Goal: Check status: Check status

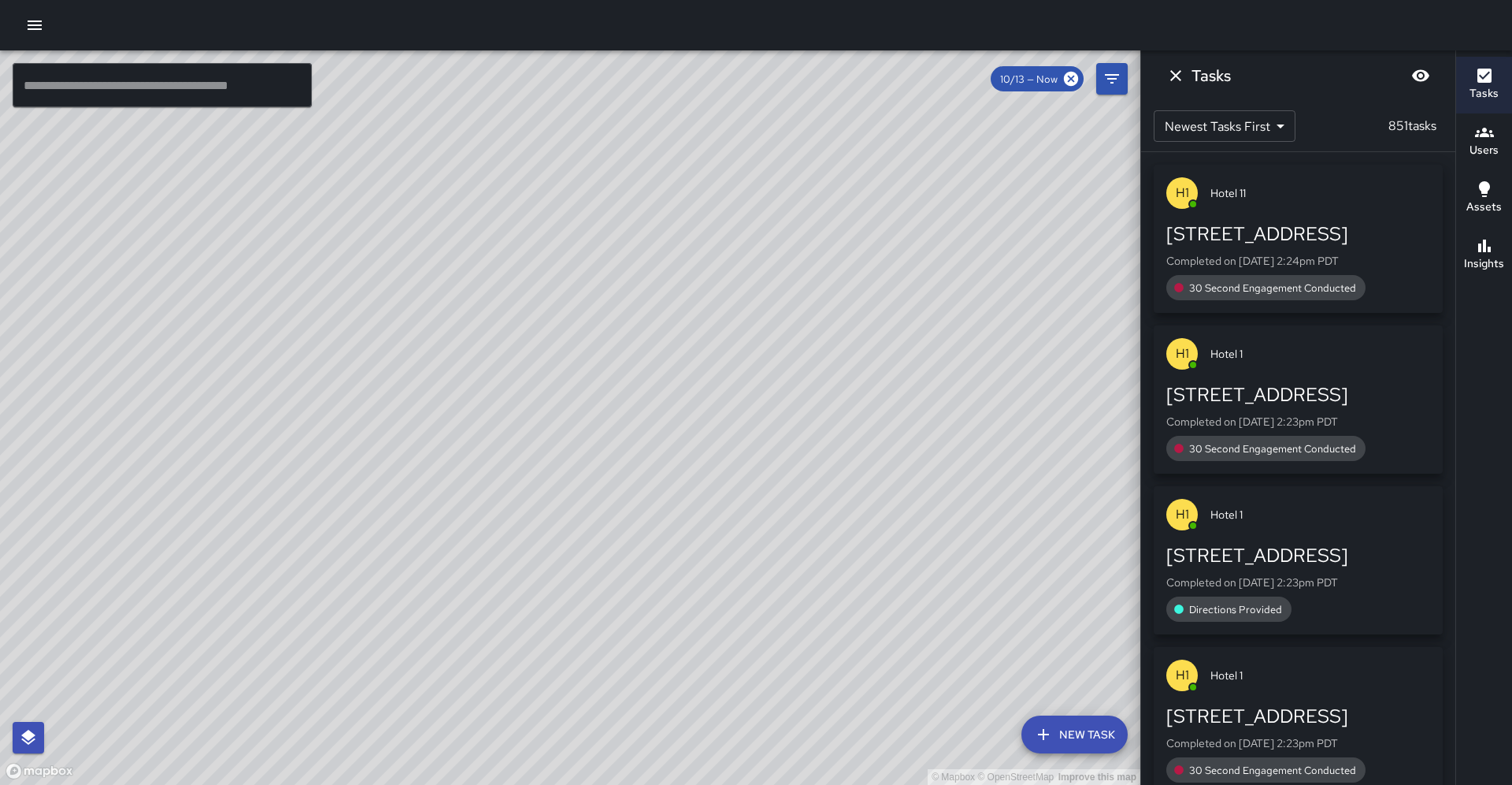
drag, startPoint x: 822, startPoint y: 499, endPoint x: 949, endPoint y: 428, distance: 145.5
click at [819, 344] on div "© Mapbox © OpenStreetMap Improve this map" at bounding box center [570, 417] width 1140 height 734
click at [143, 83] on input "text" at bounding box center [163, 85] width 300 height 44
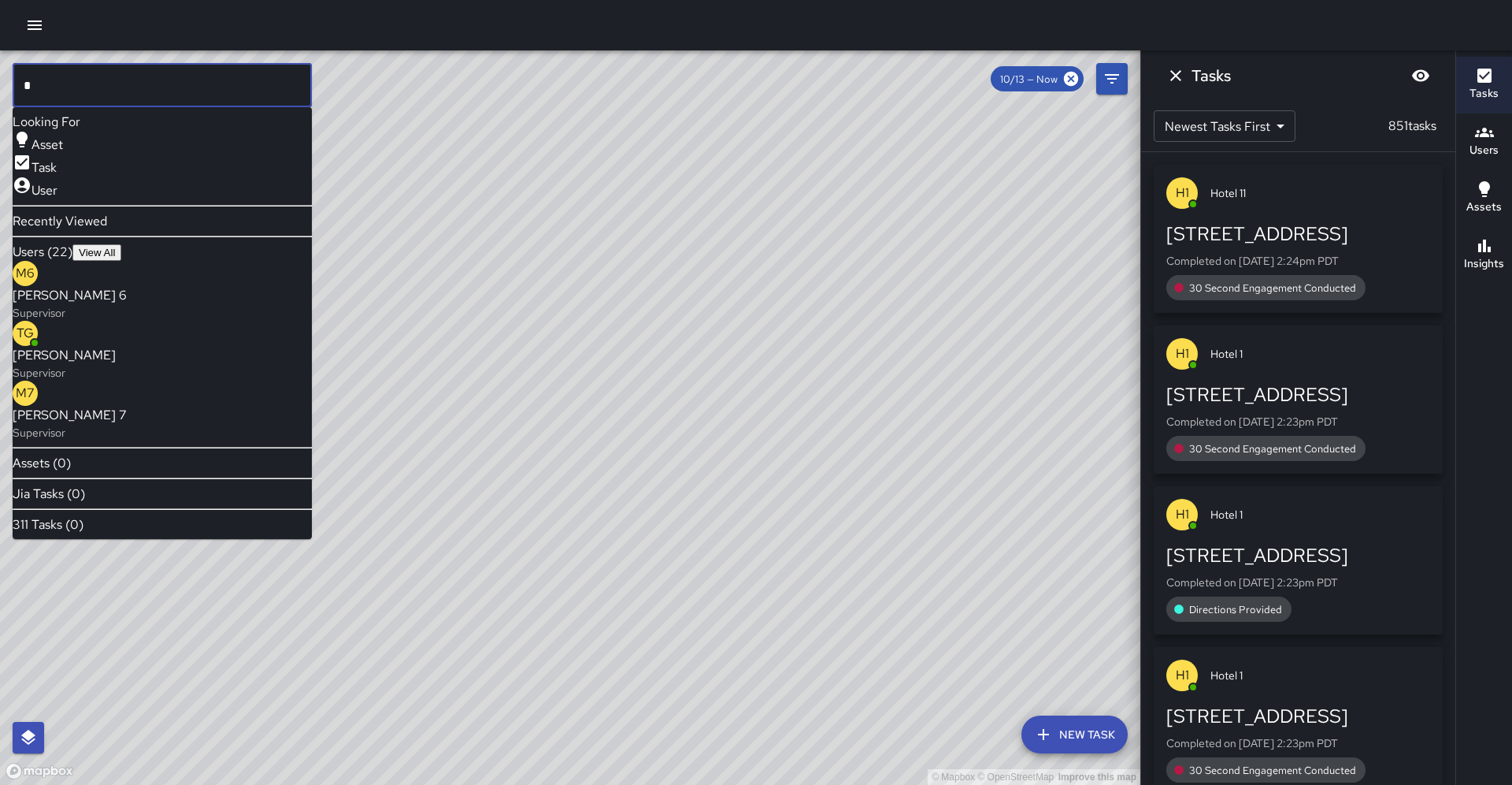
type input "**"
click at [157, 78] on input "**" at bounding box center [163, 85] width 300 height 44
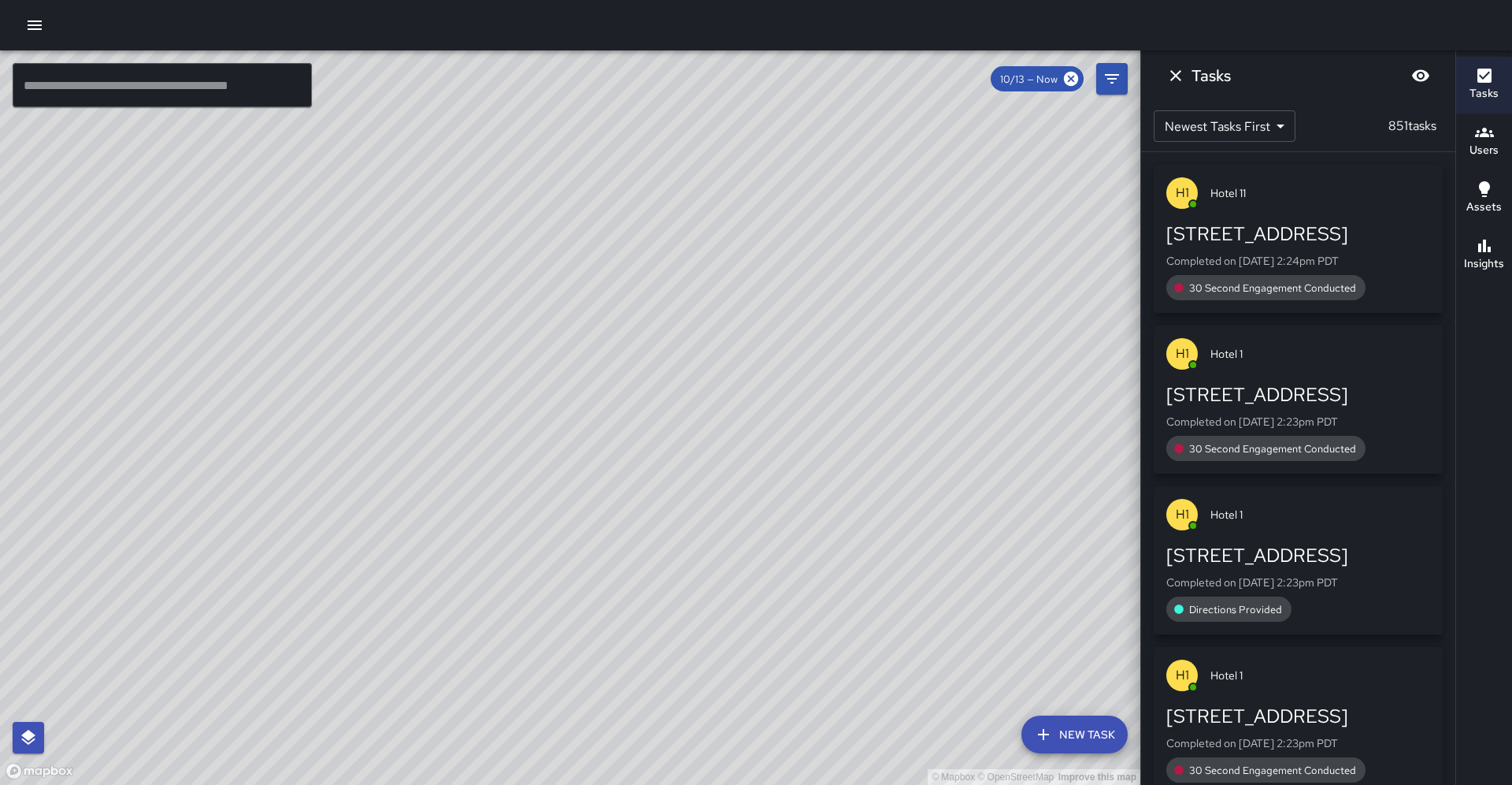
drag, startPoint x: 671, startPoint y: 449, endPoint x: 672, endPoint y: 436, distance: 13.0
click at [672, 436] on div "© Mapbox © OpenStreetMap Improve this map" at bounding box center [570, 417] width 1140 height 734
click at [249, 83] on input "text" at bounding box center [163, 85] width 300 height 44
click at [283, 96] on input "text" at bounding box center [163, 85] width 300 height 44
click at [911, 273] on div "© Mapbox © OpenStreetMap Improve this map" at bounding box center [570, 417] width 1140 height 734
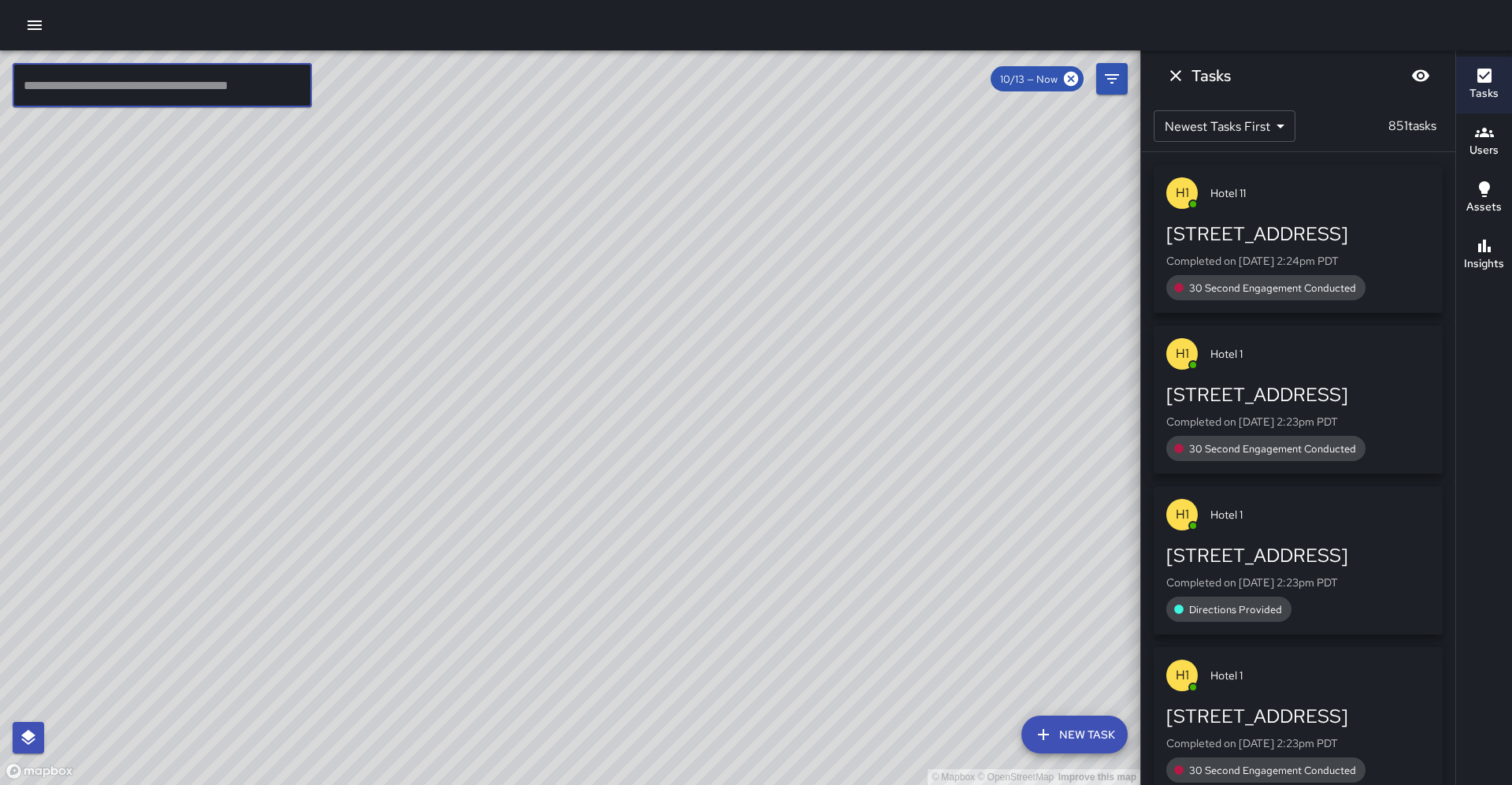
click at [190, 76] on input "text" at bounding box center [163, 85] width 300 height 44
click at [1511, 124] on button "Users" at bounding box center [1484, 142] width 56 height 57
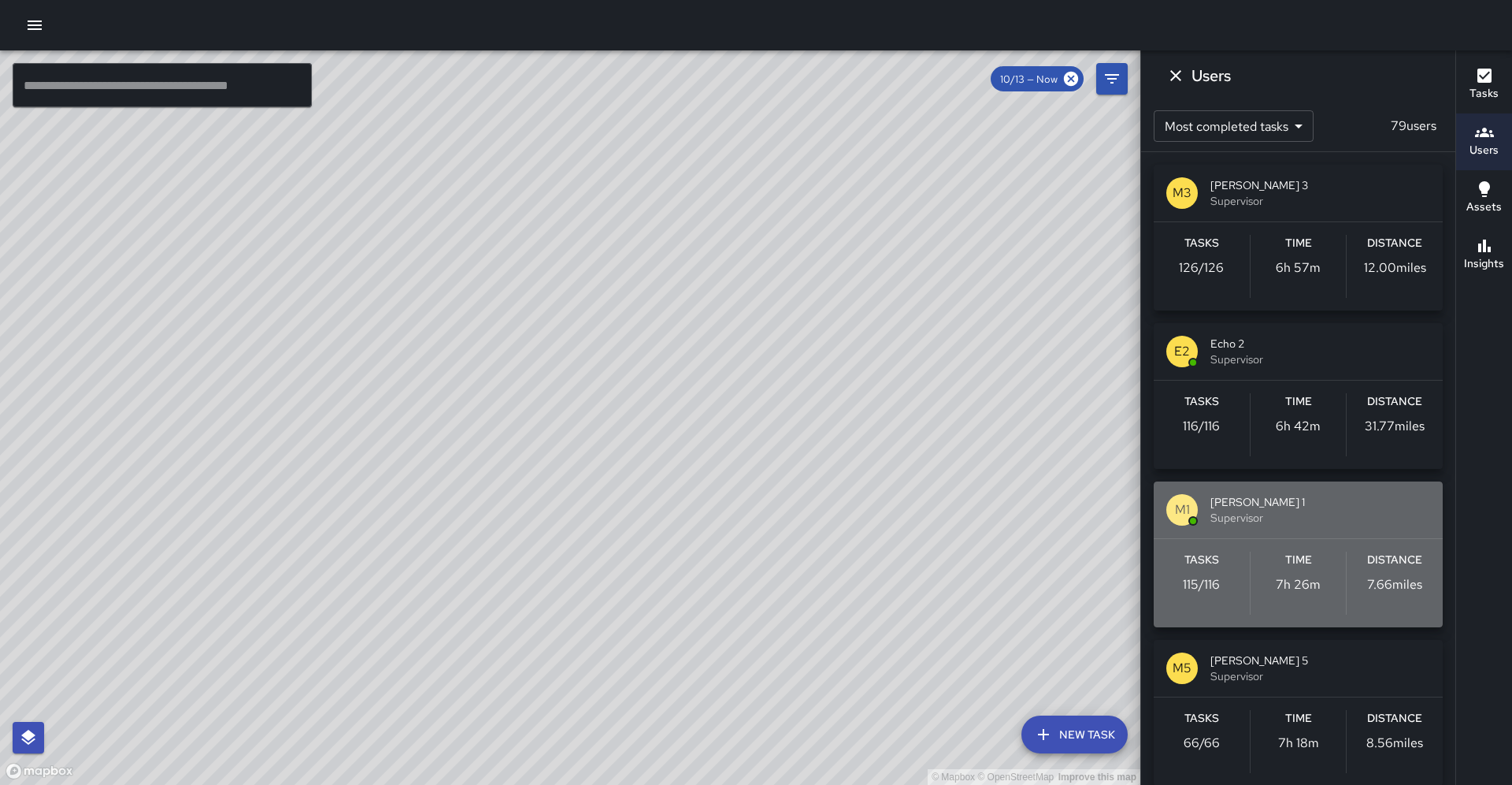
click at [1213, 575] on p "115 / 116" at bounding box center [1201, 584] width 37 height 19
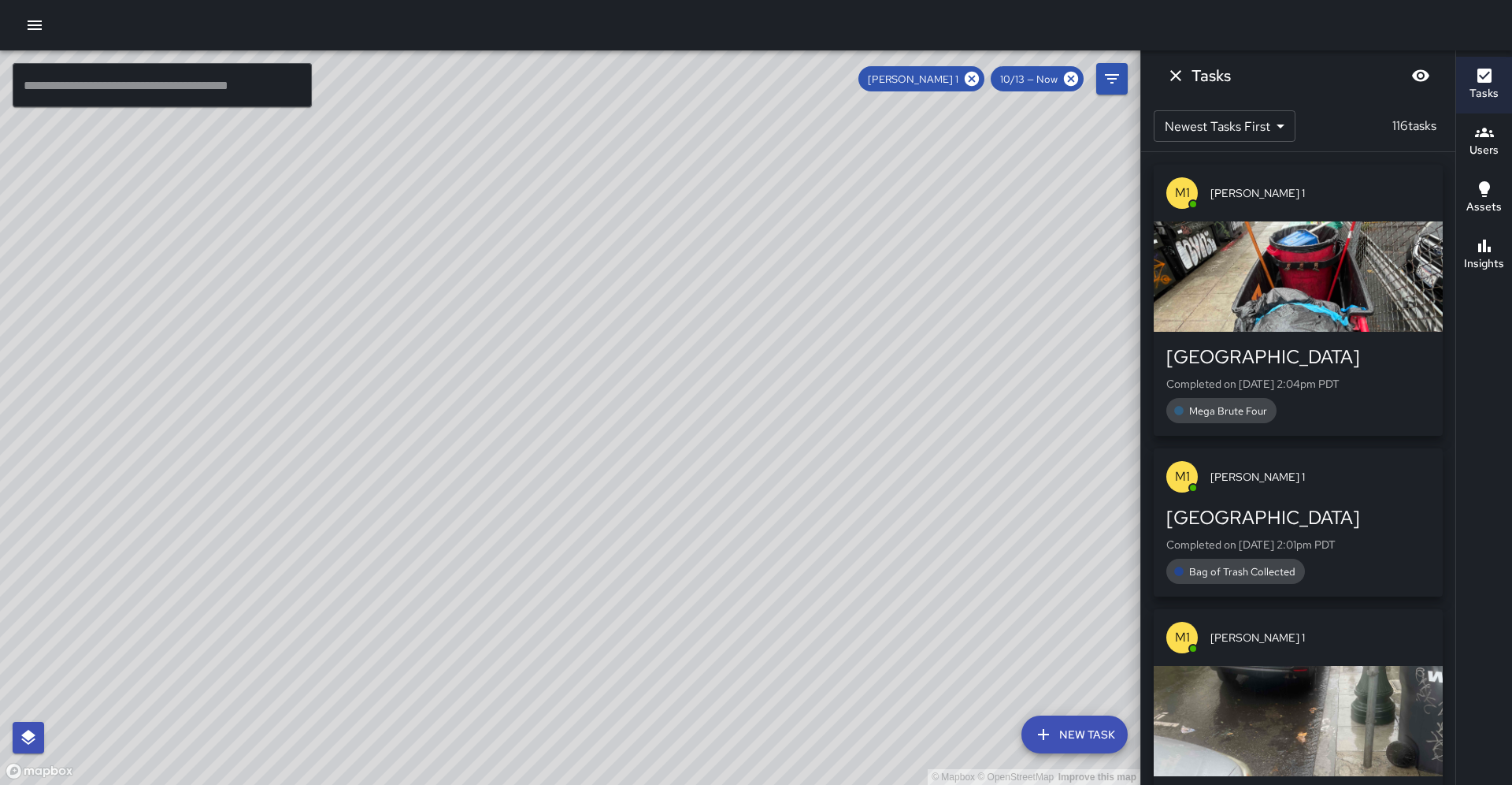
drag, startPoint x: 763, startPoint y: 419, endPoint x: 793, endPoint y: 374, distance: 54.1
click at [793, 374] on div "© Mapbox © OpenStreetMap Improve this map" at bounding box center [570, 417] width 1140 height 734
click at [978, 80] on icon at bounding box center [972, 79] width 15 height 15
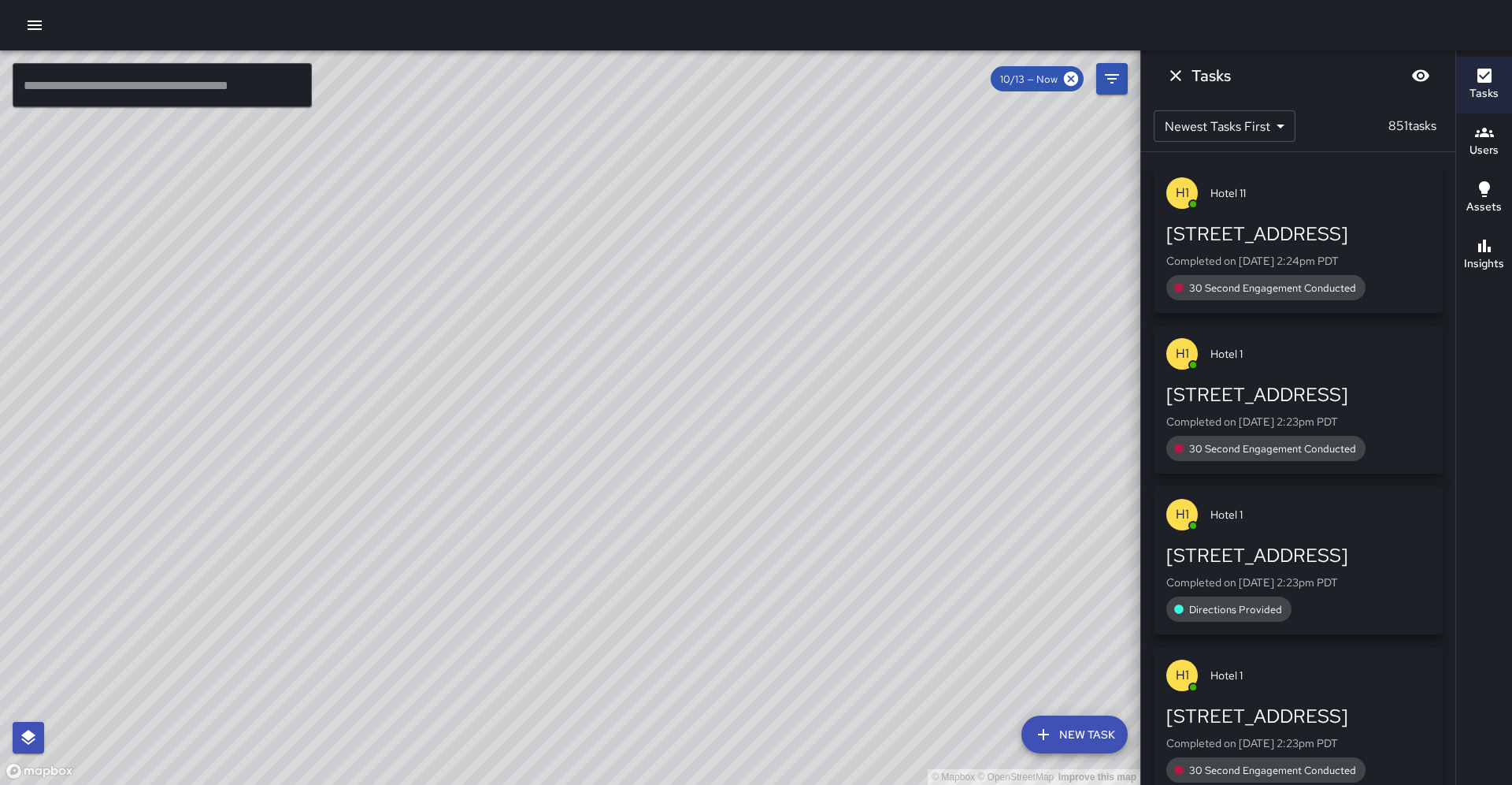
click at [197, 82] on input "text" at bounding box center [163, 85] width 300 height 44
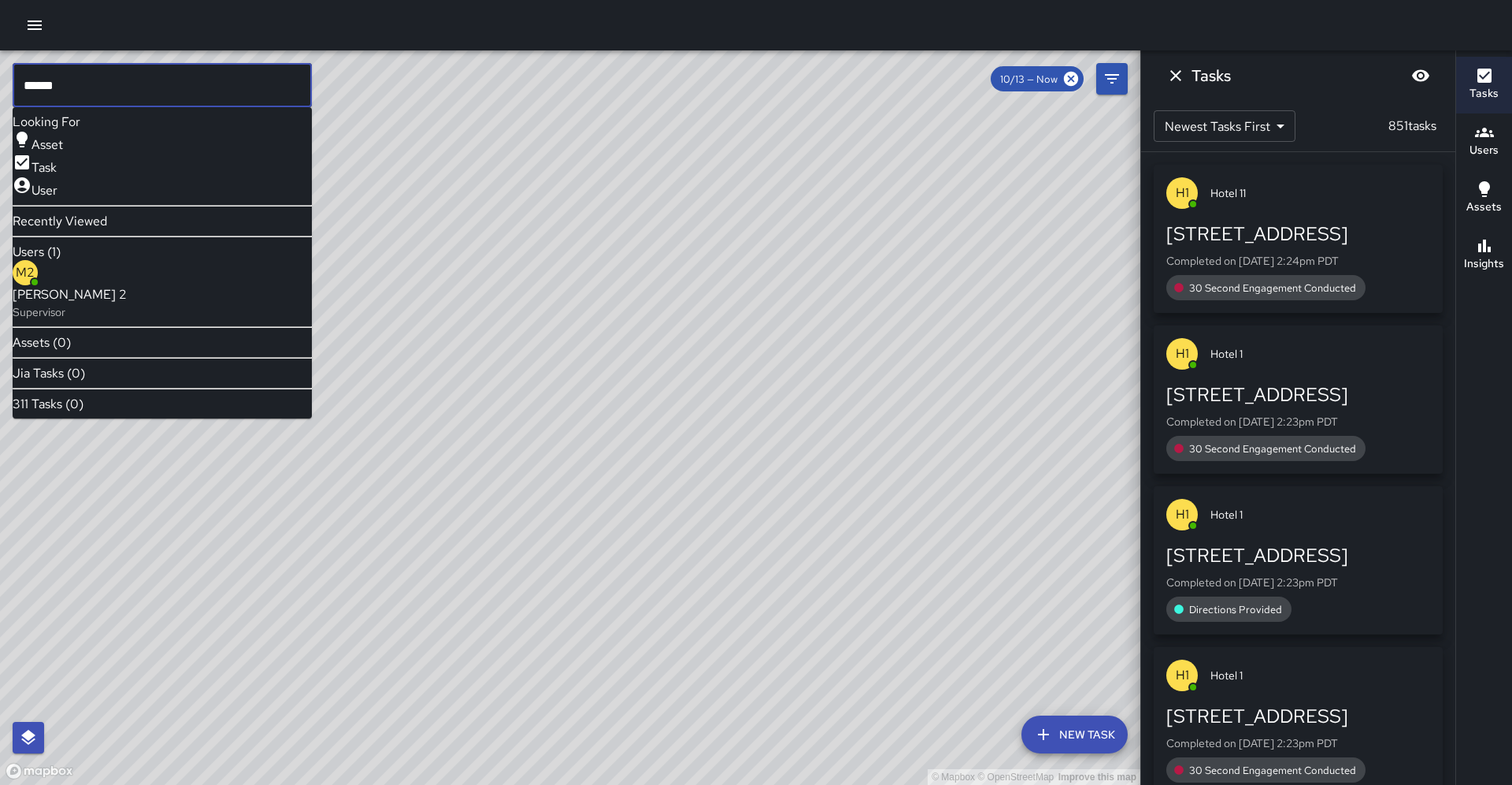
click at [107, 285] on span "[PERSON_NAME] 2" at bounding box center [69, 294] width 114 height 19
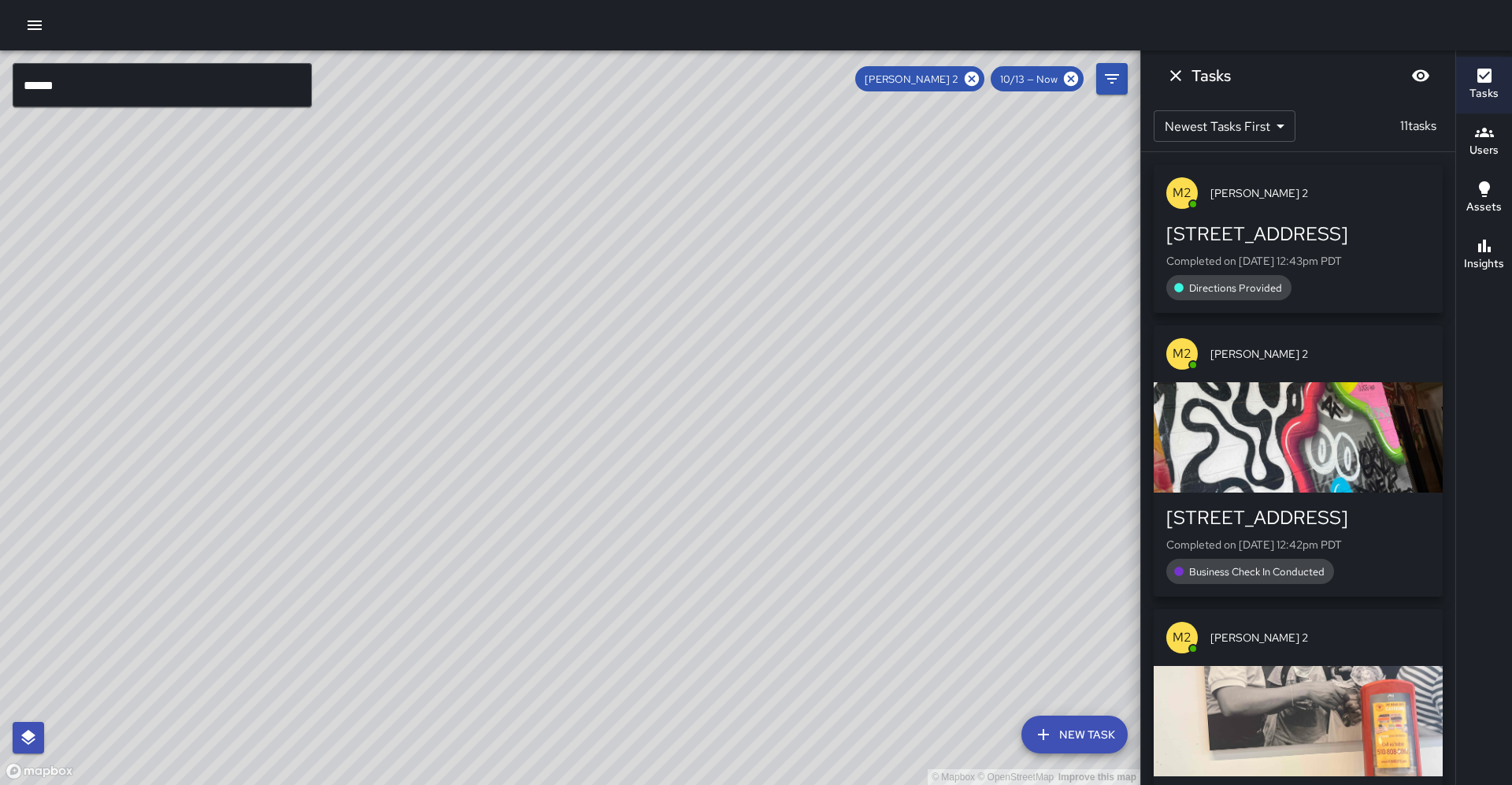
drag, startPoint x: 835, startPoint y: 207, endPoint x: 743, endPoint y: 240, distance: 97.7
click at [739, 235] on div "© Mapbox © OpenStreetMap Improve this map" at bounding box center [570, 417] width 1140 height 734
click at [979, 77] on icon at bounding box center [972, 79] width 15 height 15
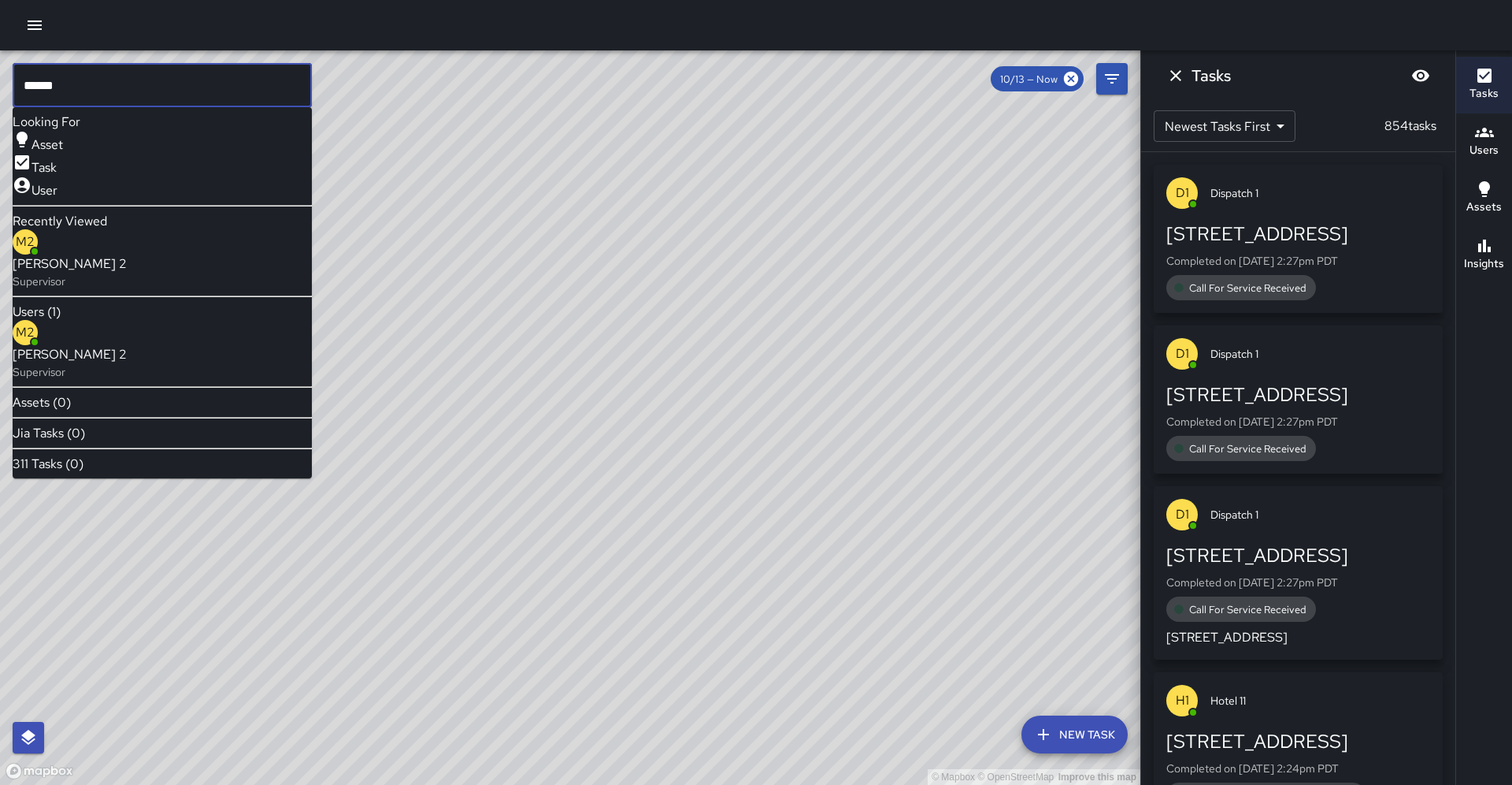
click at [134, 85] on input "******" at bounding box center [163, 85] width 300 height 44
click at [100, 341] on div "M3 [PERSON_NAME] 3 Supervisor" at bounding box center [69, 350] width 114 height 60
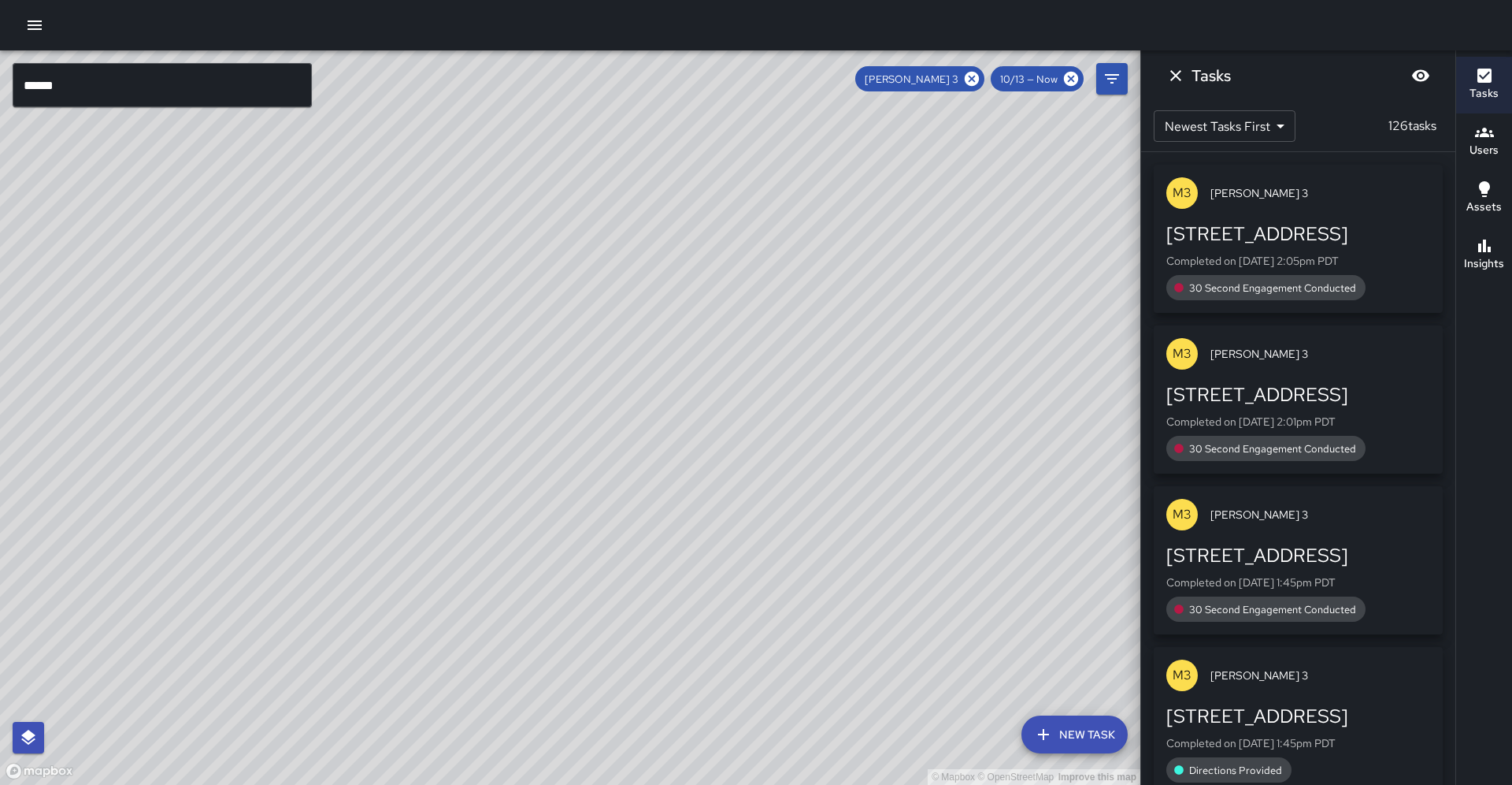
drag, startPoint x: 542, startPoint y: 597, endPoint x: 545, endPoint y: 563, distance: 34.1
click at [545, 567] on div "© Mapbox © OpenStreetMap Improve this map" at bounding box center [570, 417] width 1140 height 734
drag, startPoint x: 542, startPoint y: 589, endPoint x: 577, endPoint y: 380, distance: 211.9
click at [576, 379] on div "© Mapbox © OpenStreetMap Improve this map" at bounding box center [570, 417] width 1140 height 734
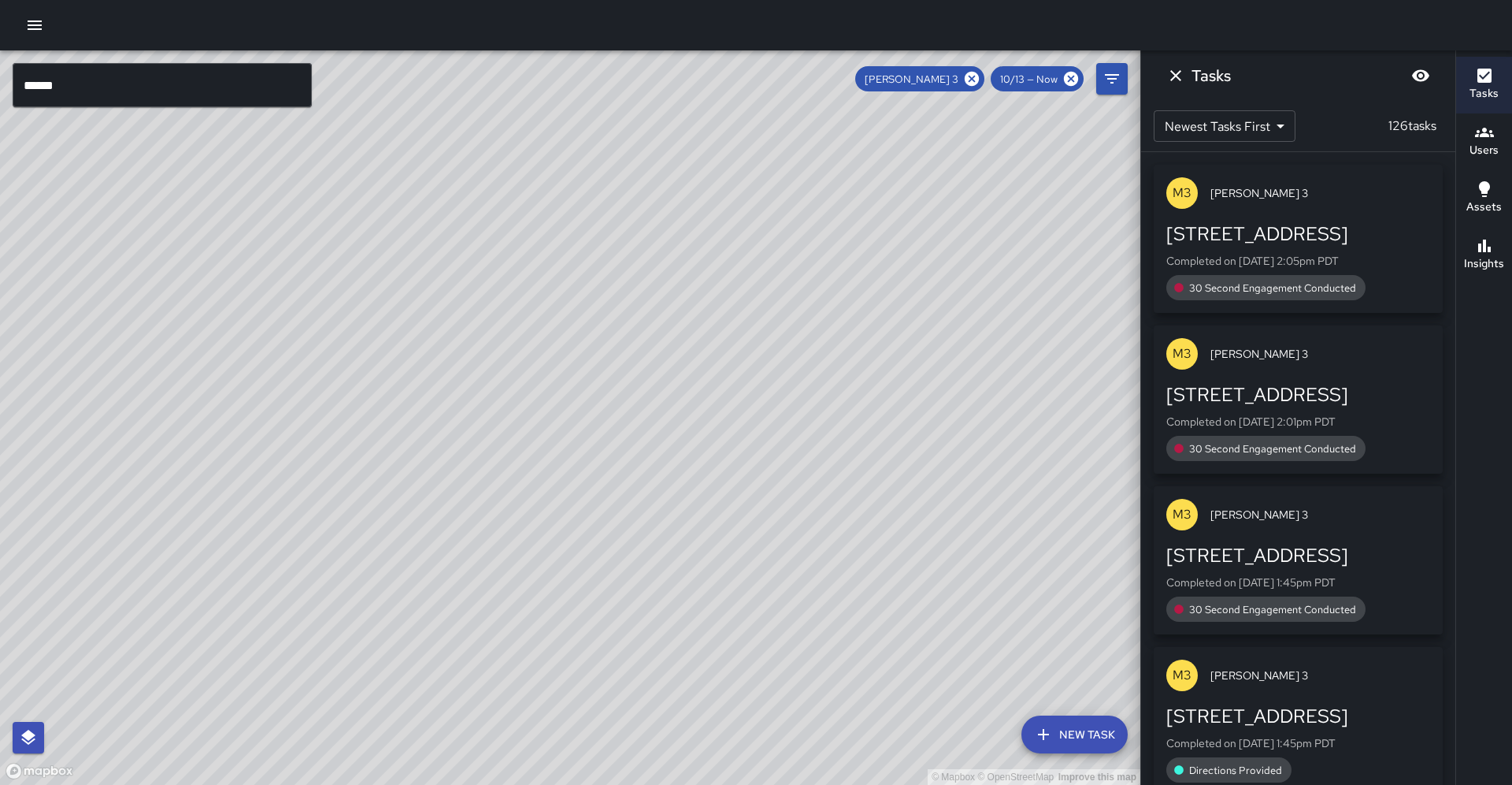
drag, startPoint x: 528, startPoint y: 472, endPoint x: 545, endPoint y: 375, distance: 98.5
click at [545, 375] on div "© Mapbox © OpenStreetMap Improve this map" at bounding box center [570, 417] width 1140 height 734
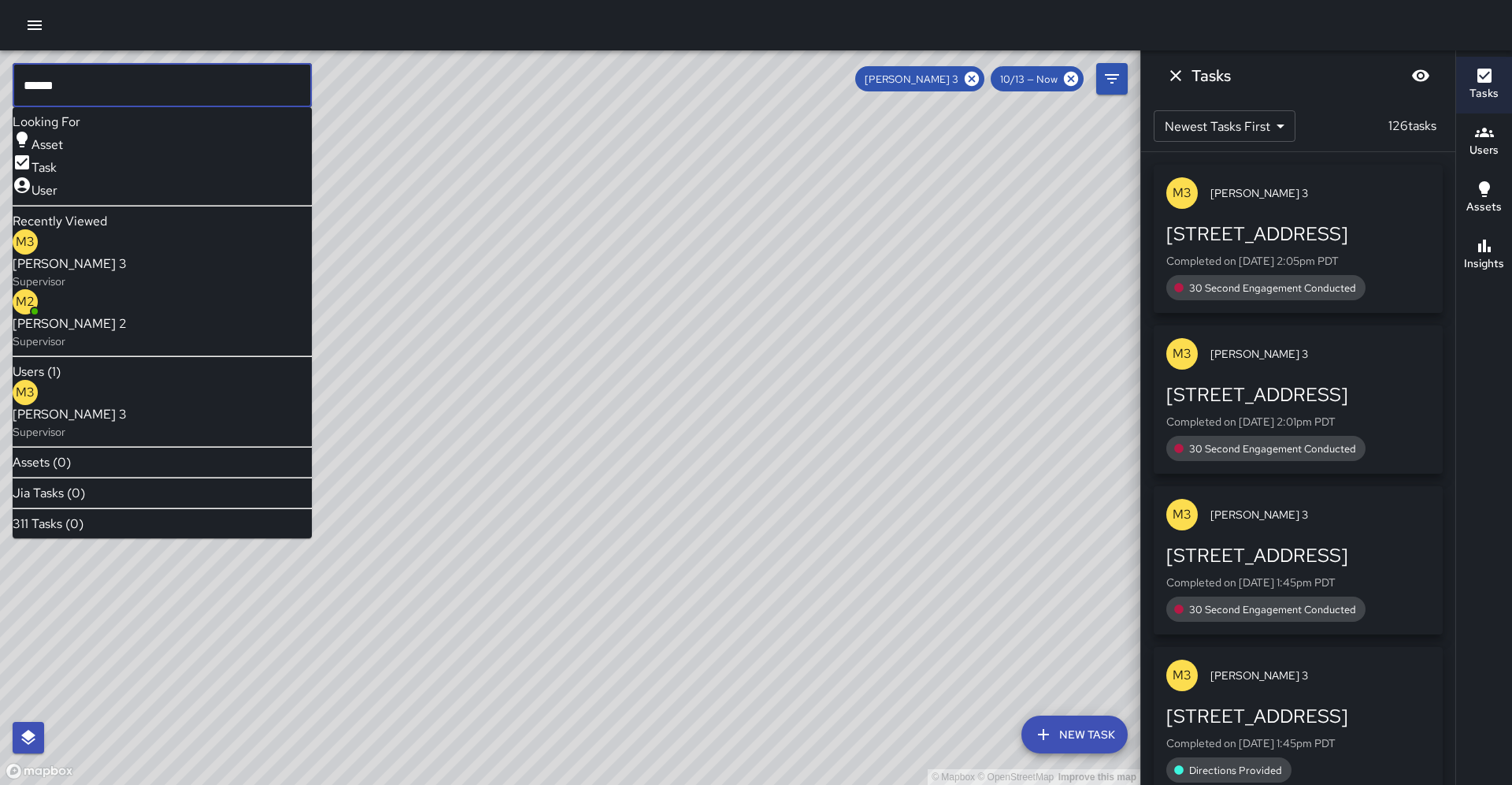
click at [157, 94] on input "******" at bounding box center [163, 85] width 300 height 44
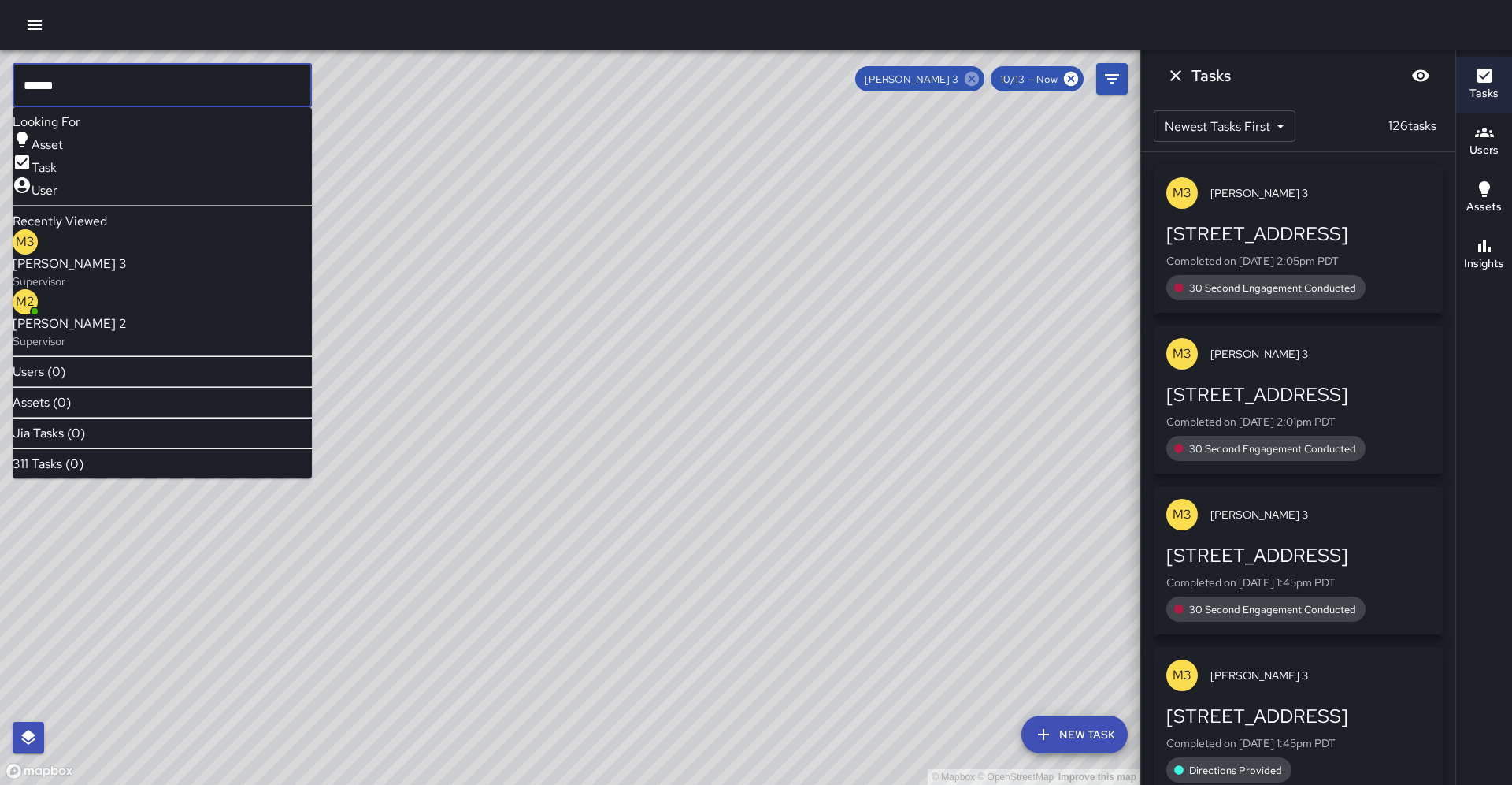
click at [980, 77] on icon at bounding box center [971, 79] width 17 height 17
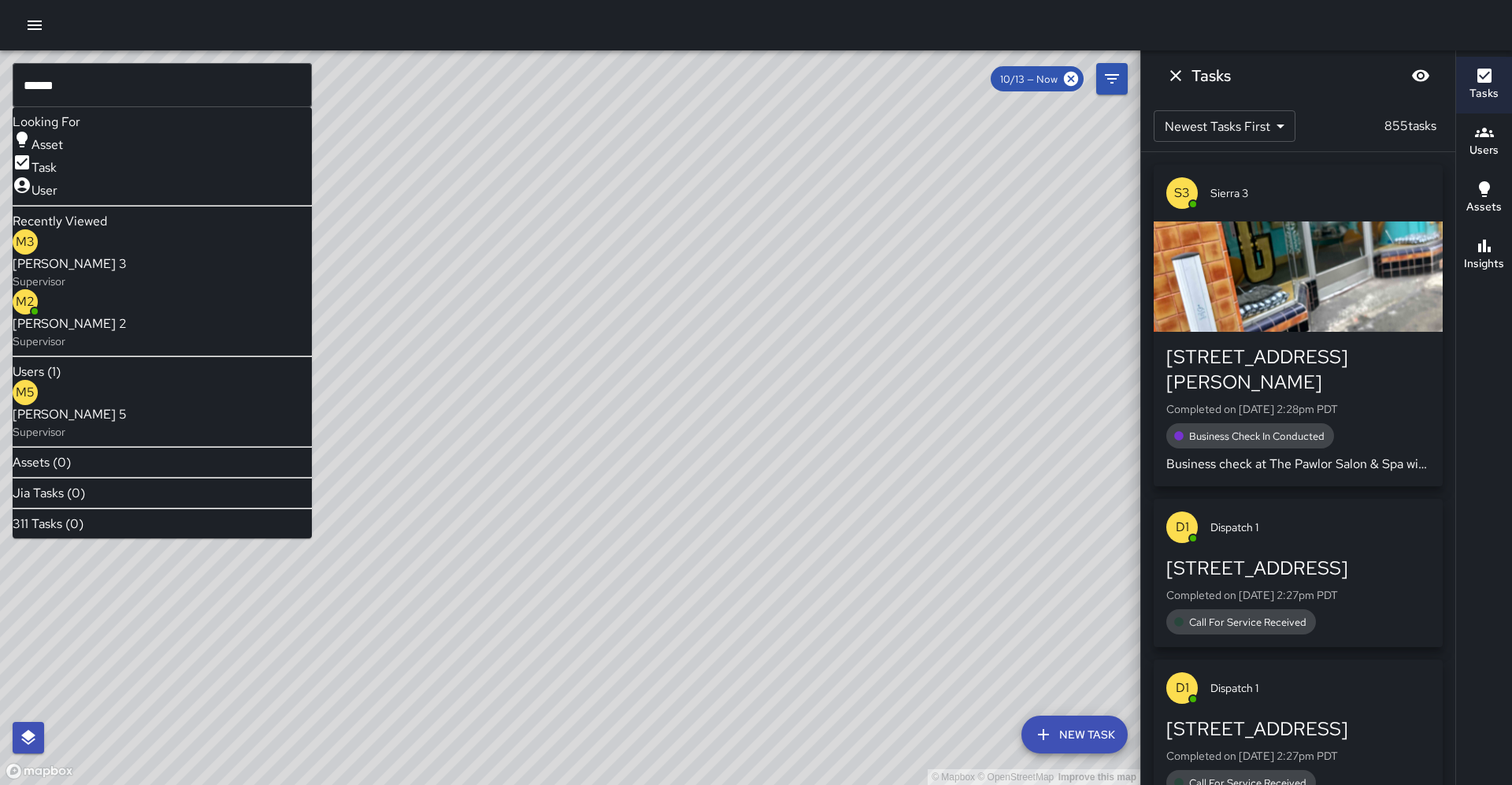
click at [127, 405] on span "[PERSON_NAME] 5" at bounding box center [69, 414] width 114 height 19
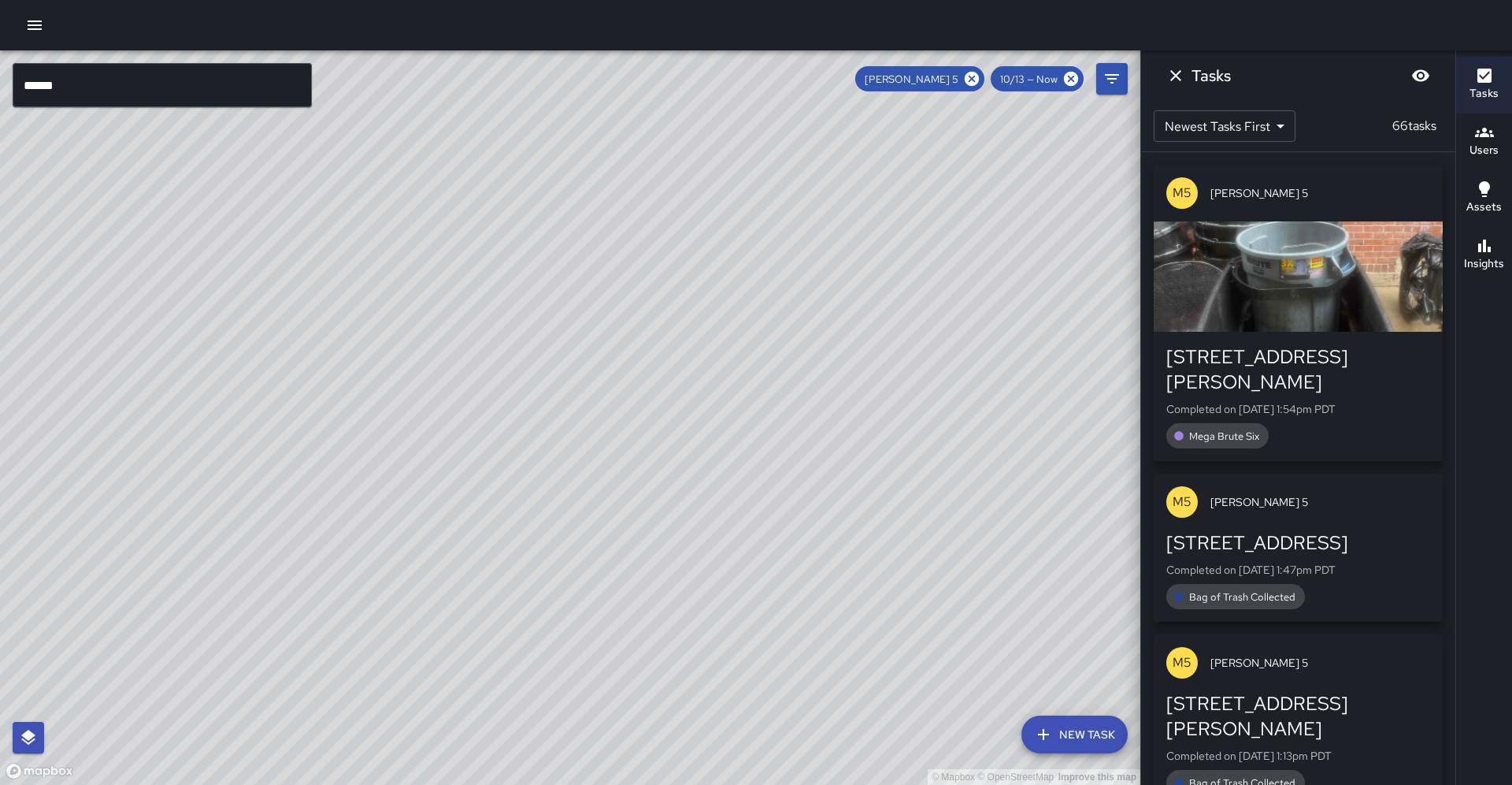
drag, startPoint x: 489, startPoint y: 302, endPoint x: 405, endPoint y: 526, distance: 239.2
click at [305, 578] on div "© Mapbox © OpenStreetMap Improve this map" at bounding box center [570, 417] width 1140 height 734
drag, startPoint x: 576, startPoint y: 287, endPoint x: 448, endPoint y: 447, distance: 204.9
click at [448, 447] on div "© Mapbox © OpenStreetMap Improve this map" at bounding box center [570, 417] width 1140 height 734
click at [979, 76] on icon at bounding box center [972, 79] width 15 height 15
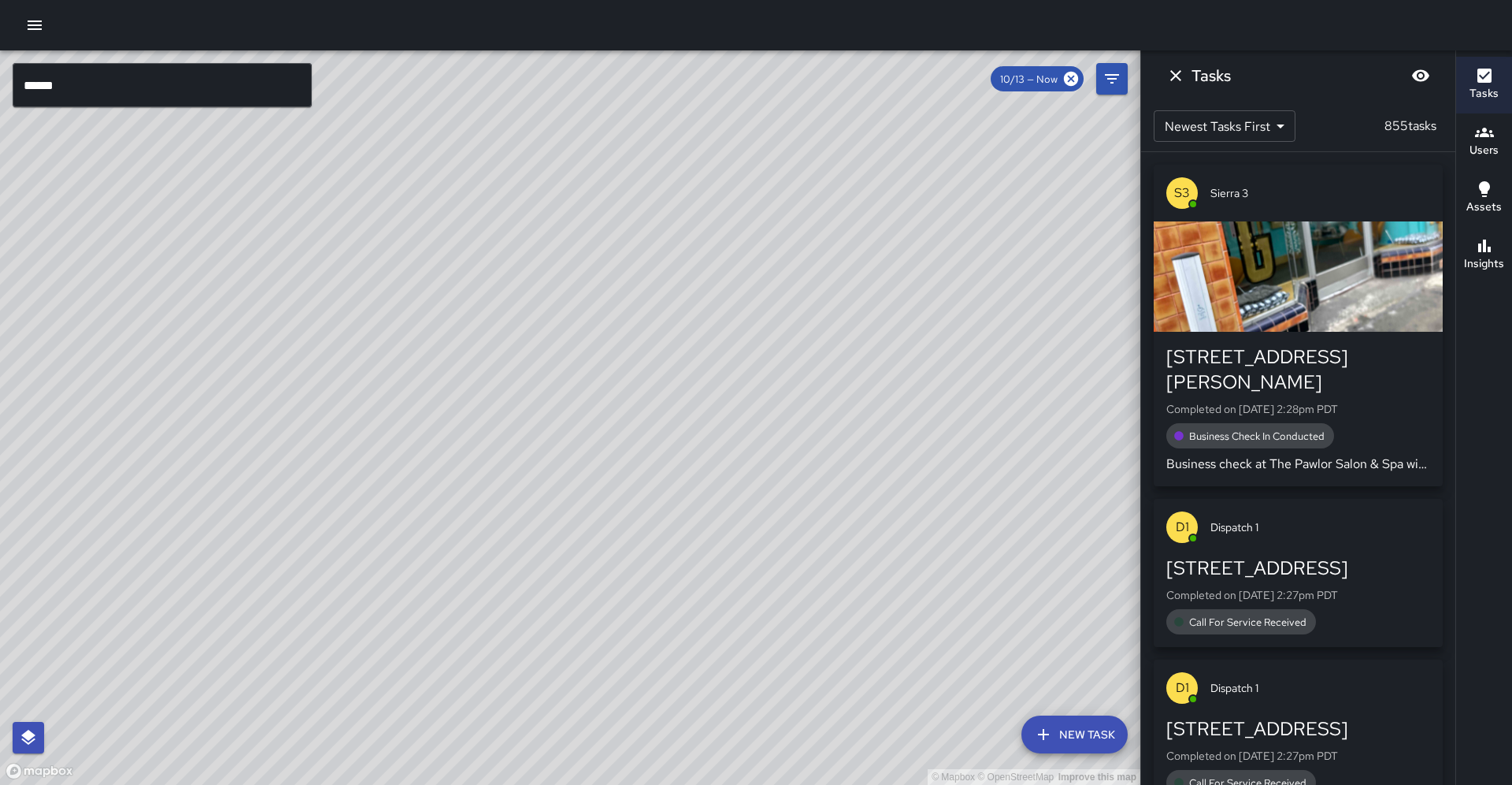
click at [138, 82] on input "******" at bounding box center [163, 85] width 300 height 44
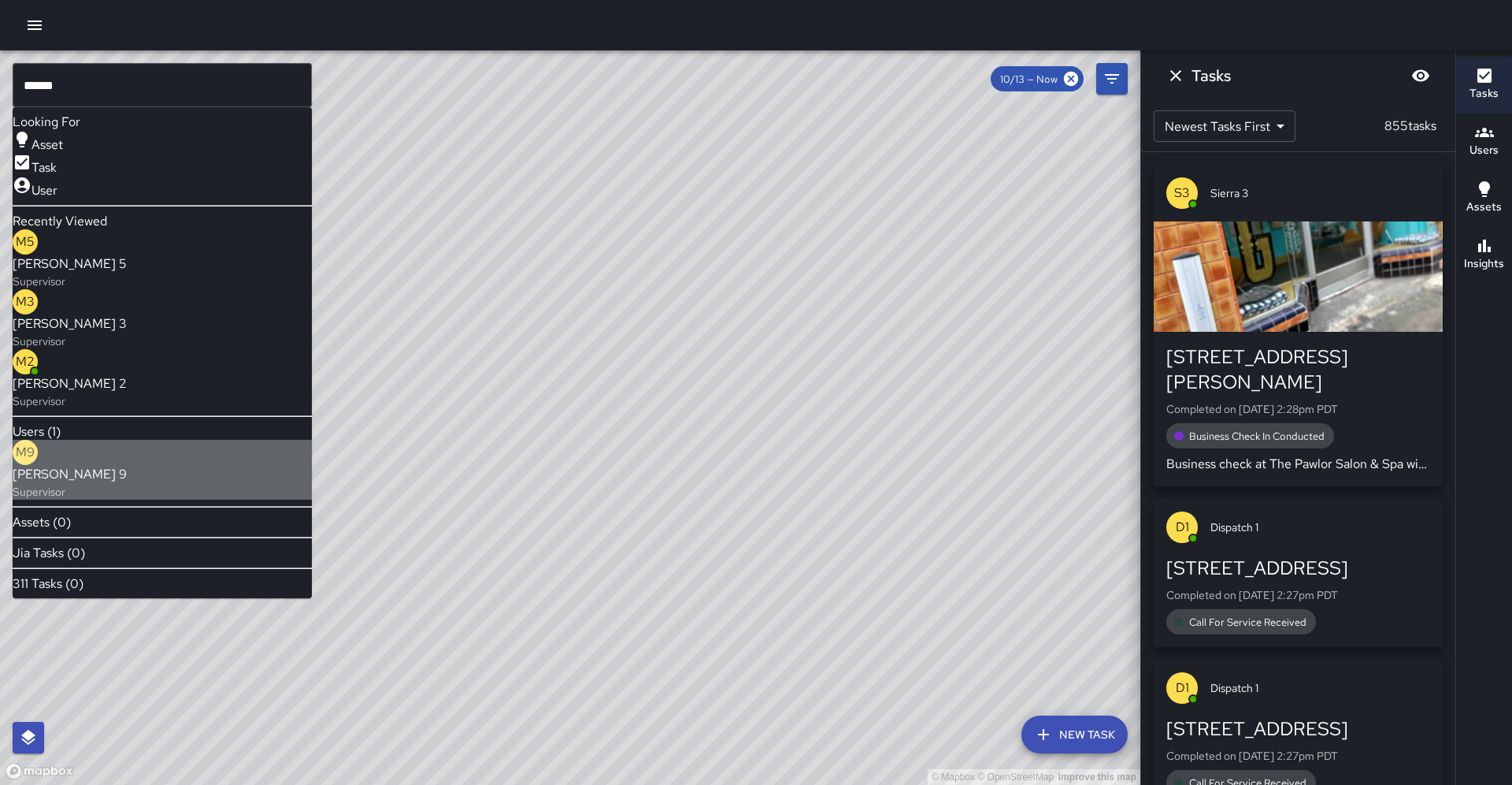
click at [100, 483] on p "Supervisor" at bounding box center [69, 491] width 114 height 16
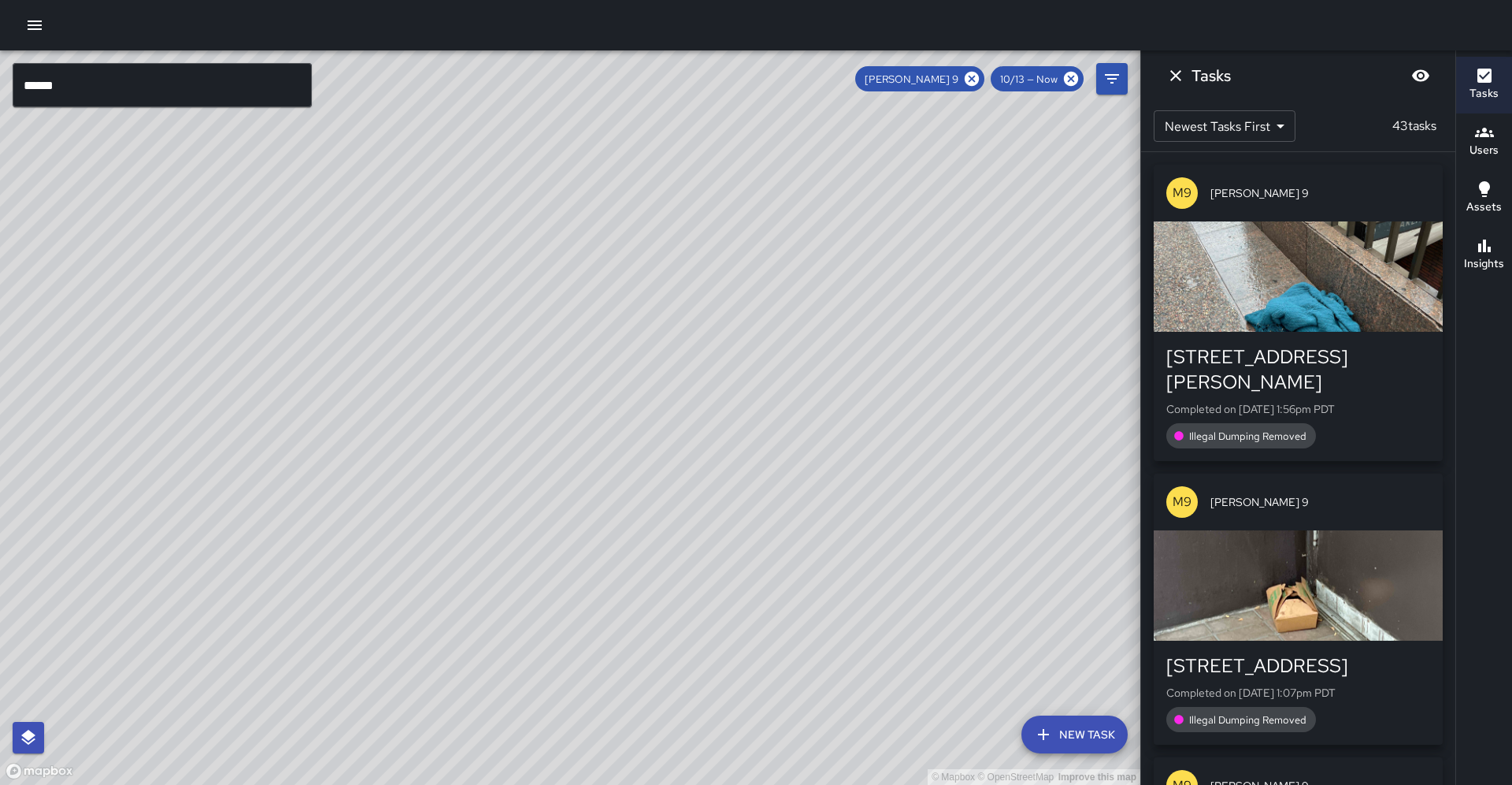
drag, startPoint x: 430, startPoint y: 490, endPoint x: 588, endPoint y: 153, distance: 372.2
click at [587, 152] on div "© Mapbox © OpenStreetMap Improve this map" at bounding box center [570, 417] width 1140 height 734
drag, startPoint x: 440, startPoint y: 436, endPoint x: 555, endPoint y: 282, distance: 192.2
click at [555, 282] on div "© Mapbox © OpenStreetMap Improve this map" at bounding box center [570, 417] width 1140 height 734
click at [976, 77] on icon at bounding box center [971, 79] width 17 height 17
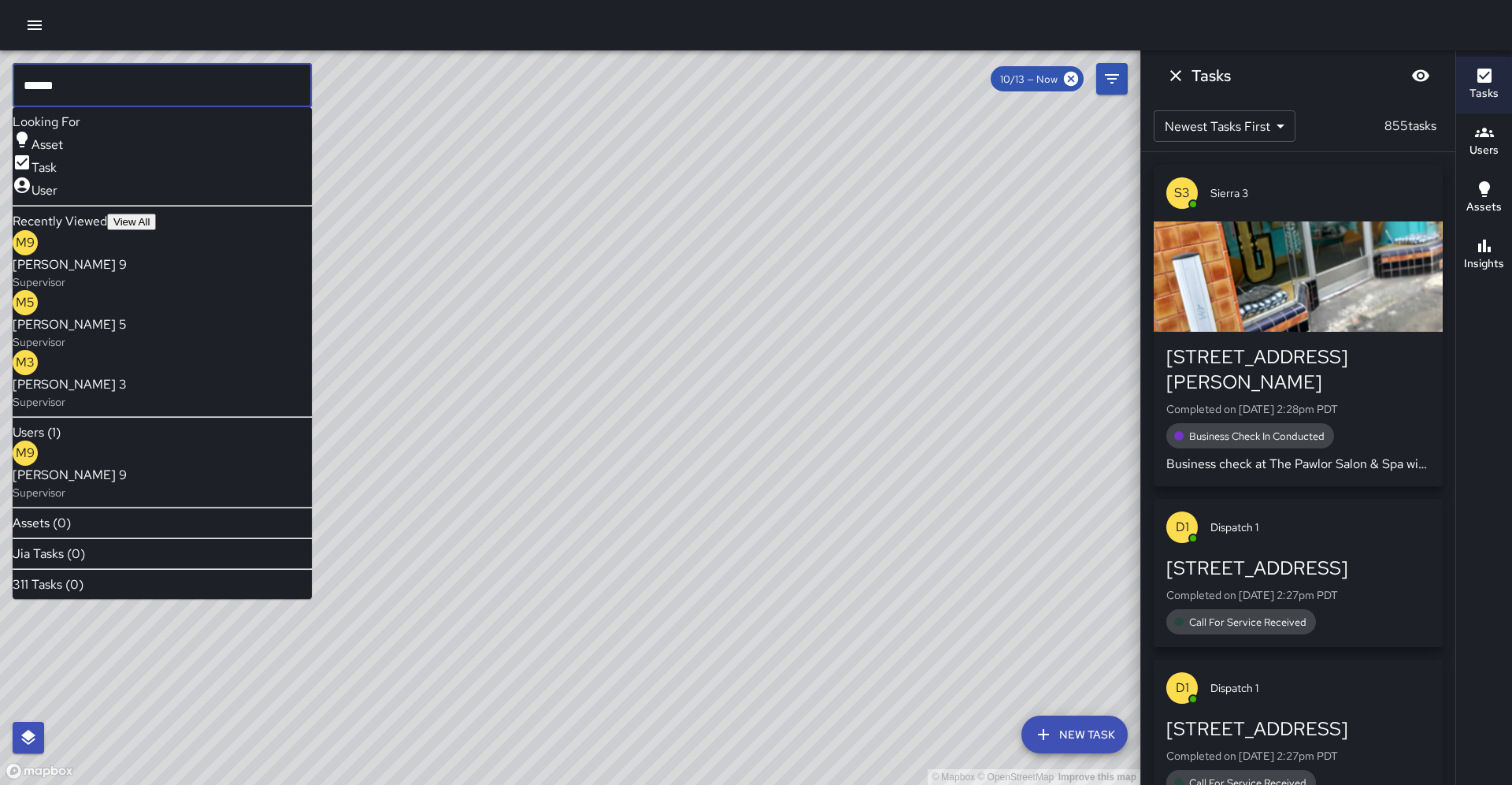
click at [277, 92] on input "******" at bounding box center [163, 85] width 300 height 44
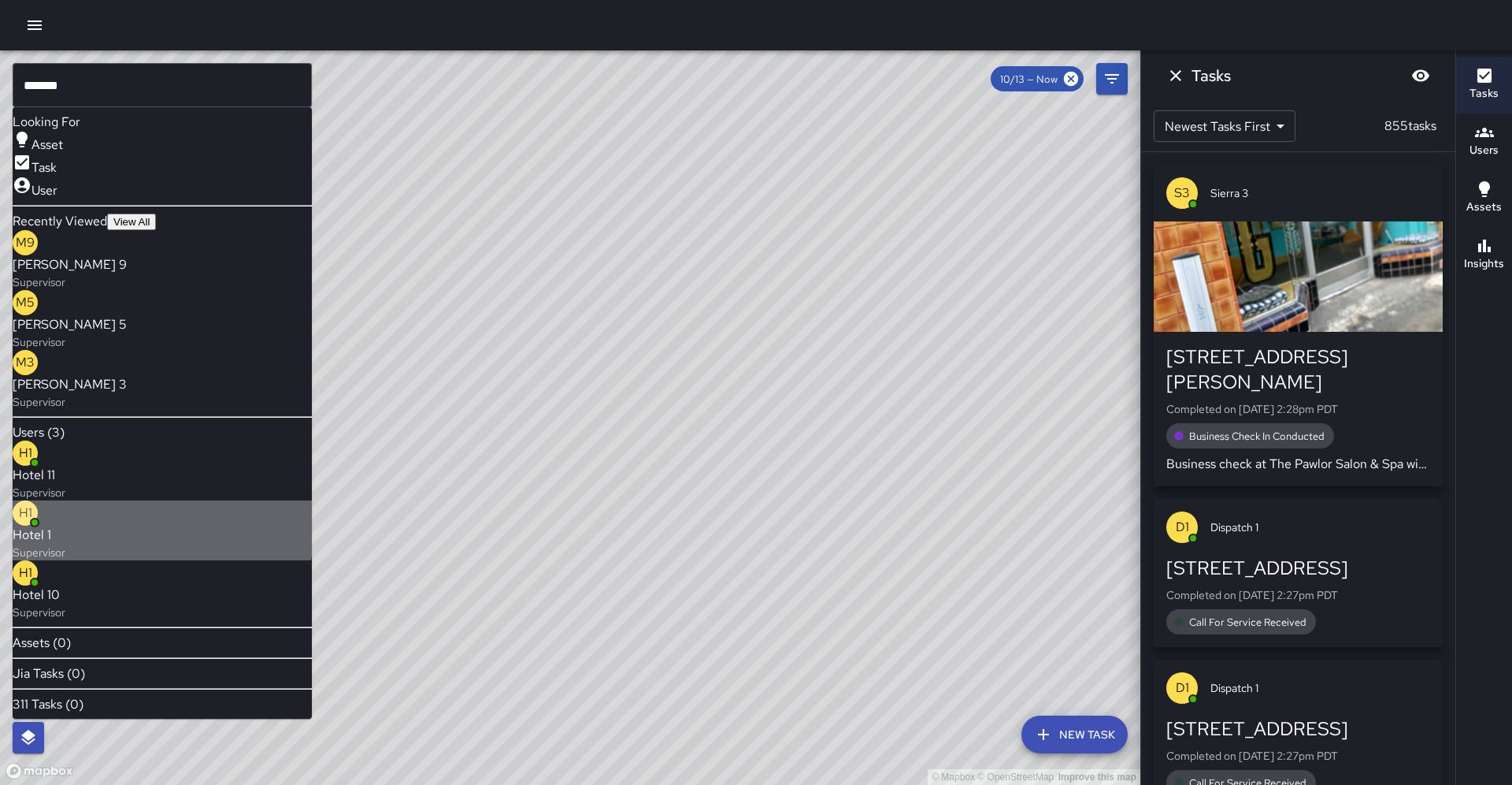
click at [66, 525] on span "Hotel 1" at bounding box center [39, 535] width 53 height 19
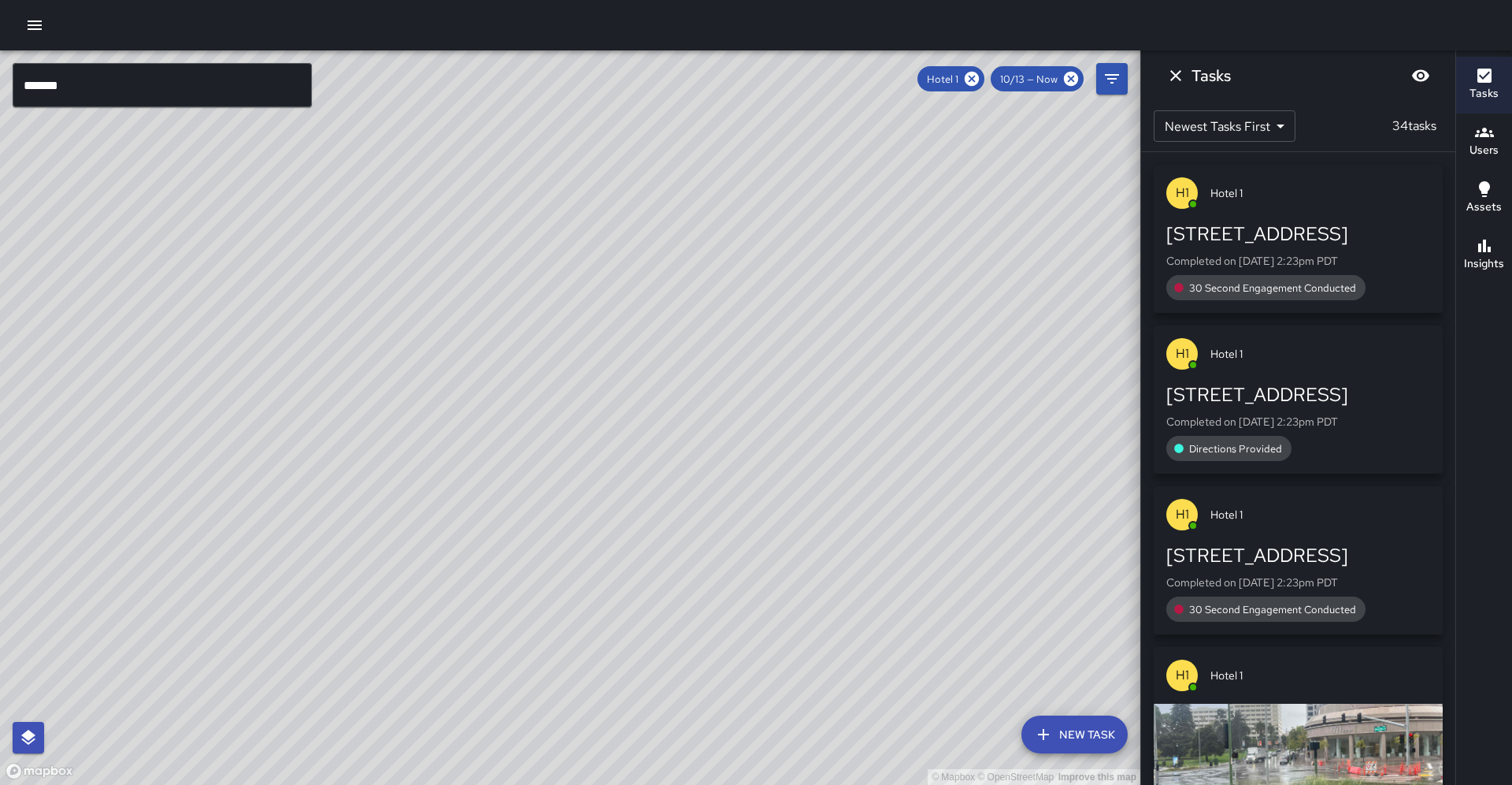
drag, startPoint x: 370, startPoint y: 244, endPoint x: 129, endPoint y: 546, distance: 386.4
click at [129, 546] on div "© Mapbox © OpenStreetMap Improve this map" at bounding box center [570, 417] width 1140 height 734
drag, startPoint x: 513, startPoint y: 157, endPoint x: 443, endPoint y: 291, distance: 151.2
click at [443, 291] on div "© Mapbox © OpenStreetMap Improve this map" at bounding box center [570, 417] width 1140 height 734
click at [975, 78] on icon at bounding box center [971, 79] width 17 height 17
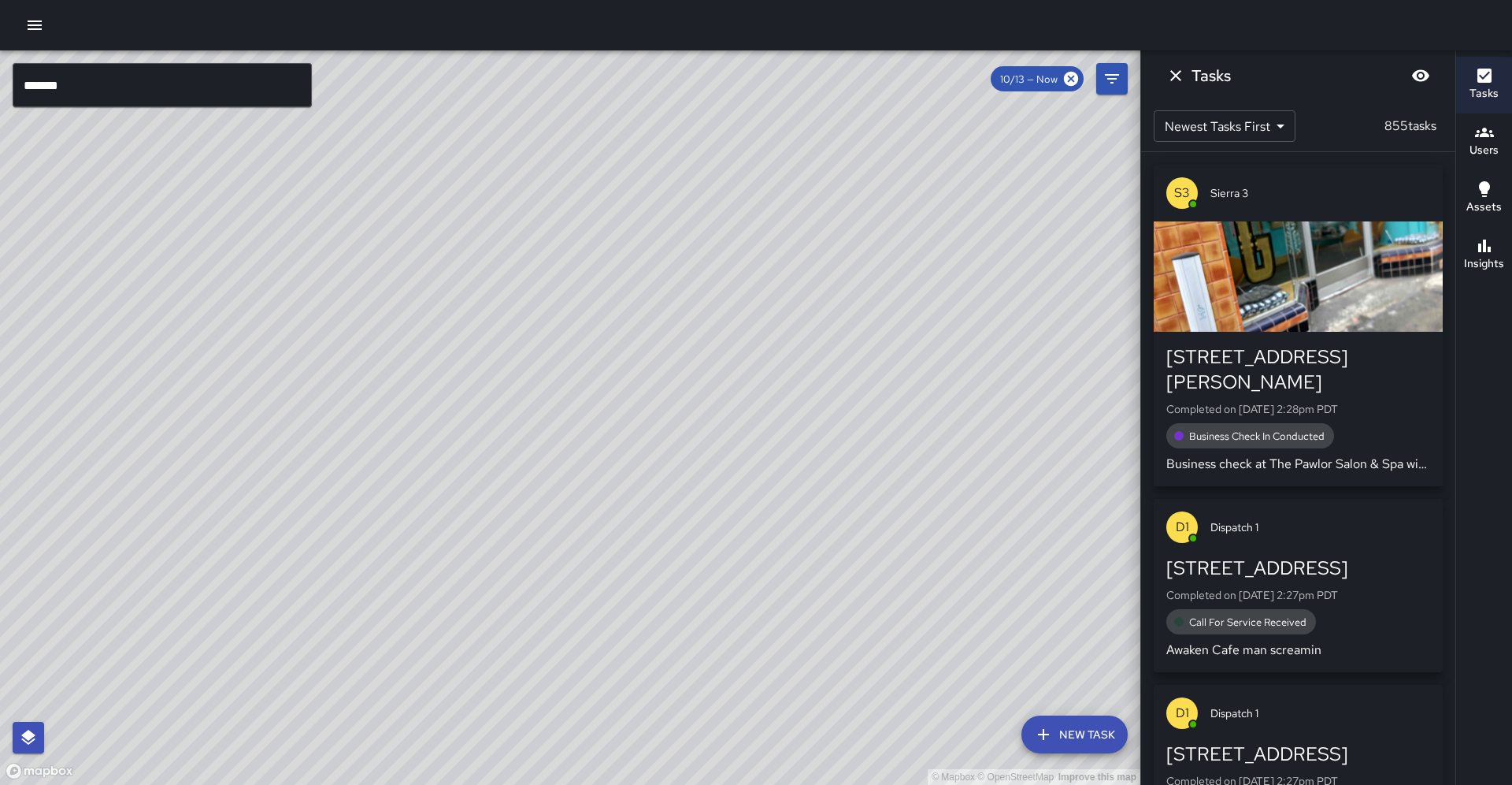
click at [269, 94] on input "*******" at bounding box center [163, 85] width 300 height 44
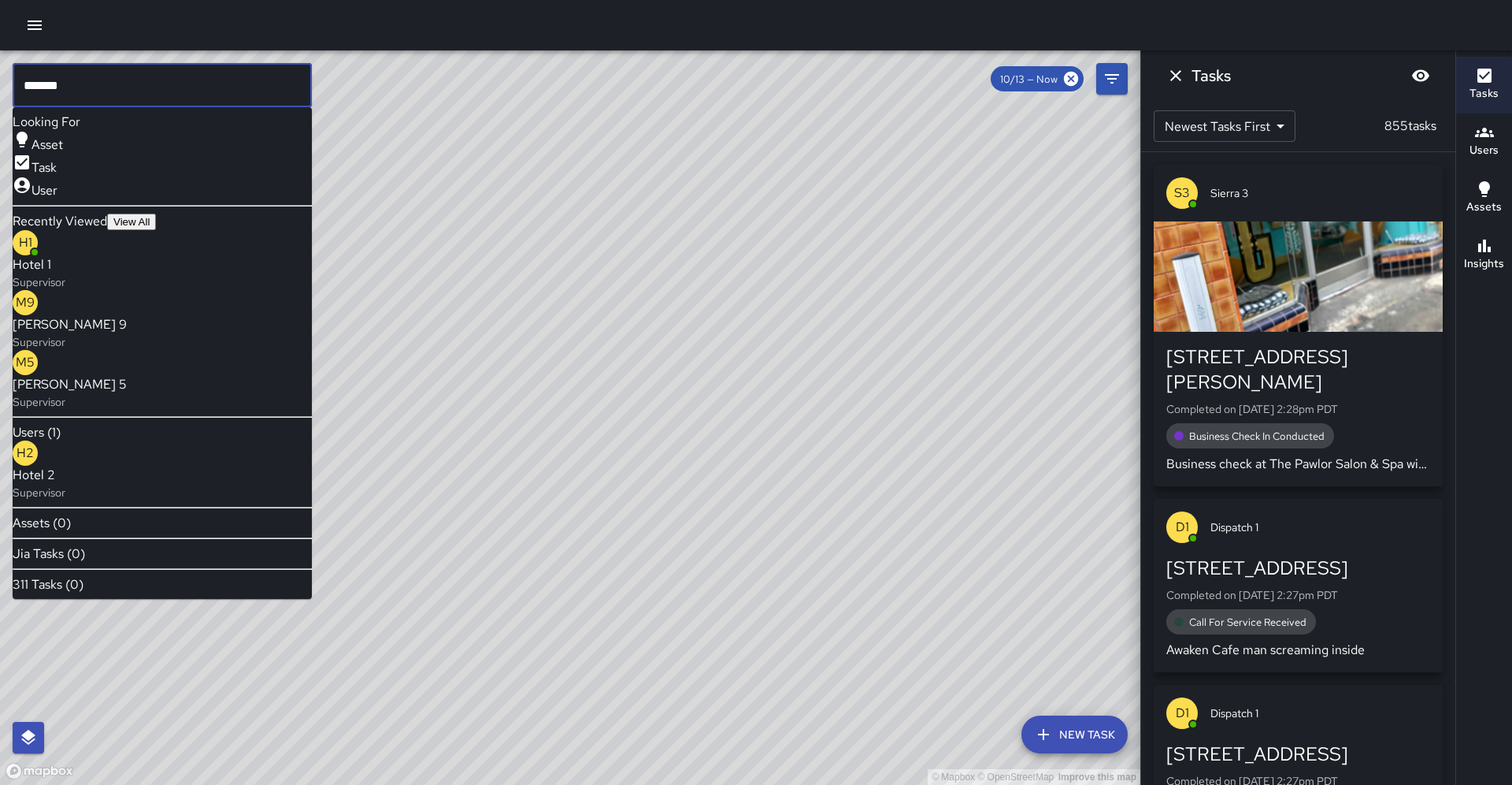
click at [66, 465] on span "Hotel 2" at bounding box center [39, 474] width 53 height 19
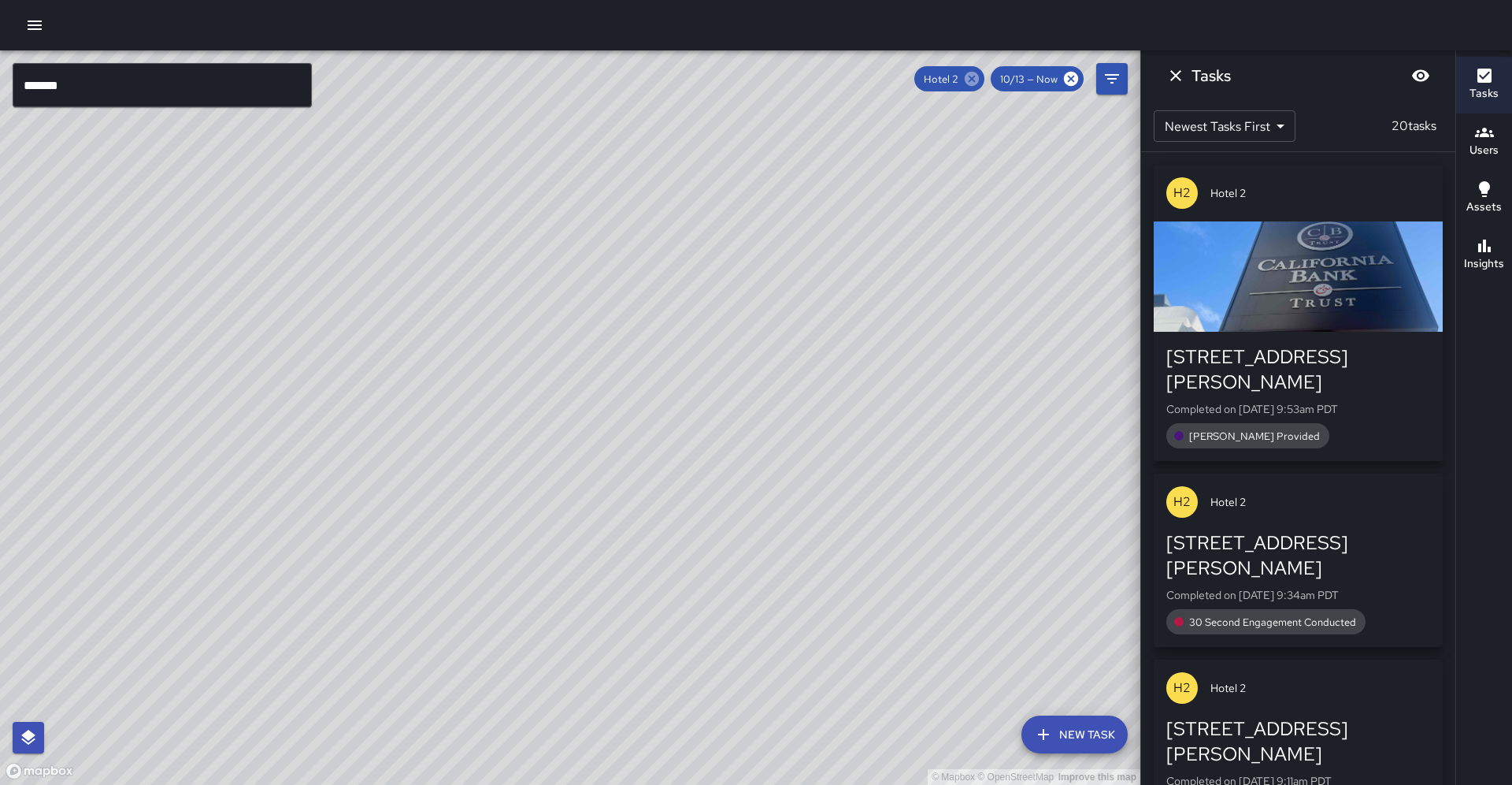
click at [979, 79] on icon at bounding box center [972, 79] width 15 height 15
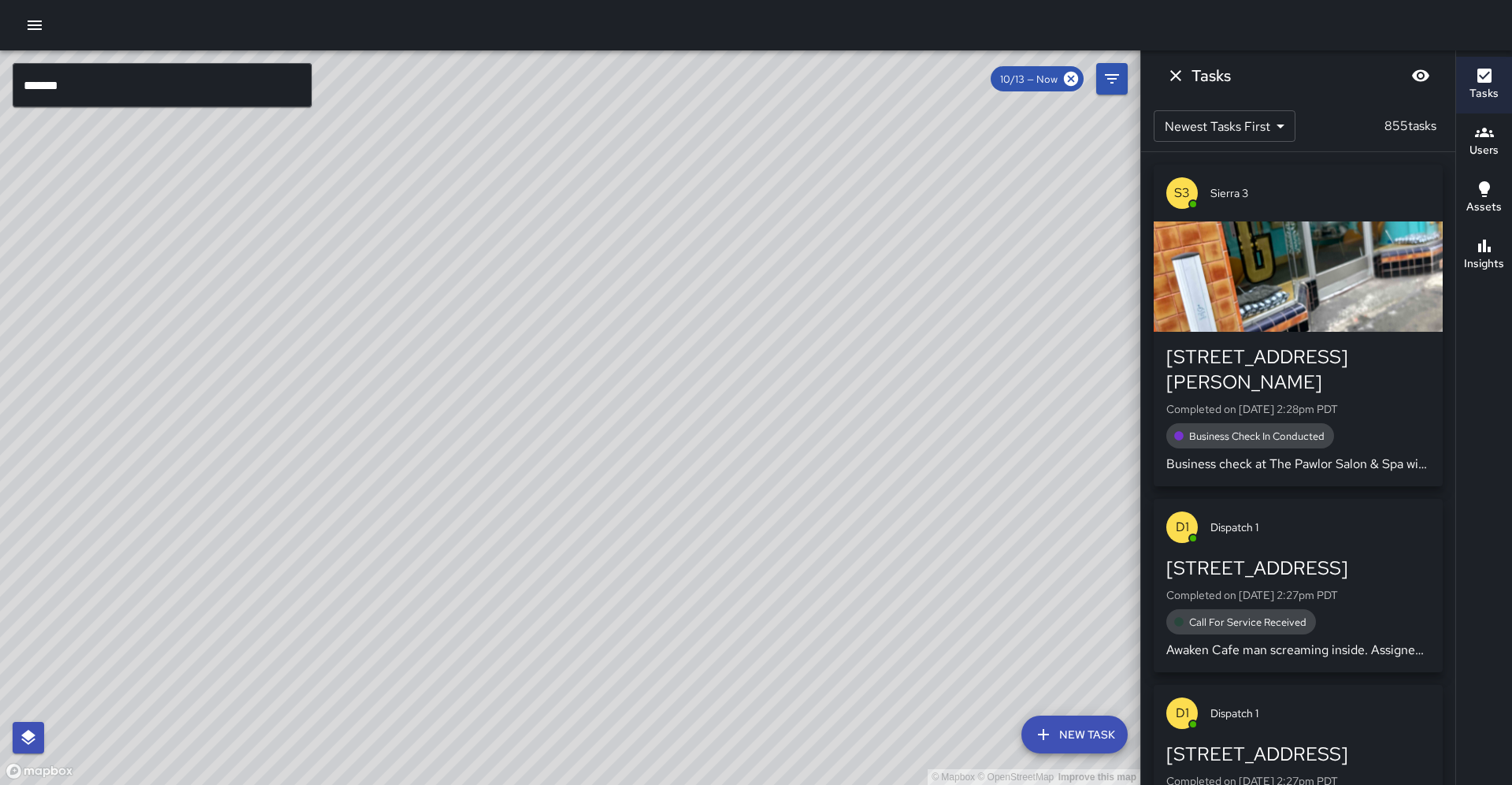
click at [244, 94] on input "*******" at bounding box center [163, 85] width 300 height 44
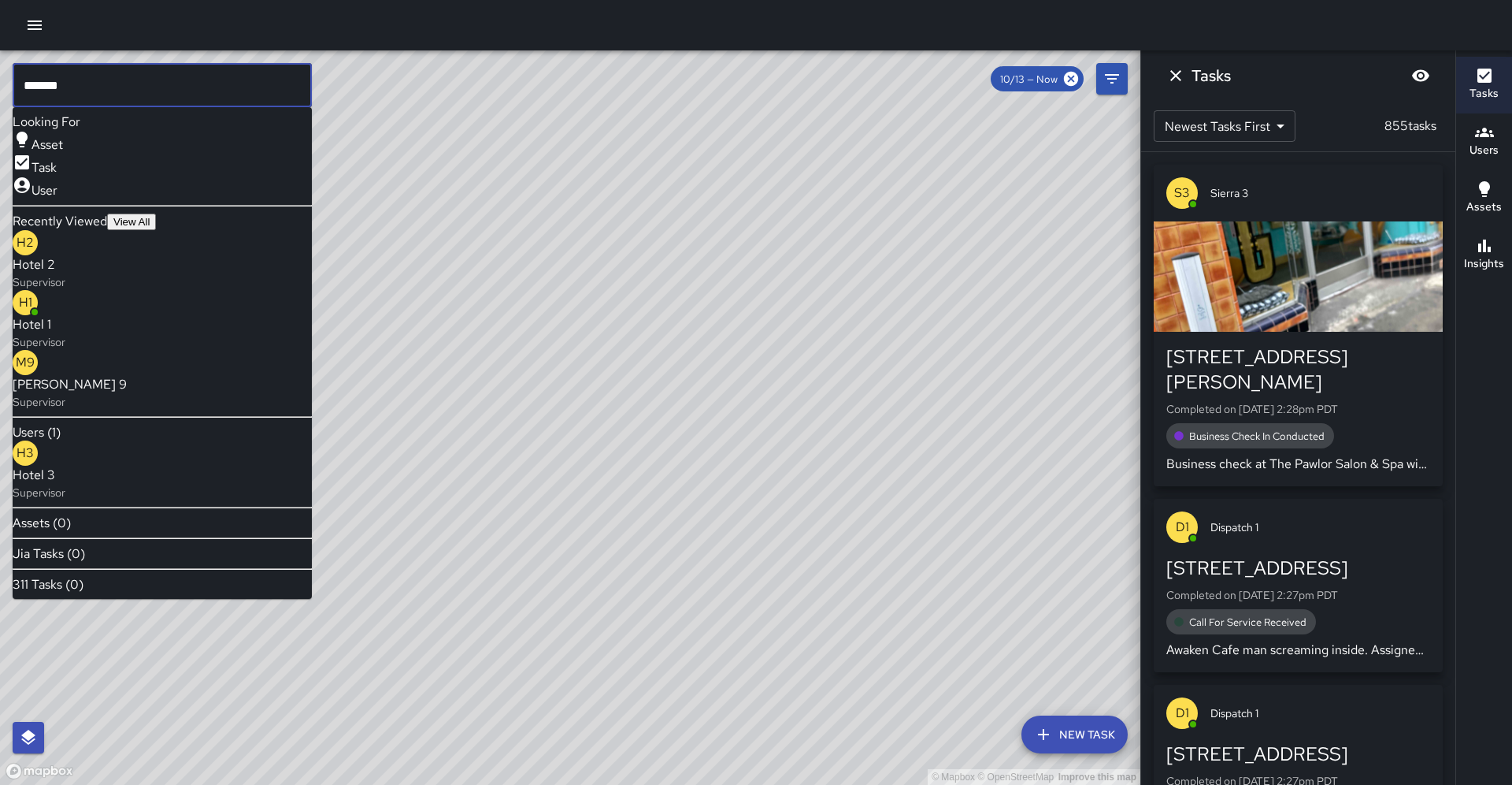
type input "*******"
click at [66, 484] on p "Supervisor" at bounding box center [39, 492] width 53 height 16
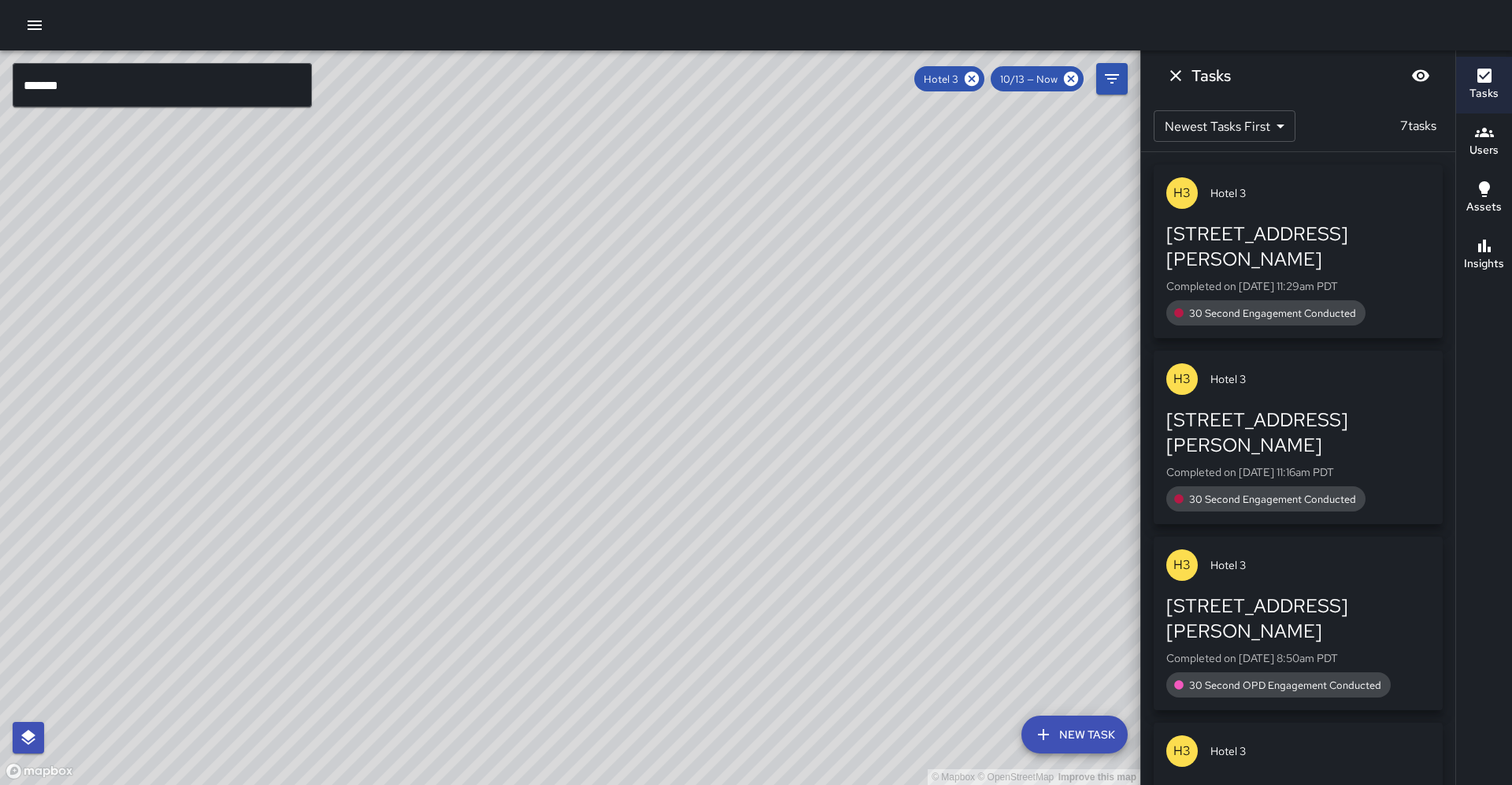
drag, startPoint x: 987, startPoint y: 76, endPoint x: 874, endPoint y: 69, distance: 113.2
click at [979, 76] on icon at bounding box center [972, 79] width 15 height 15
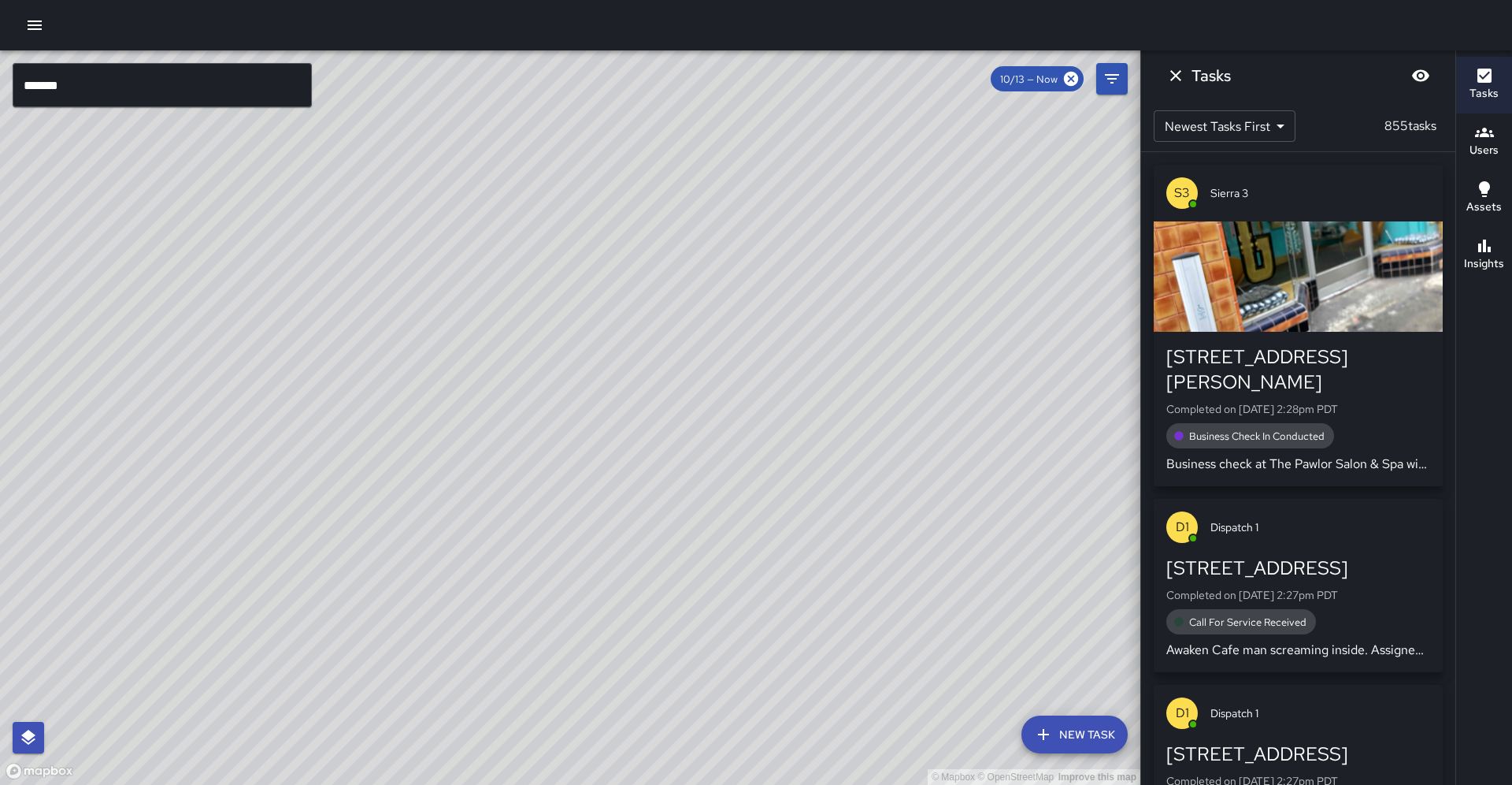
click at [198, 81] on input "*******" at bounding box center [163, 85] width 300 height 44
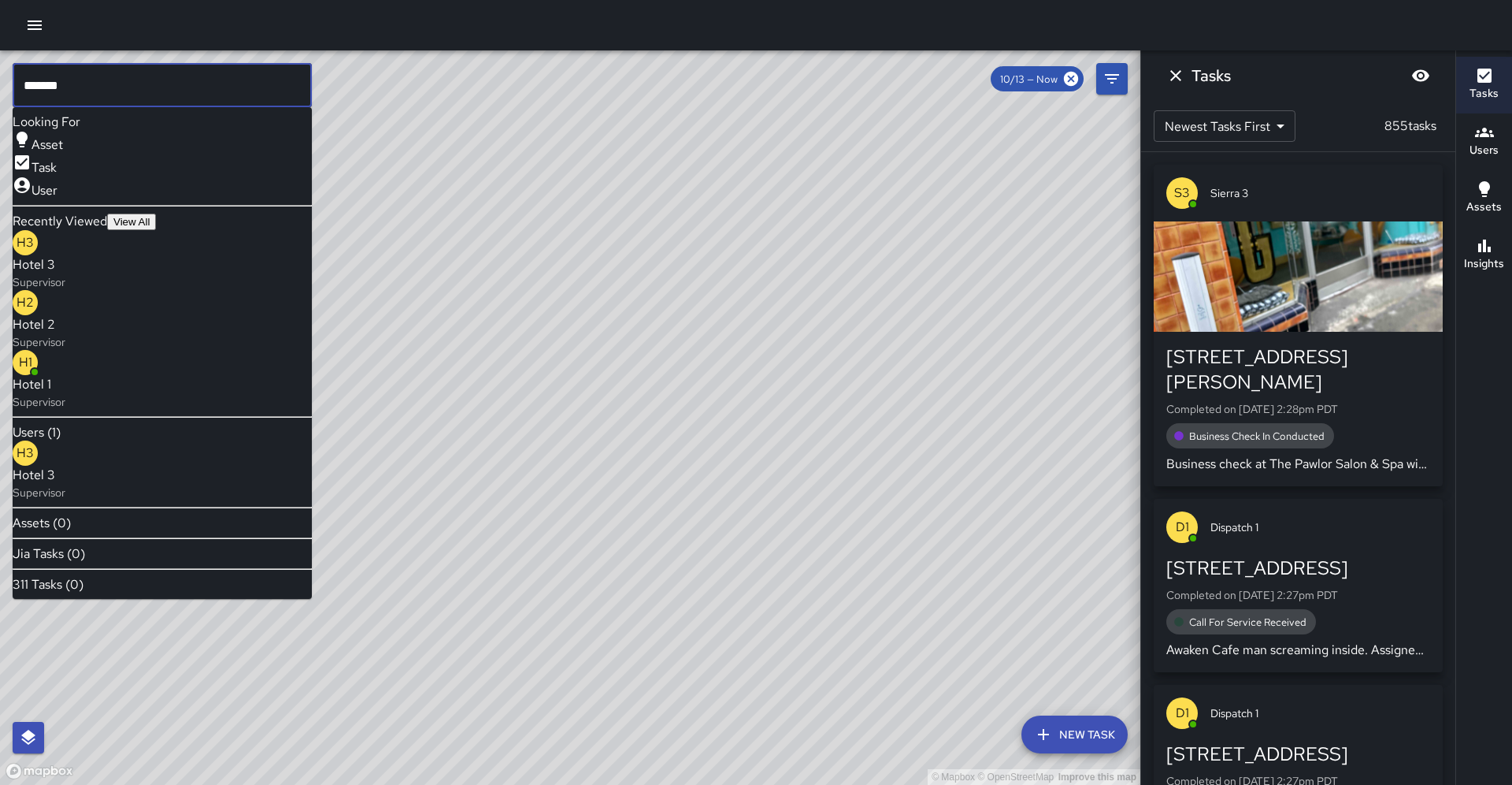
click at [198, 81] on input "*******" at bounding box center [163, 85] width 300 height 44
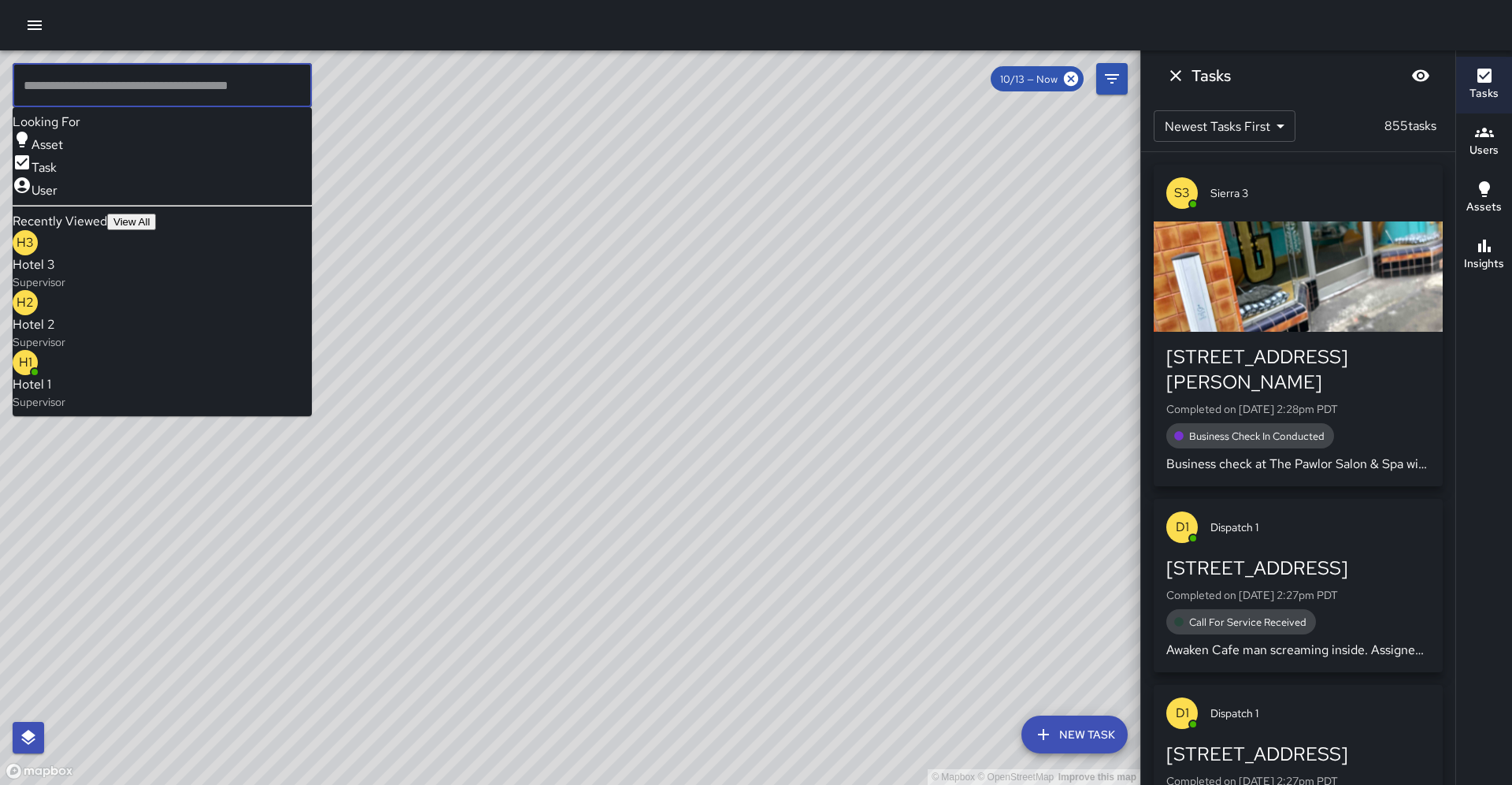
click at [439, 133] on div "© Mapbox © OpenStreetMap Improve this map" at bounding box center [570, 417] width 1140 height 734
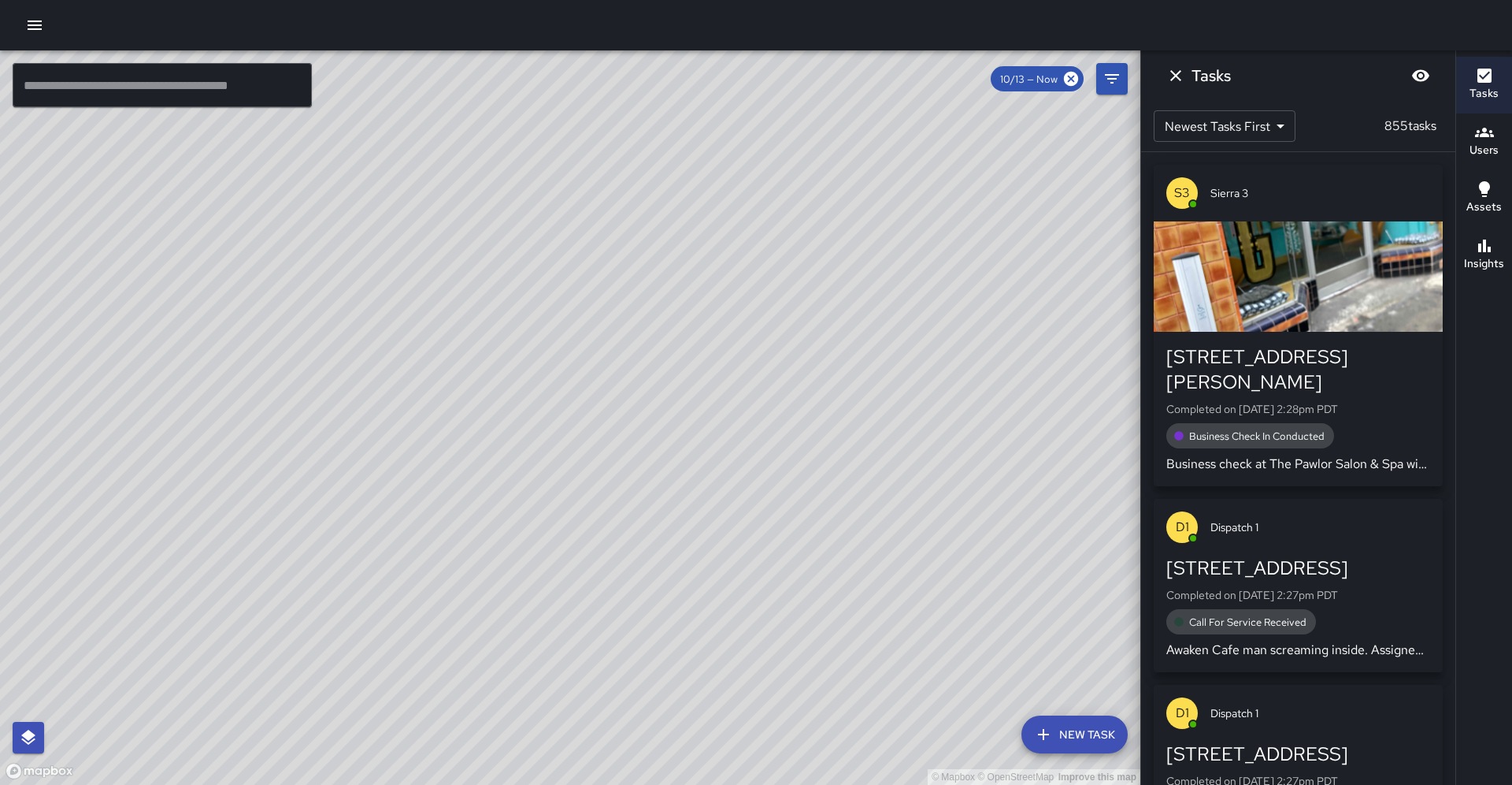
drag, startPoint x: 439, startPoint y: 133, endPoint x: 505, endPoint y: 160, distance: 71.3
click at [505, 160] on div "© Mapbox © OpenStreetMap Improve this map" at bounding box center [570, 417] width 1140 height 734
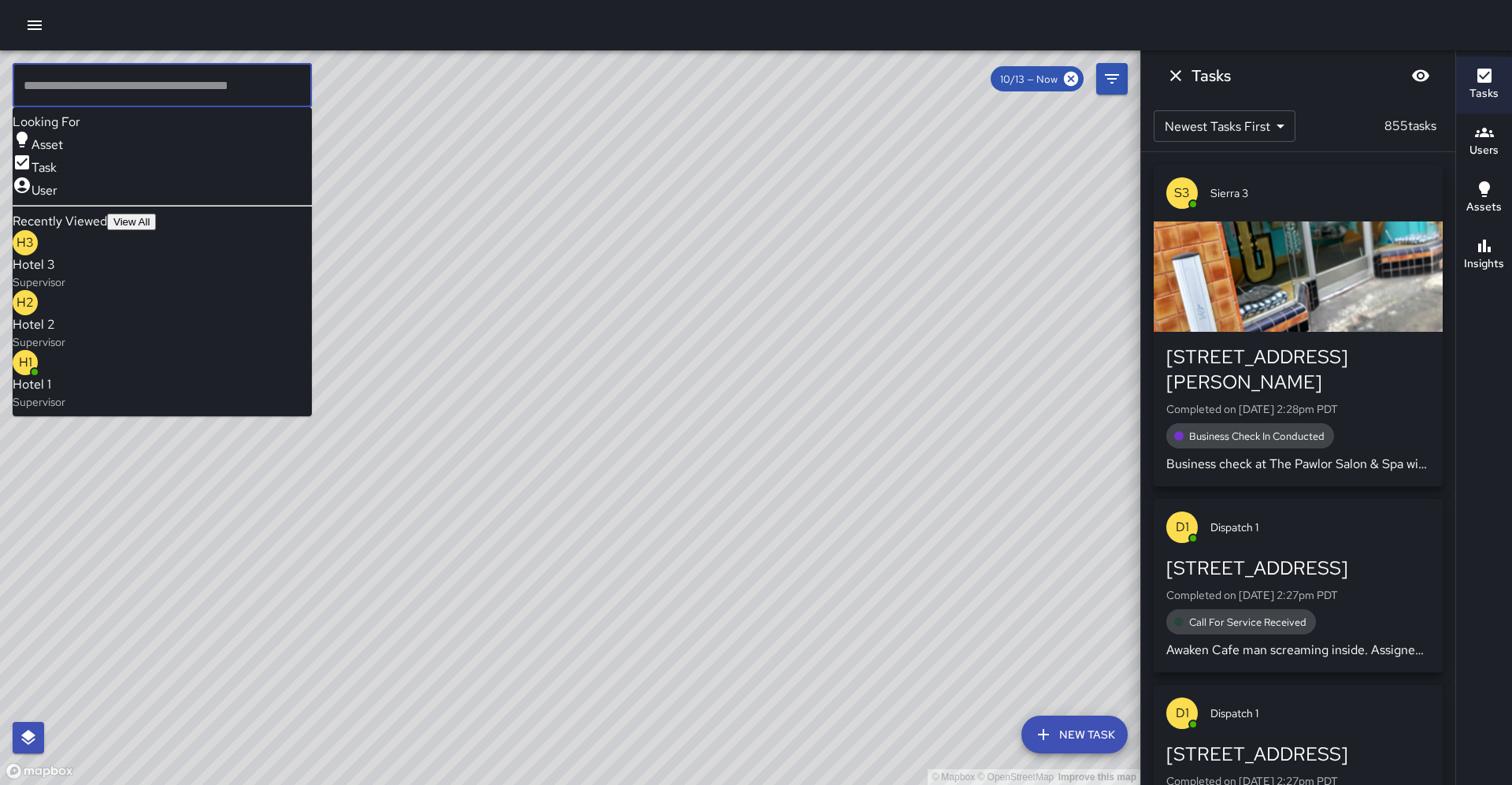
click at [238, 87] on input "text" at bounding box center [163, 85] width 300 height 44
drag, startPoint x: 238, startPoint y: 87, endPoint x: 100, endPoint y: 70, distance: 139.0
click at [102, 69] on input "text" at bounding box center [163, 85] width 300 height 44
click at [91, 84] on input "text" at bounding box center [163, 85] width 300 height 44
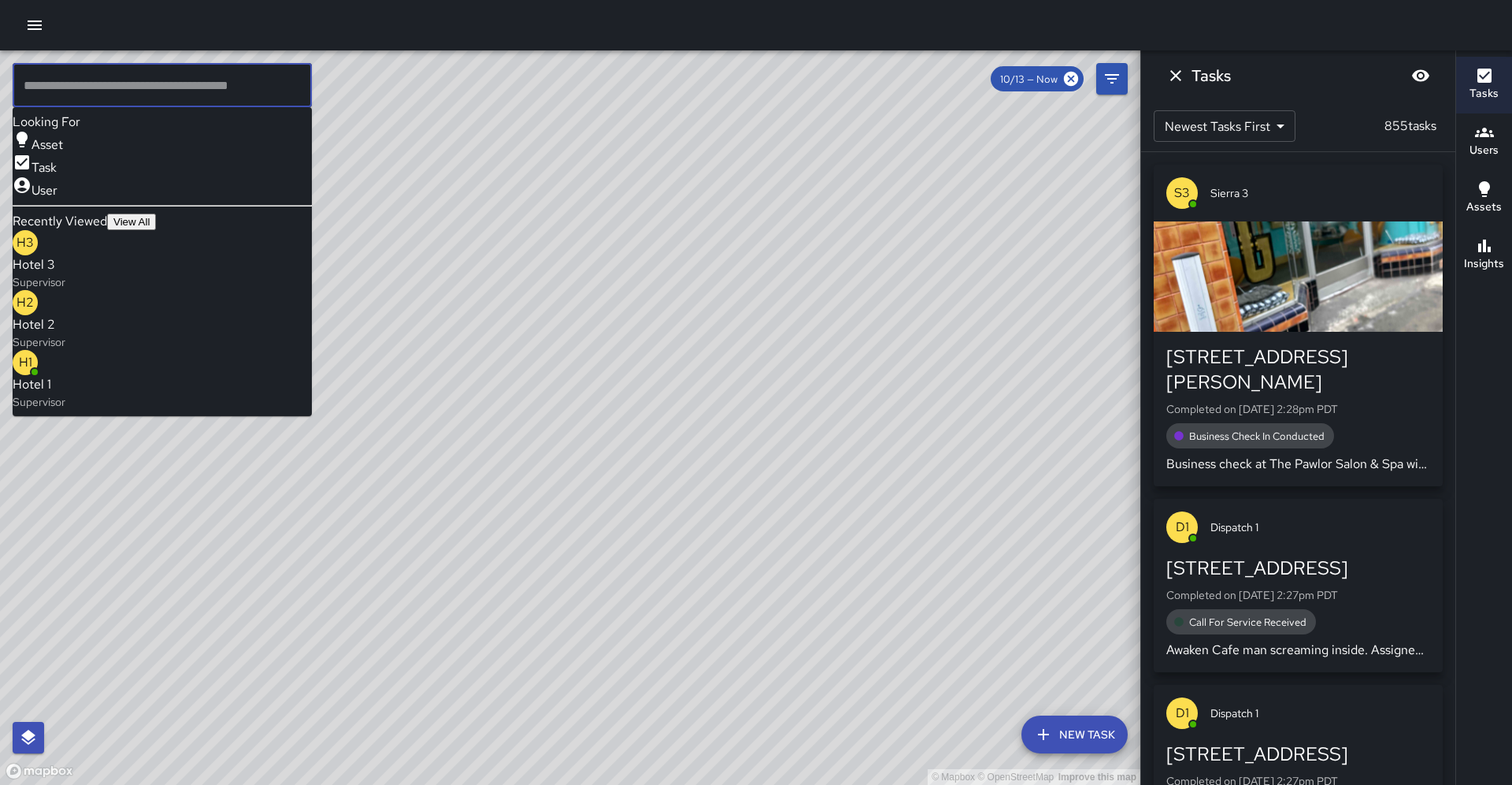
click at [91, 84] on input "text" at bounding box center [163, 85] width 300 height 44
drag, startPoint x: 300, startPoint y: 471, endPoint x: 344, endPoint y: 436, distance: 56.2
click at [344, 436] on div "© Mapbox © OpenStreetMap Improve this map" at bounding box center [570, 417] width 1140 height 734
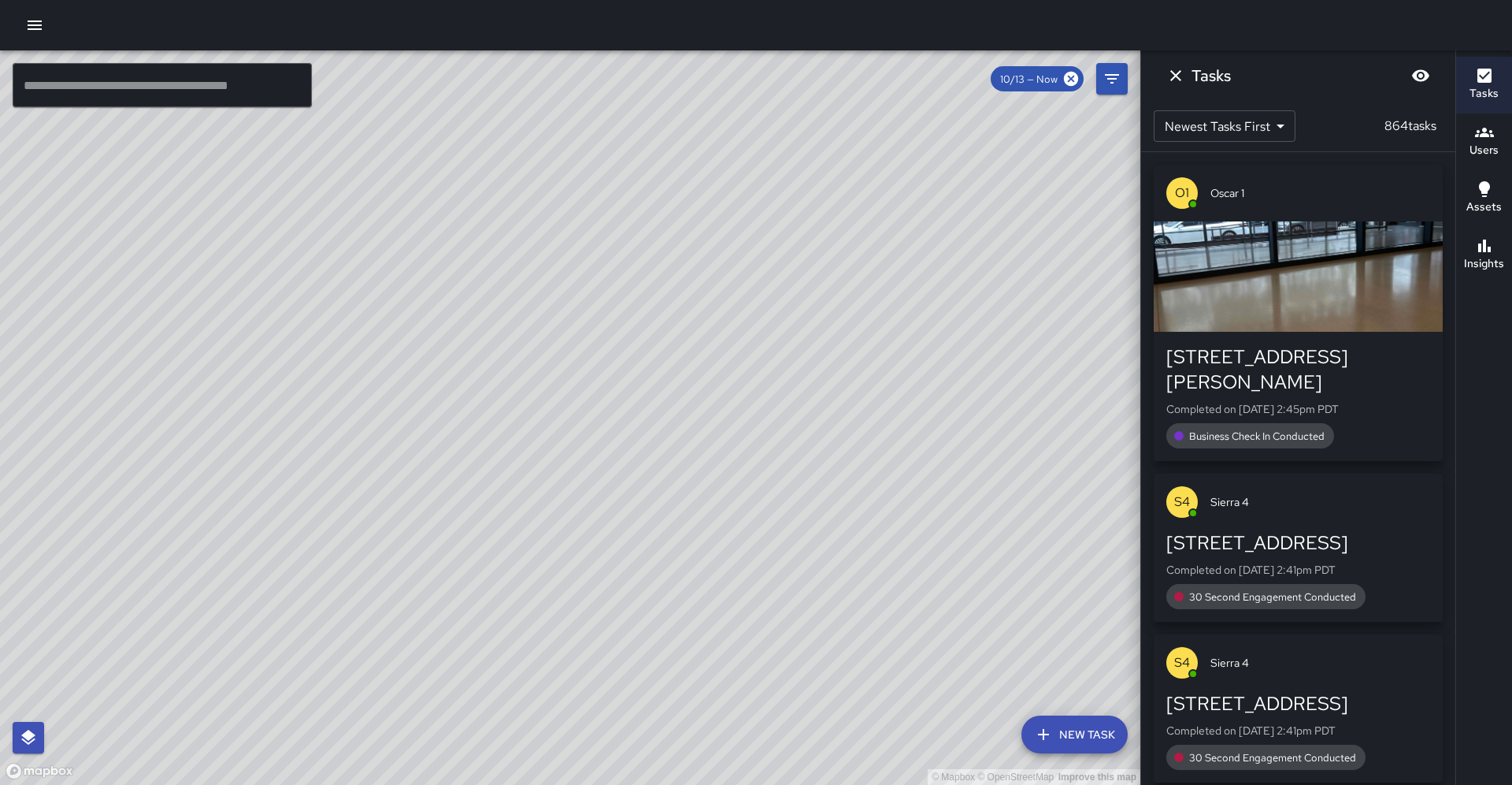
drag, startPoint x: 220, startPoint y: 685, endPoint x: 325, endPoint y: 568, distance: 157.2
click at [325, 568] on div "© Mapbox © OpenStreetMap Improve this map" at bounding box center [570, 417] width 1140 height 734
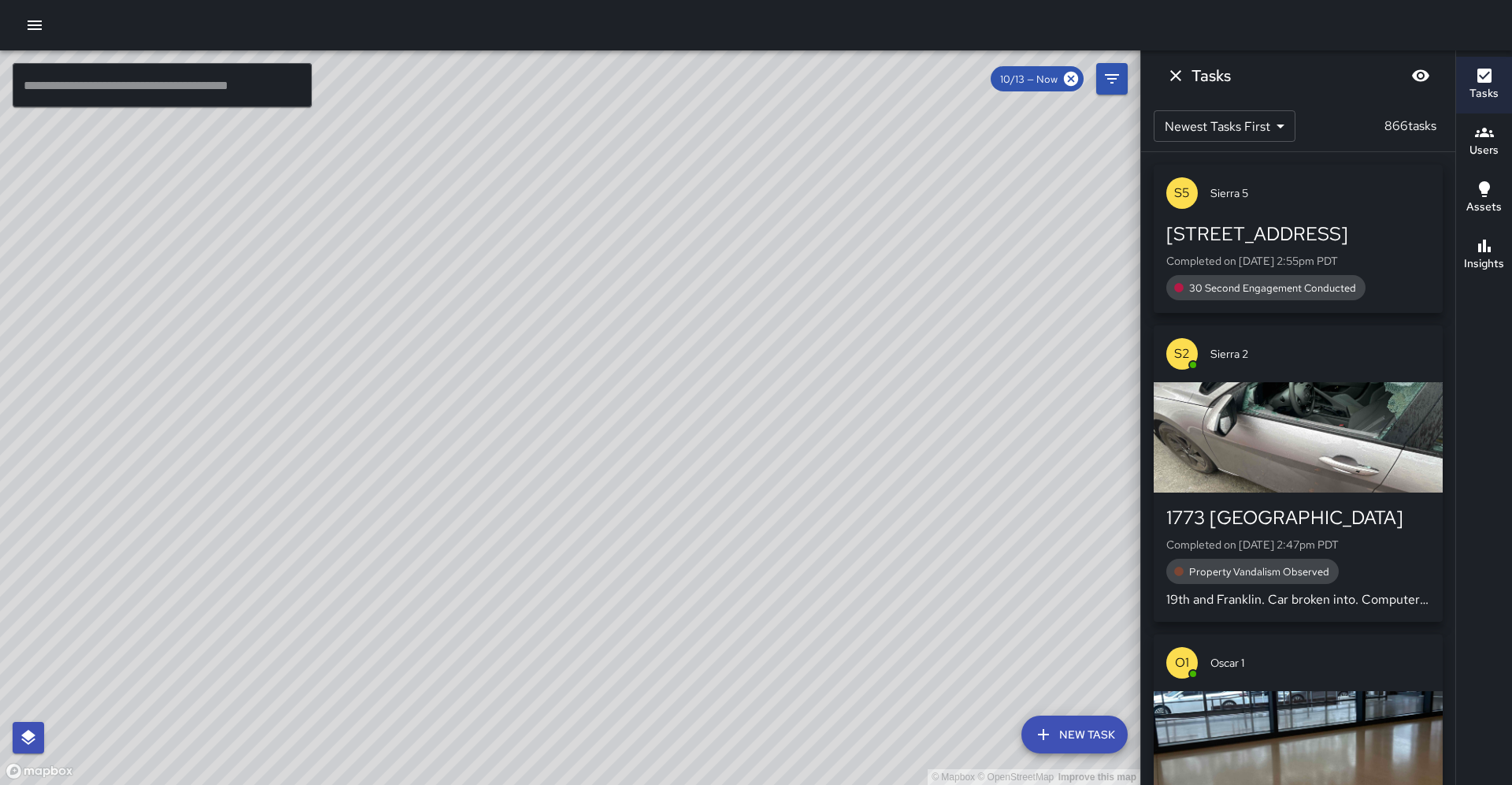
click at [1190, 275] on div "30 Second Engagement Conducted" at bounding box center [1266, 288] width 199 height 26
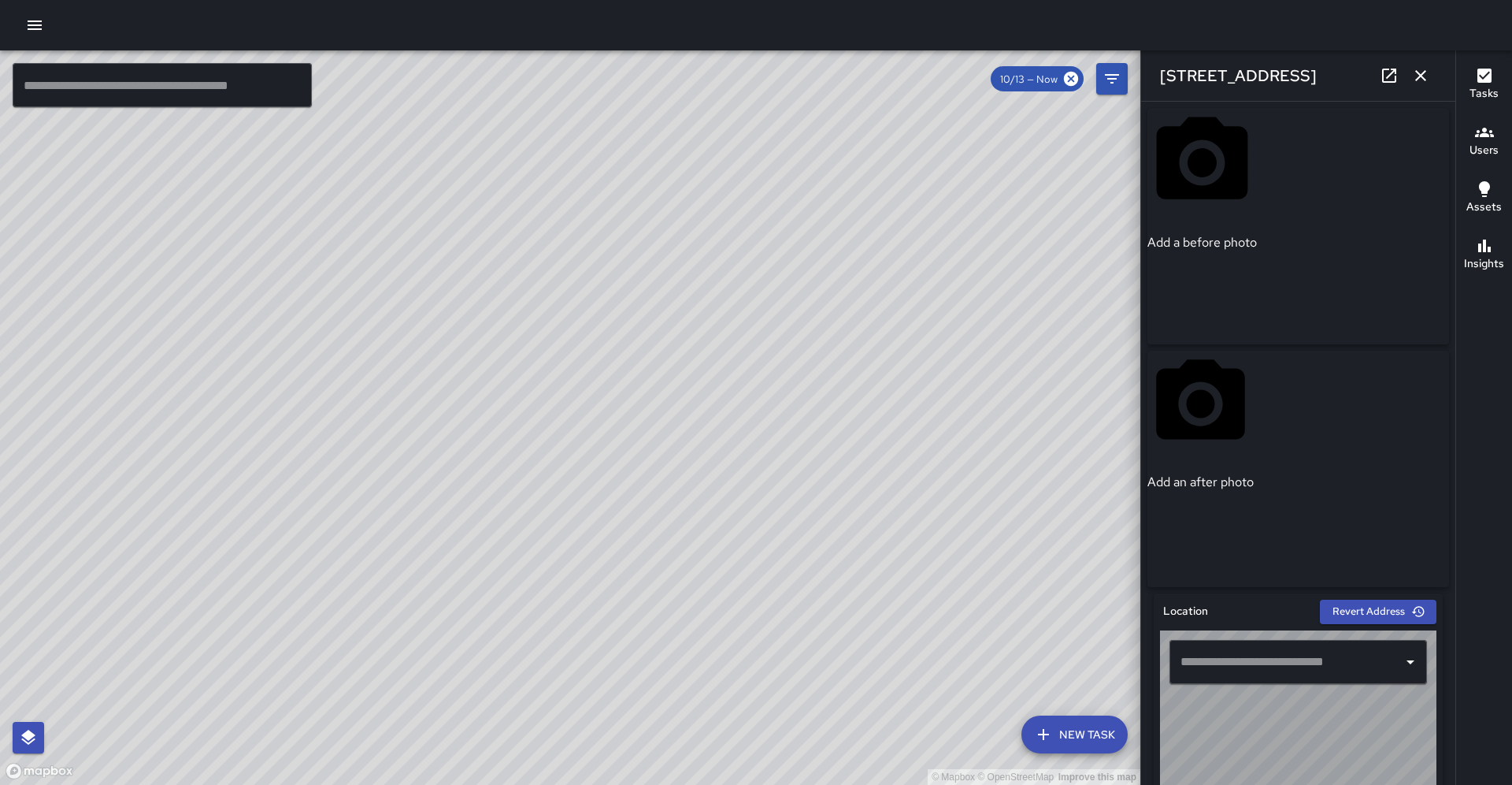
type input "**********"
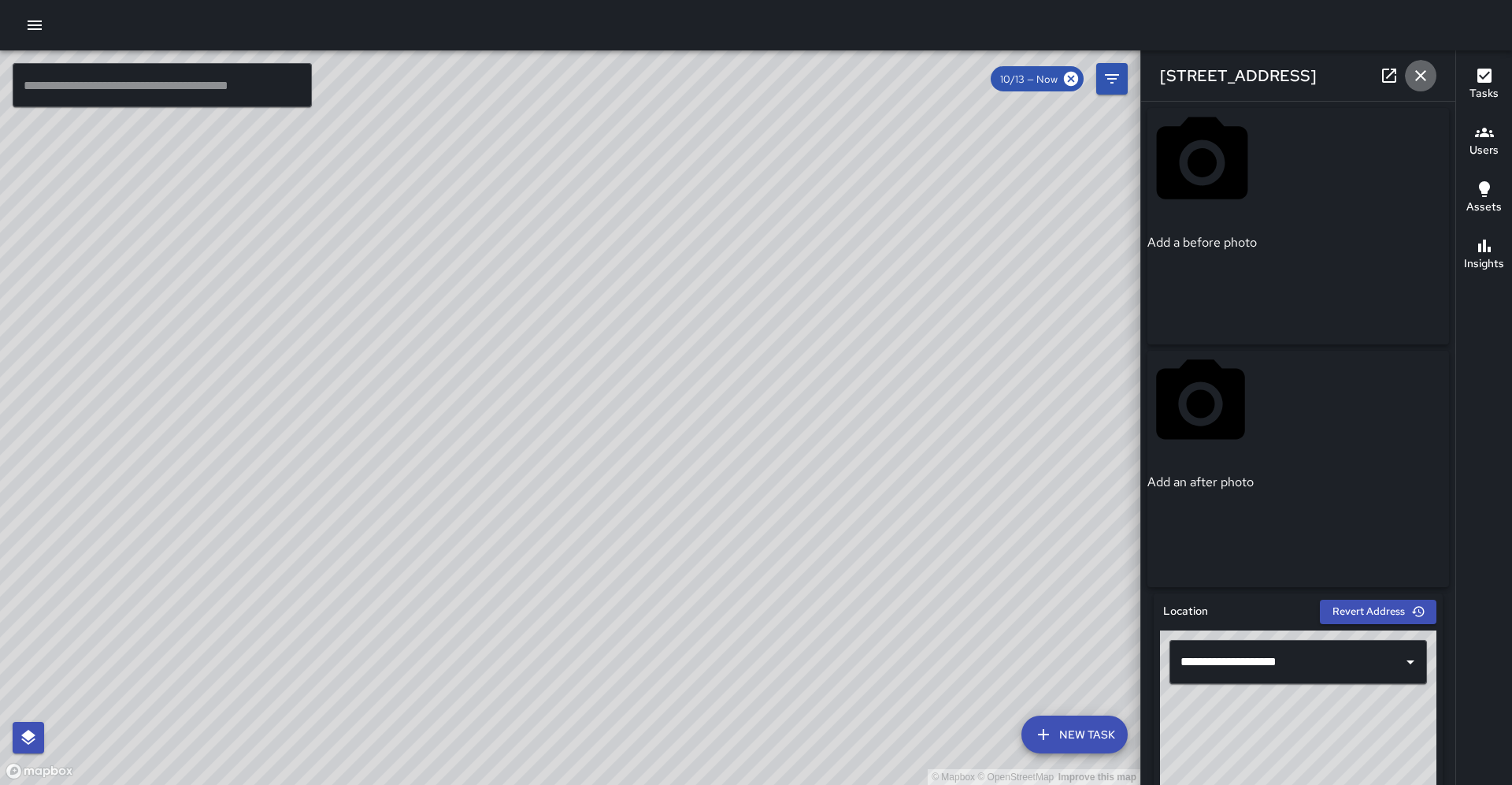
click at [1426, 73] on icon "button" at bounding box center [1421, 75] width 19 height 19
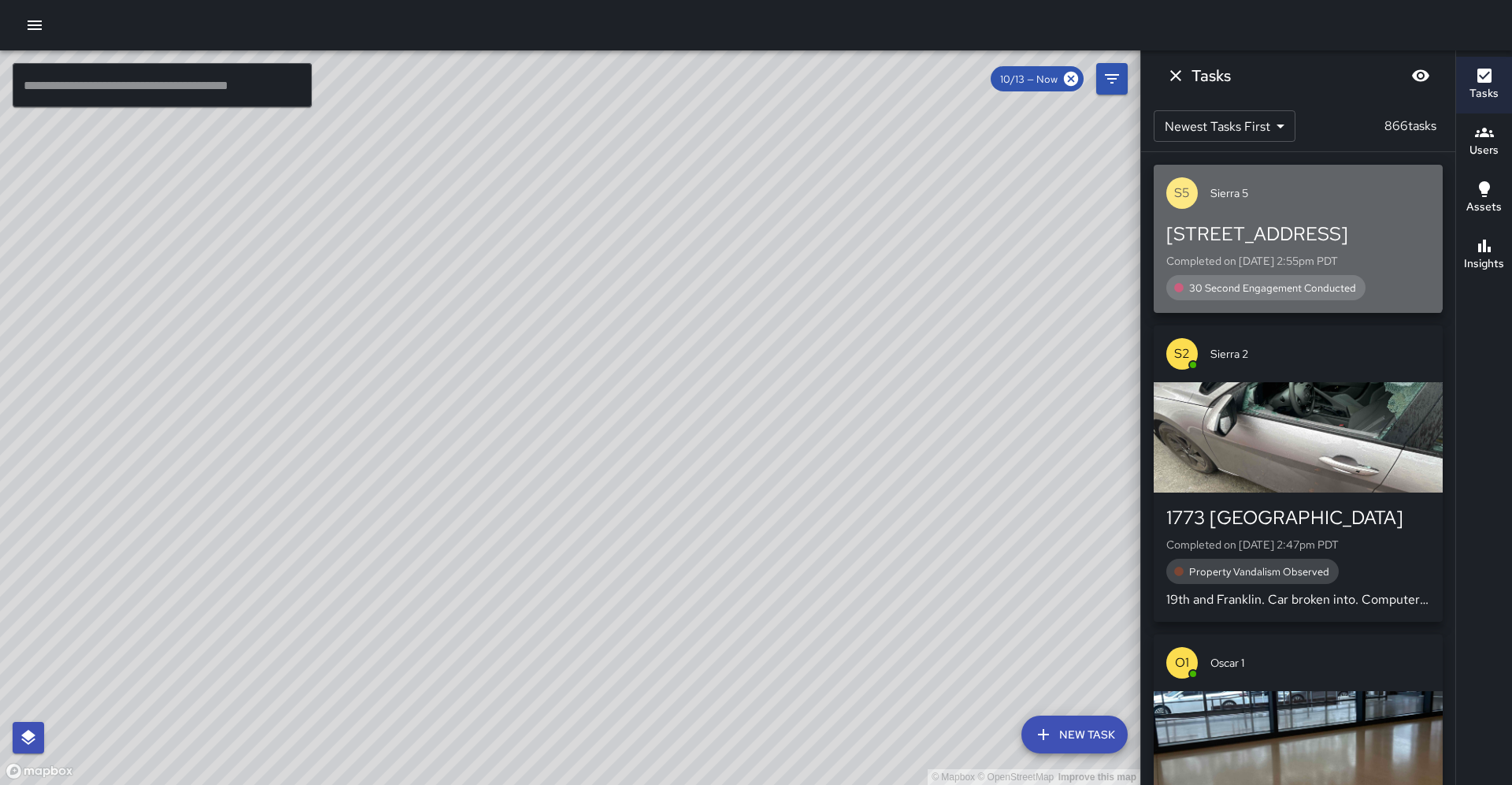
click at [1191, 201] on div "S5" at bounding box center [1182, 193] width 31 height 31
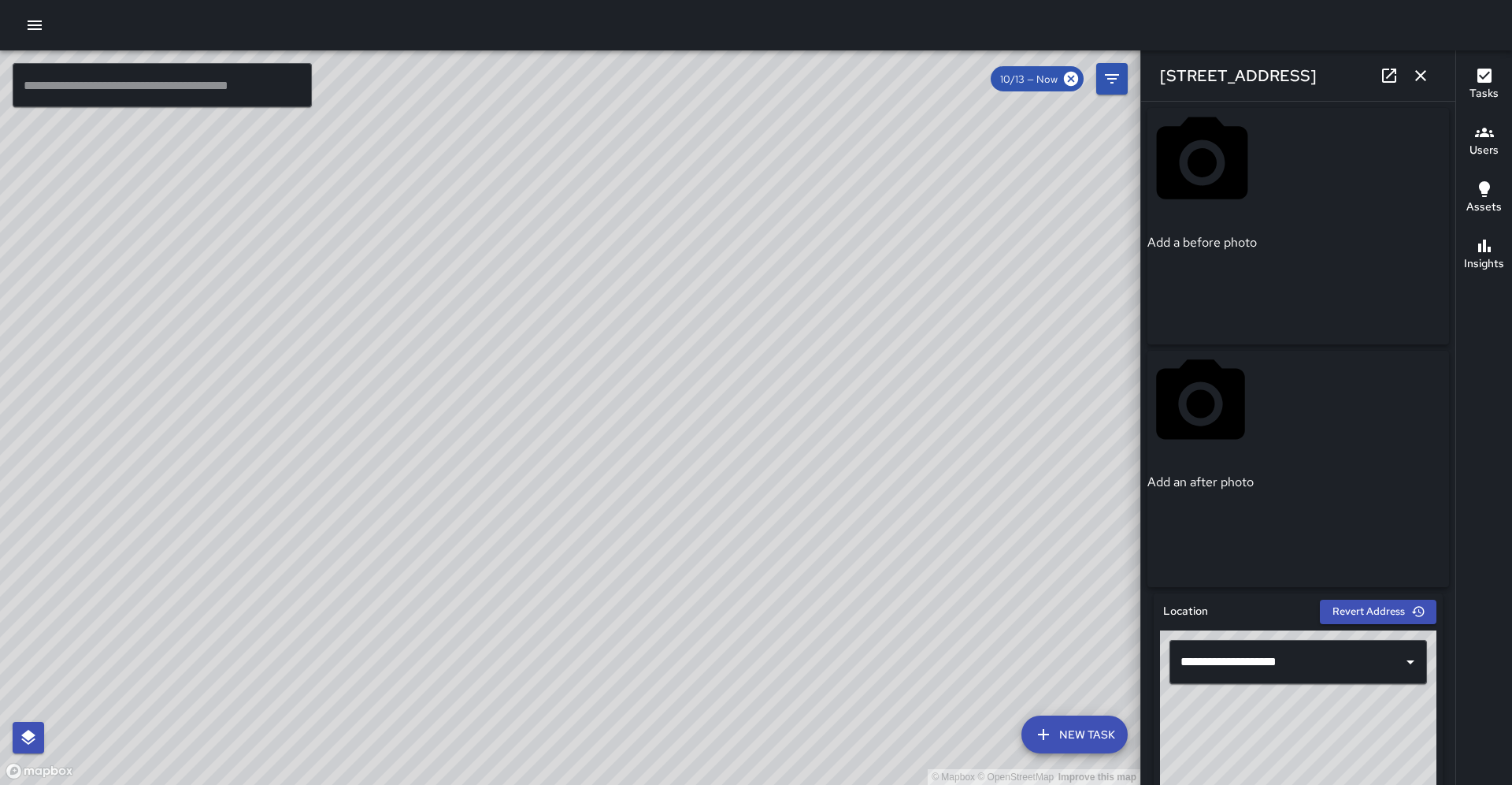
drag, startPoint x: 1502, startPoint y: 135, endPoint x: 1493, endPoint y: 140, distance: 10.3
click at [1502, 135] on button "Users" at bounding box center [1484, 142] width 56 height 57
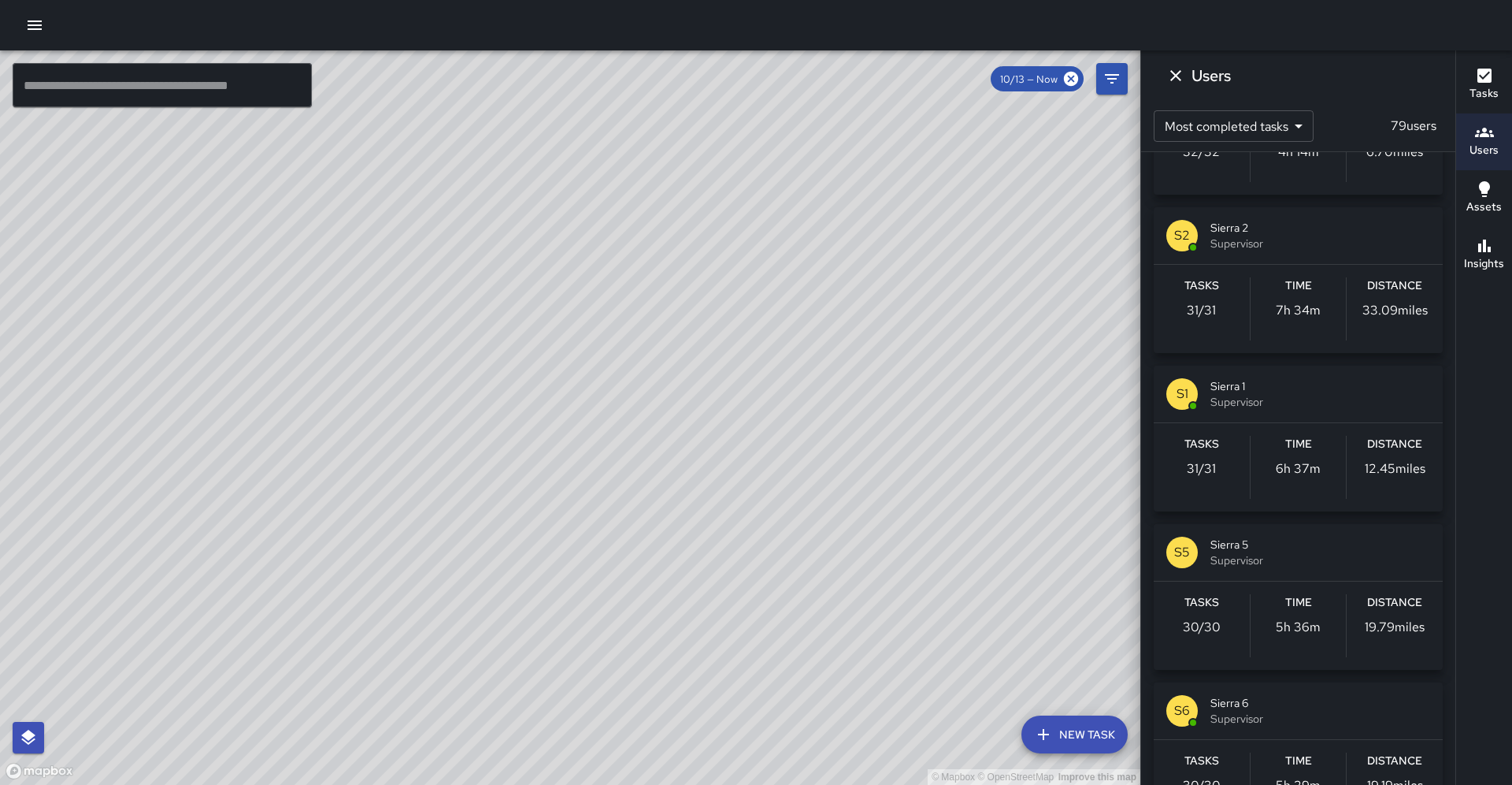
scroll to position [1384, 0]
click at [1247, 393] on span "Supervisor" at bounding box center [1320, 399] width 220 height 16
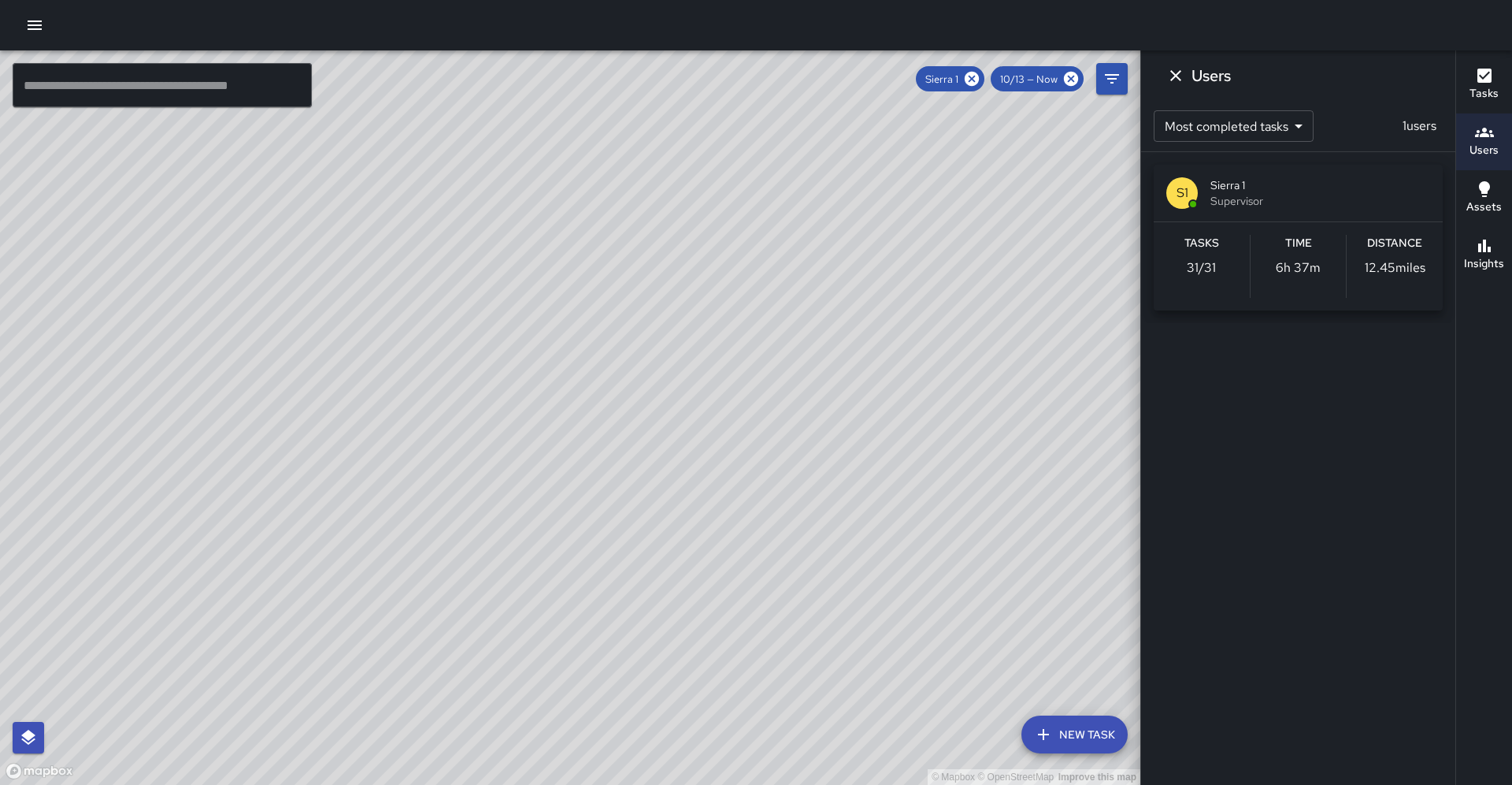
scroll to position [0, 0]
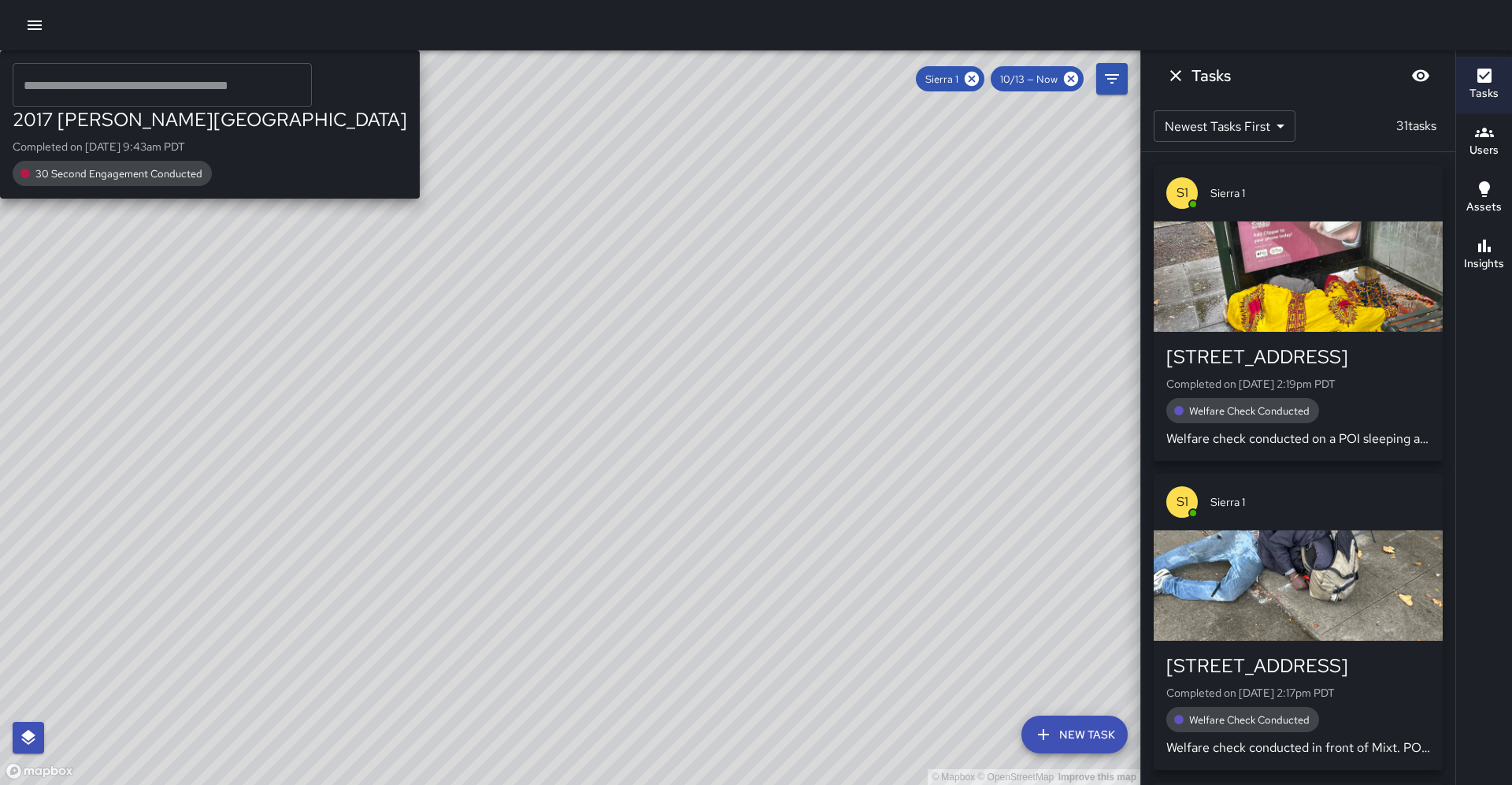
drag, startPoint x: 803, startPoint y: 234, endPoint x: 720, endPoint y: 408, distance: 192.8
click at [720, 408] on div "© Mapbox © OpenStreetMap Improve this map S1 Sierra 1 [STREET_ADDRESS][PERSON_N…" at bounding box center [570, 417] width 1140 height 734
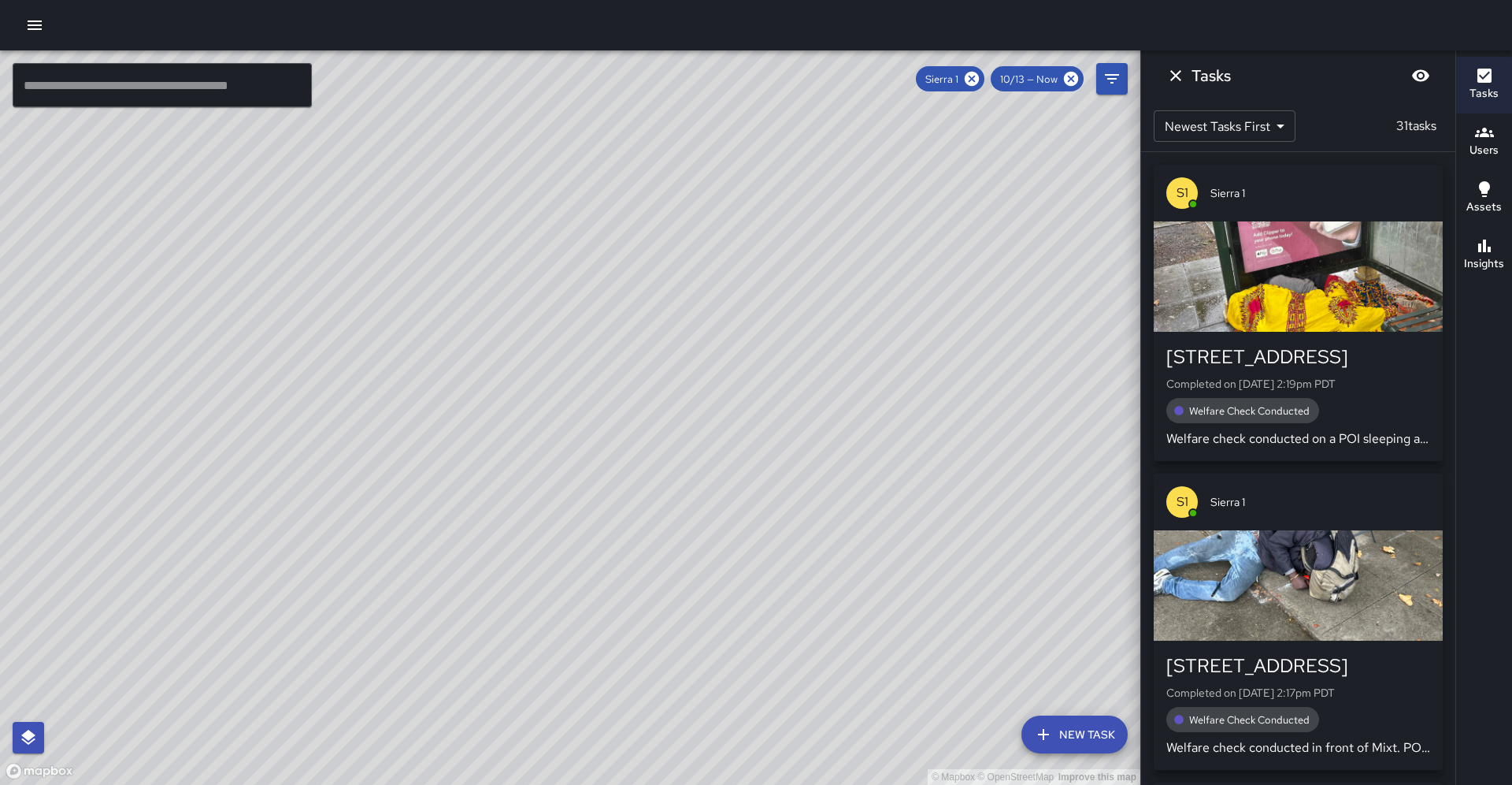
drag, startPoint x: 752, startPoint y: 374, endPoint x: 688, endPoint y: 502, distance: 143.1
click at [688, 502] on div "© Mapbox © OpenStreetMap Improve this map" at bounding box center [570, 417] width 1140 height 734
click at [979, 73] on icon at bounding box center [972, 79] width 15 height 15
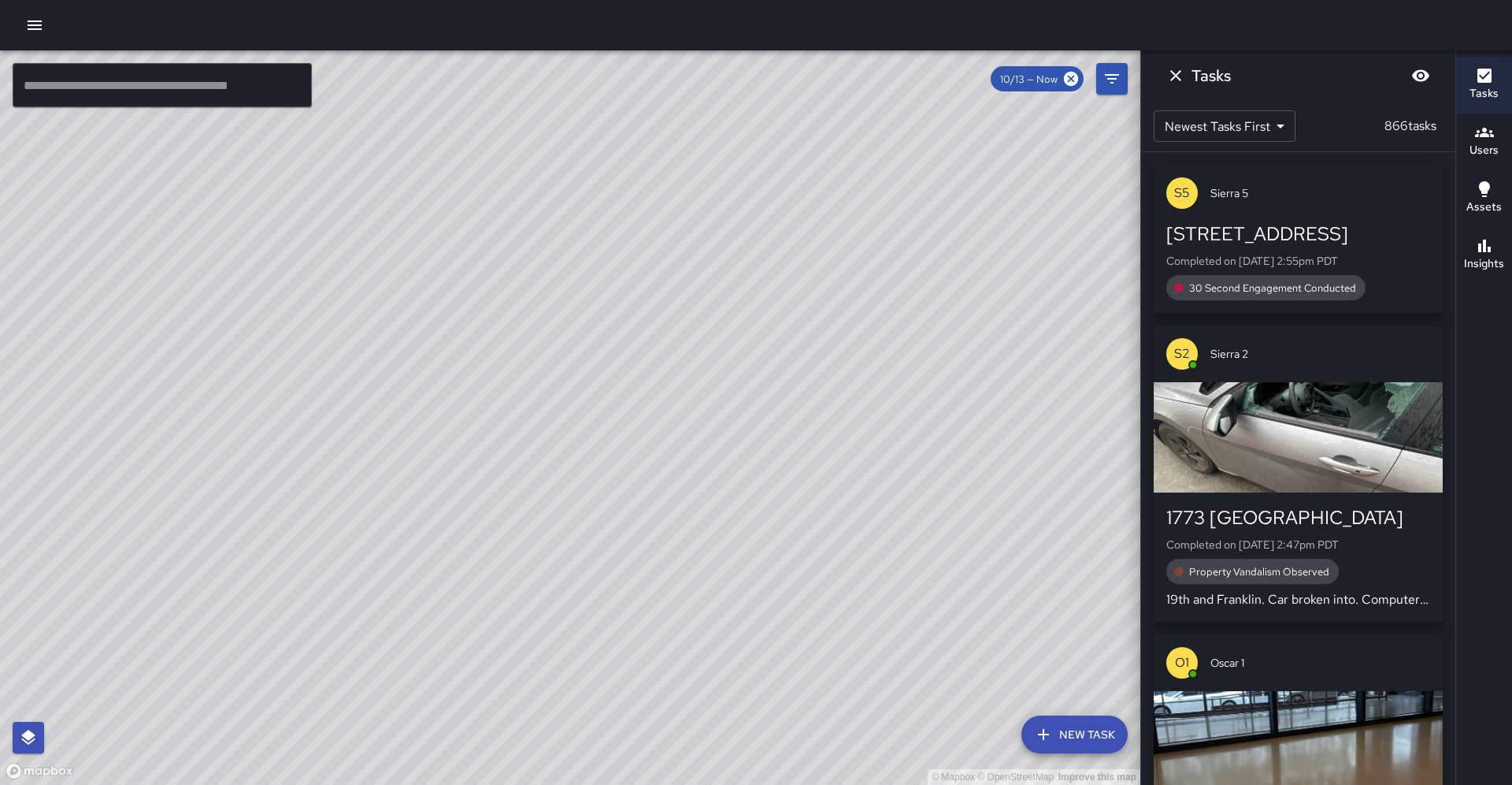
click at [1482, 148] on h6 "Users" at bounding box center [1485, 150] width 29 height 17
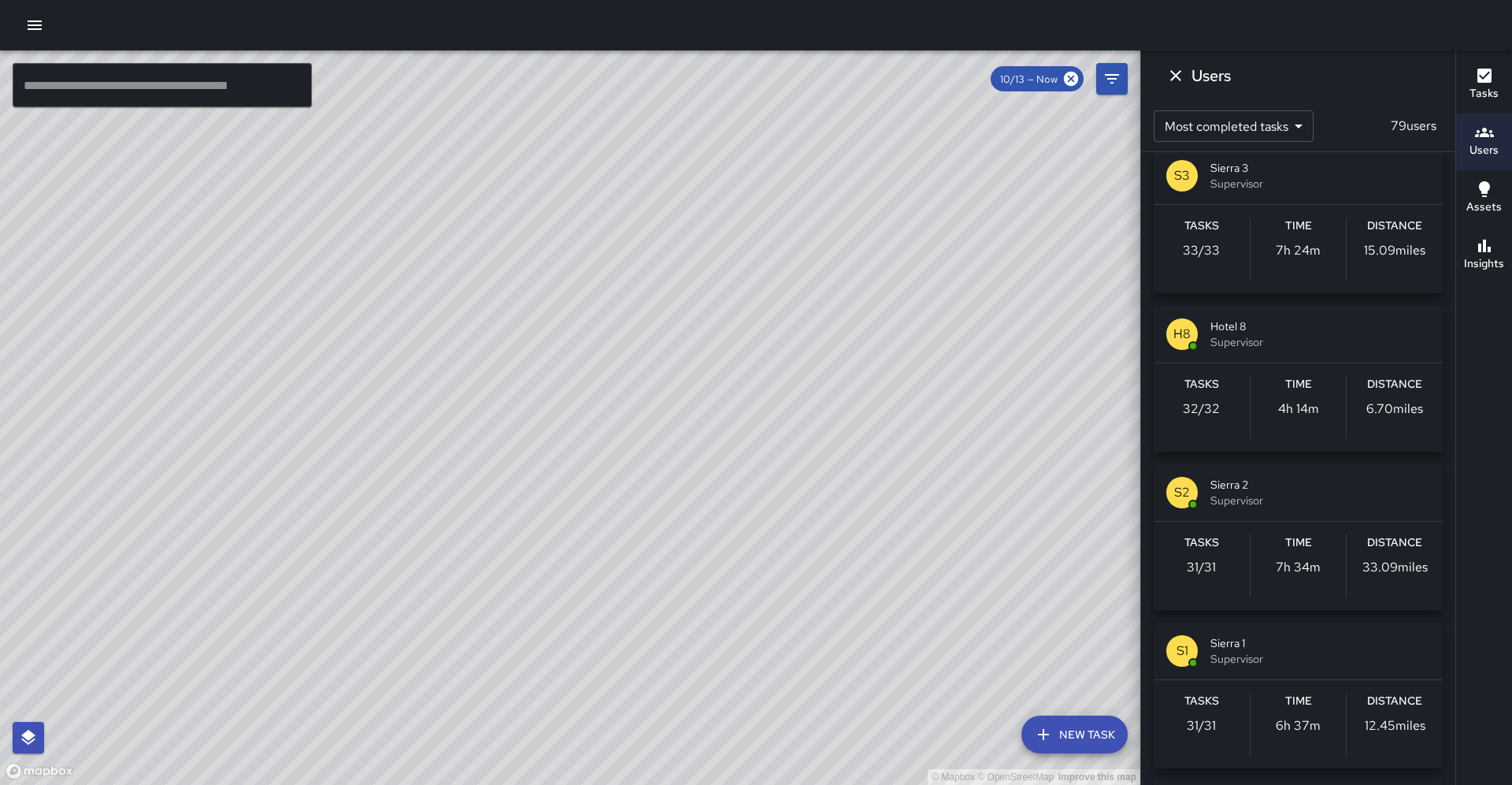
scroll to position [1154, 0]
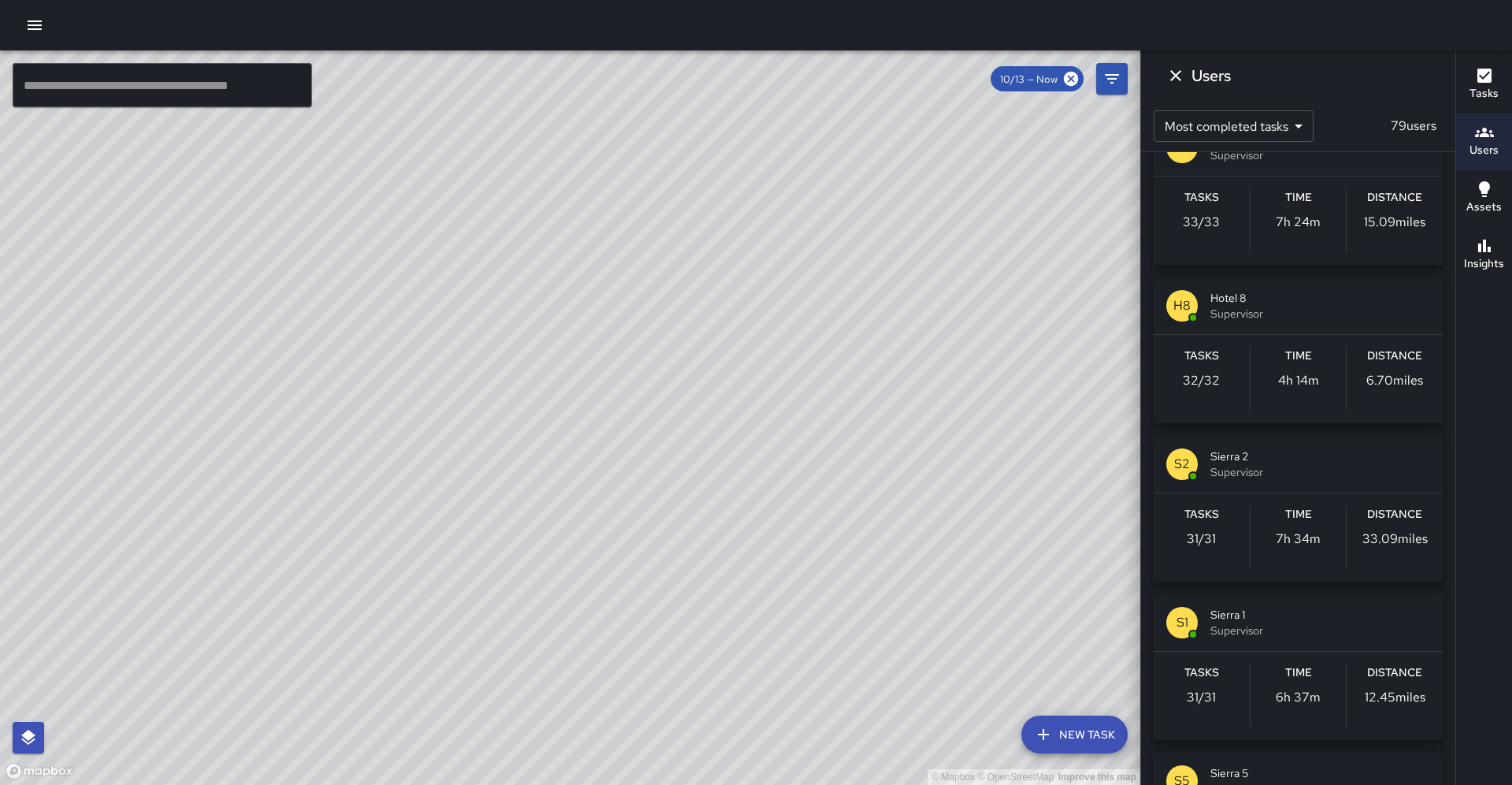
click at [1266, 484] on div "S2 Sierra 2 Supervisor" at bounding box center [1298, 464] width 289 height 57
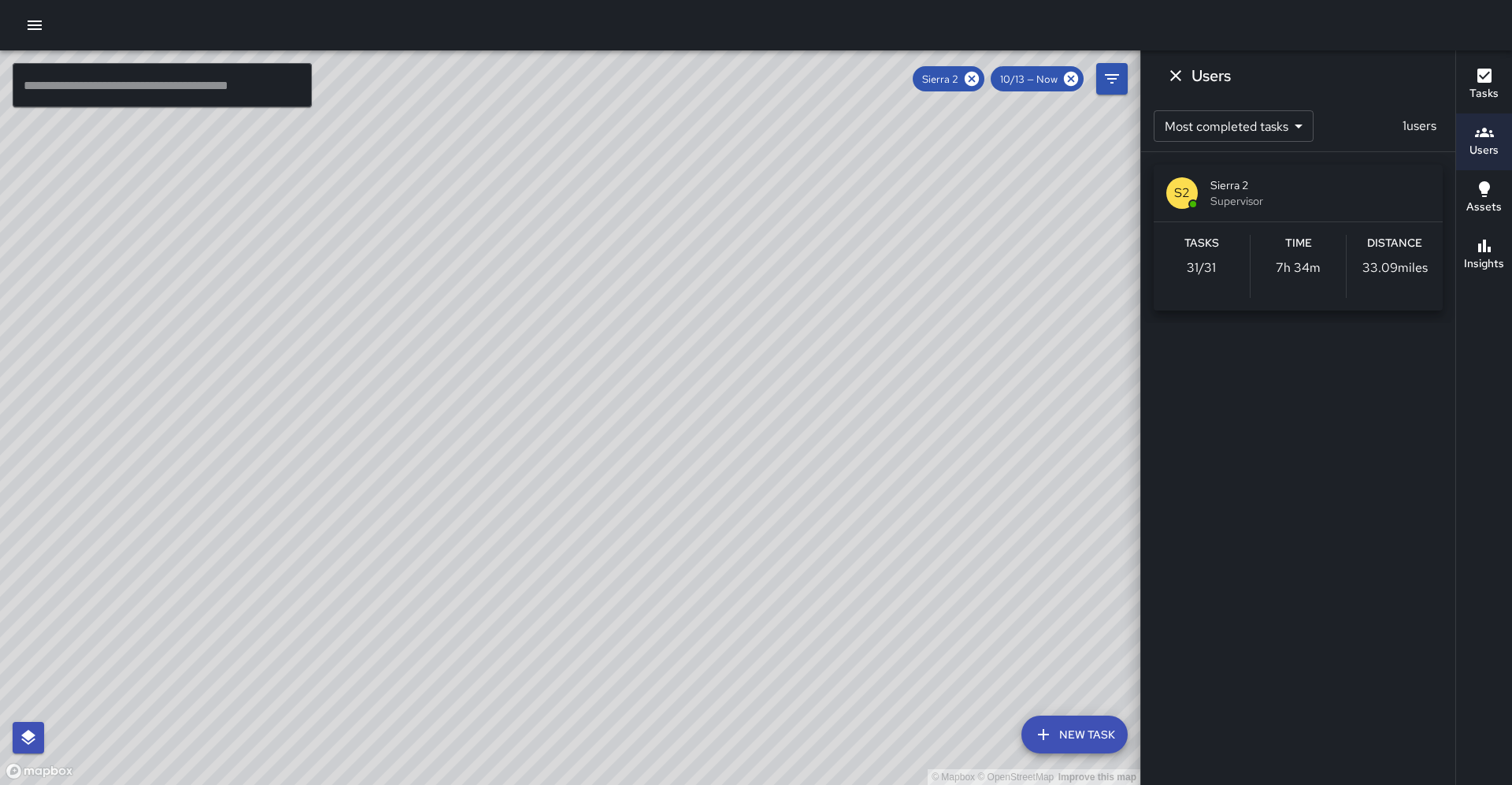
scroll to position [0, 0]
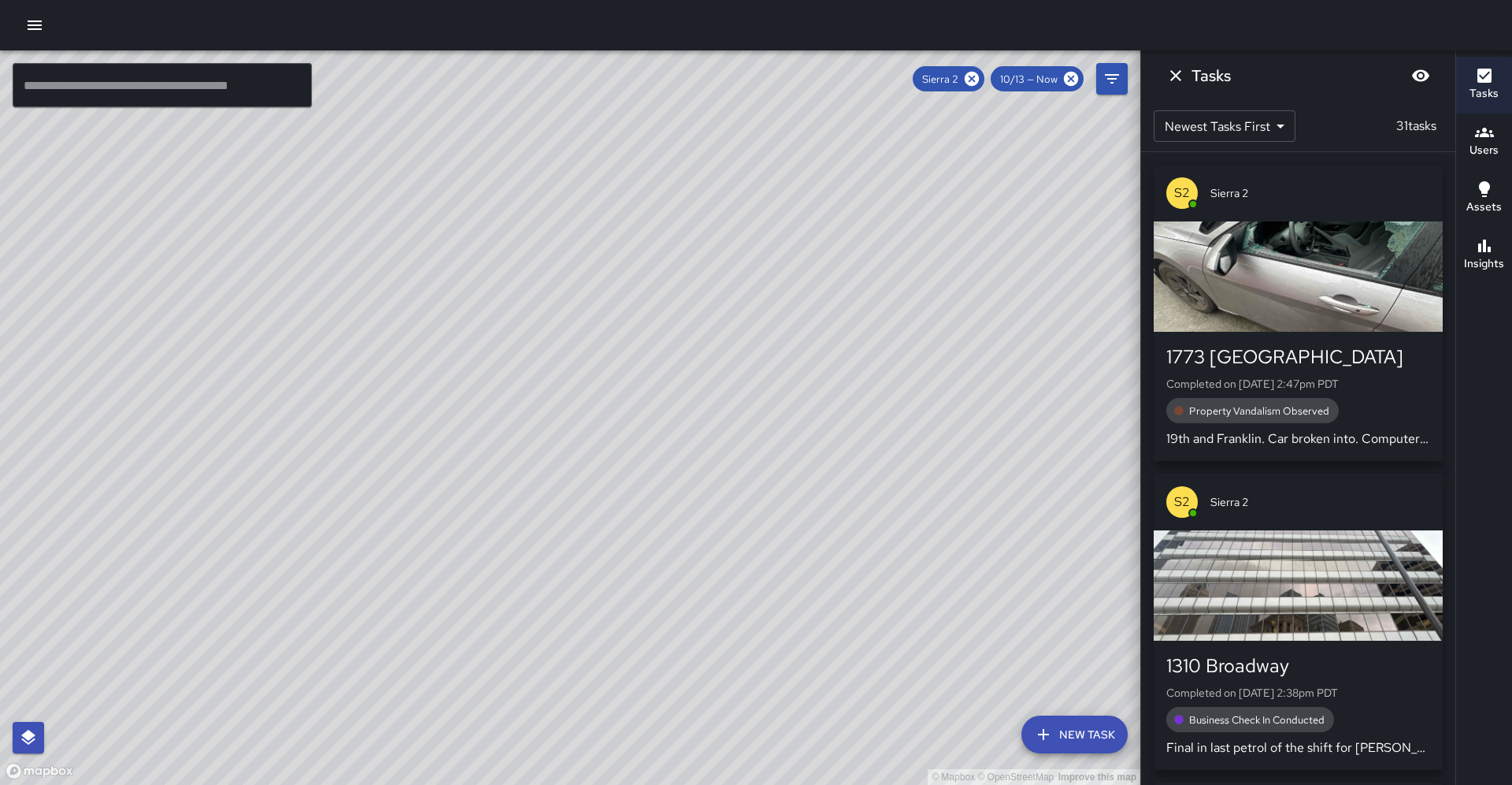
drag, startPoint x: 669, startPoint y: 410, endPoint x: 690, endPoint y: 316, distance: 96.3
click at [690, 316] on div "© Mapbox © OpenStreetMap Improve this map" at bounding box center [570, 417] width 1140 height 734
click at [1179, 80] on icon "Dismiss" at bounding box center [1176, 75] width 19 height 19
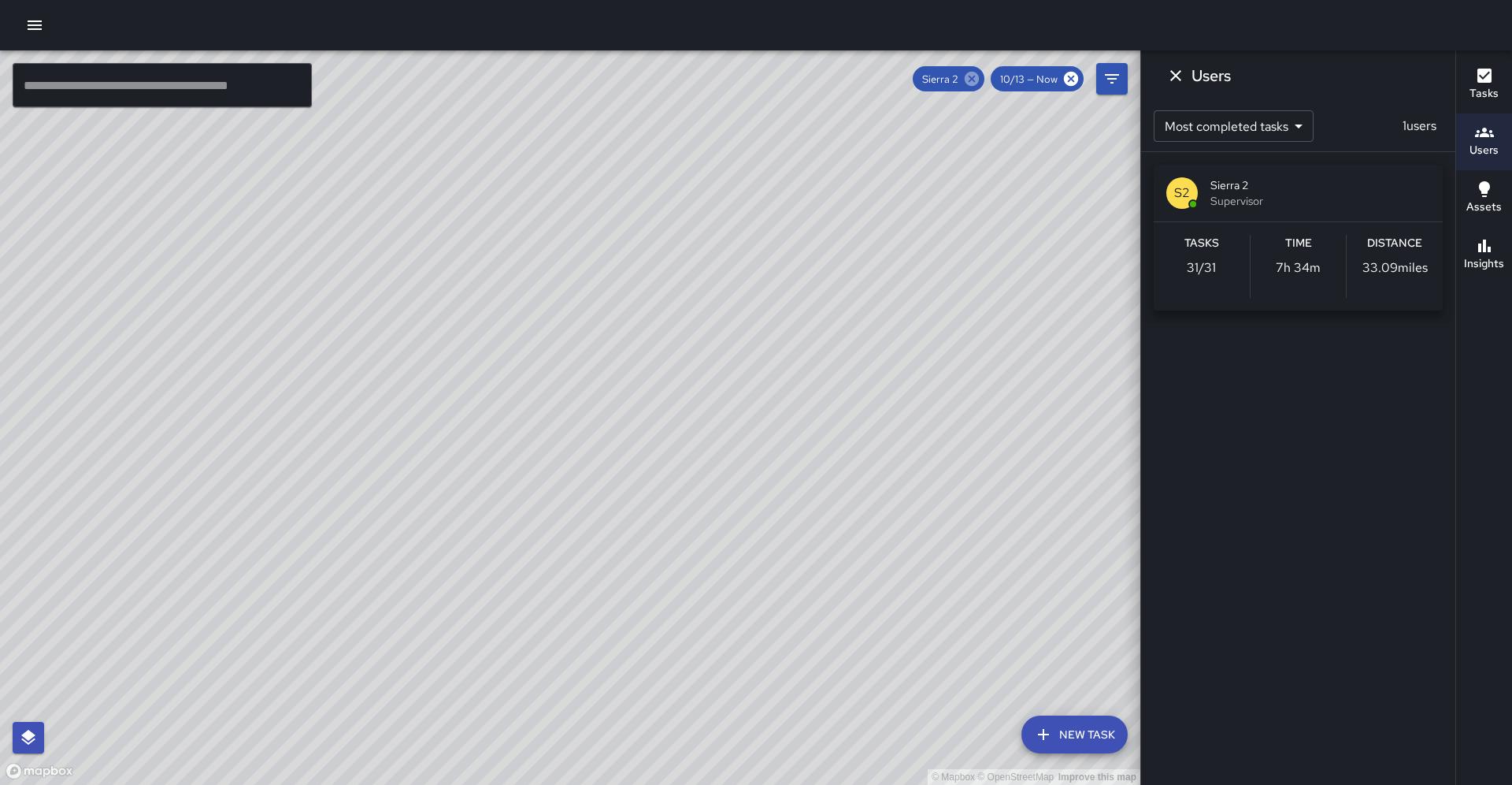
click at [977, 80] on icon at bounding box center [972, 79] width 15 height 15
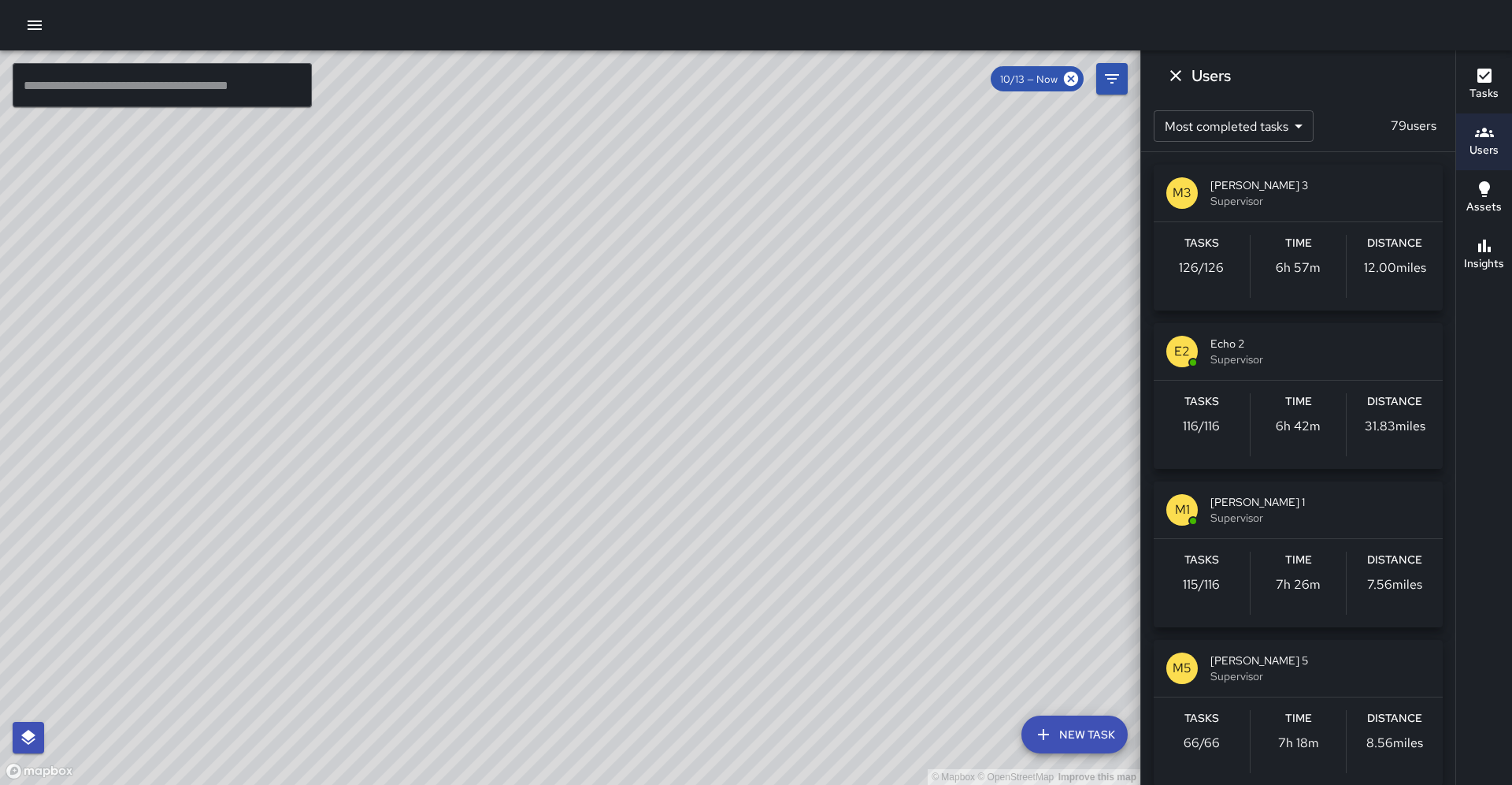
click at [1493, 148] on h6 "Users" at bounding box center [1485, 150] width 29 height 17
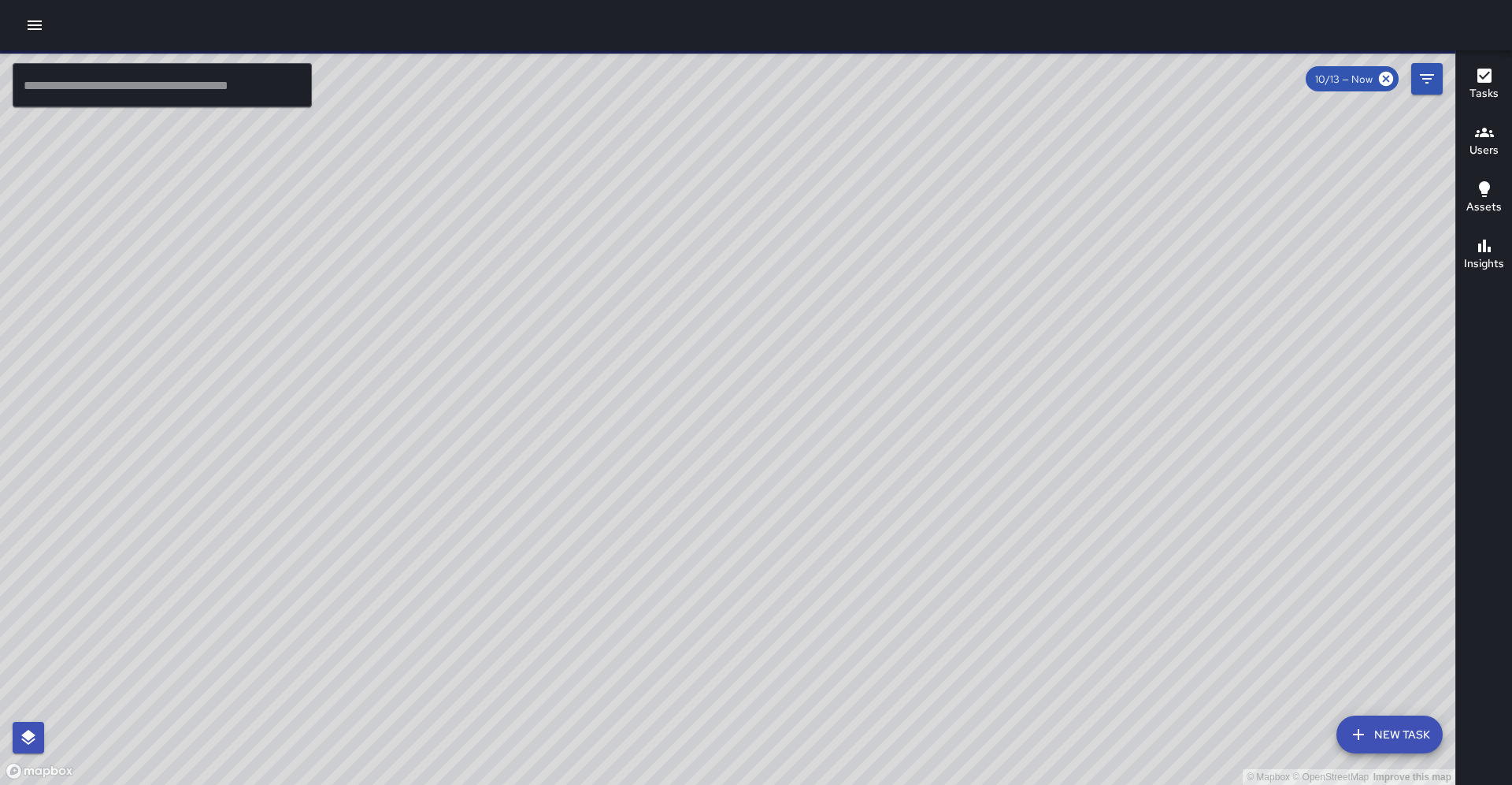
click at [1486, 148] on h6 "Users" at bounding box center [1485, 150] width 29 height 17
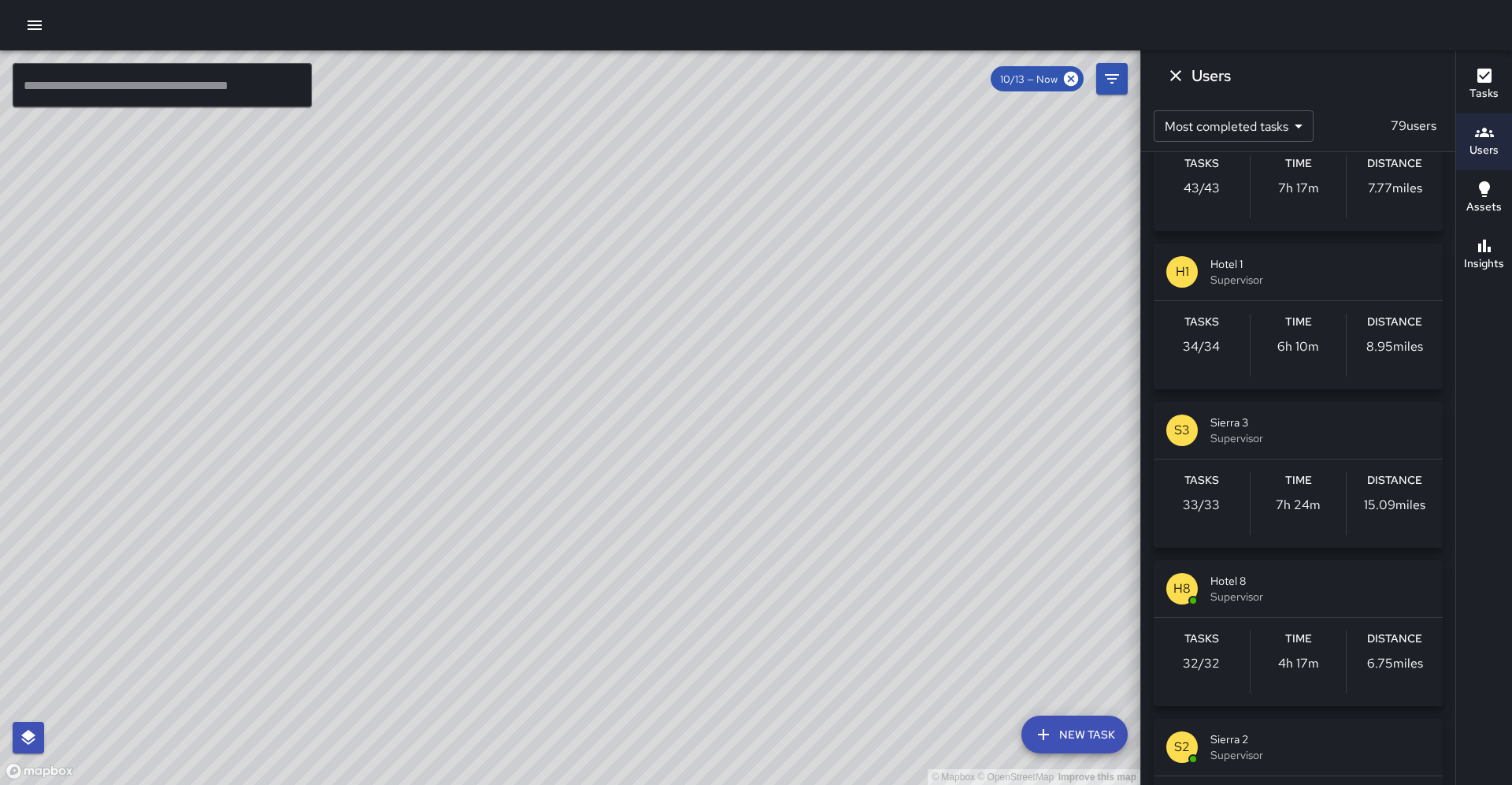
scroll to position [871, 0]
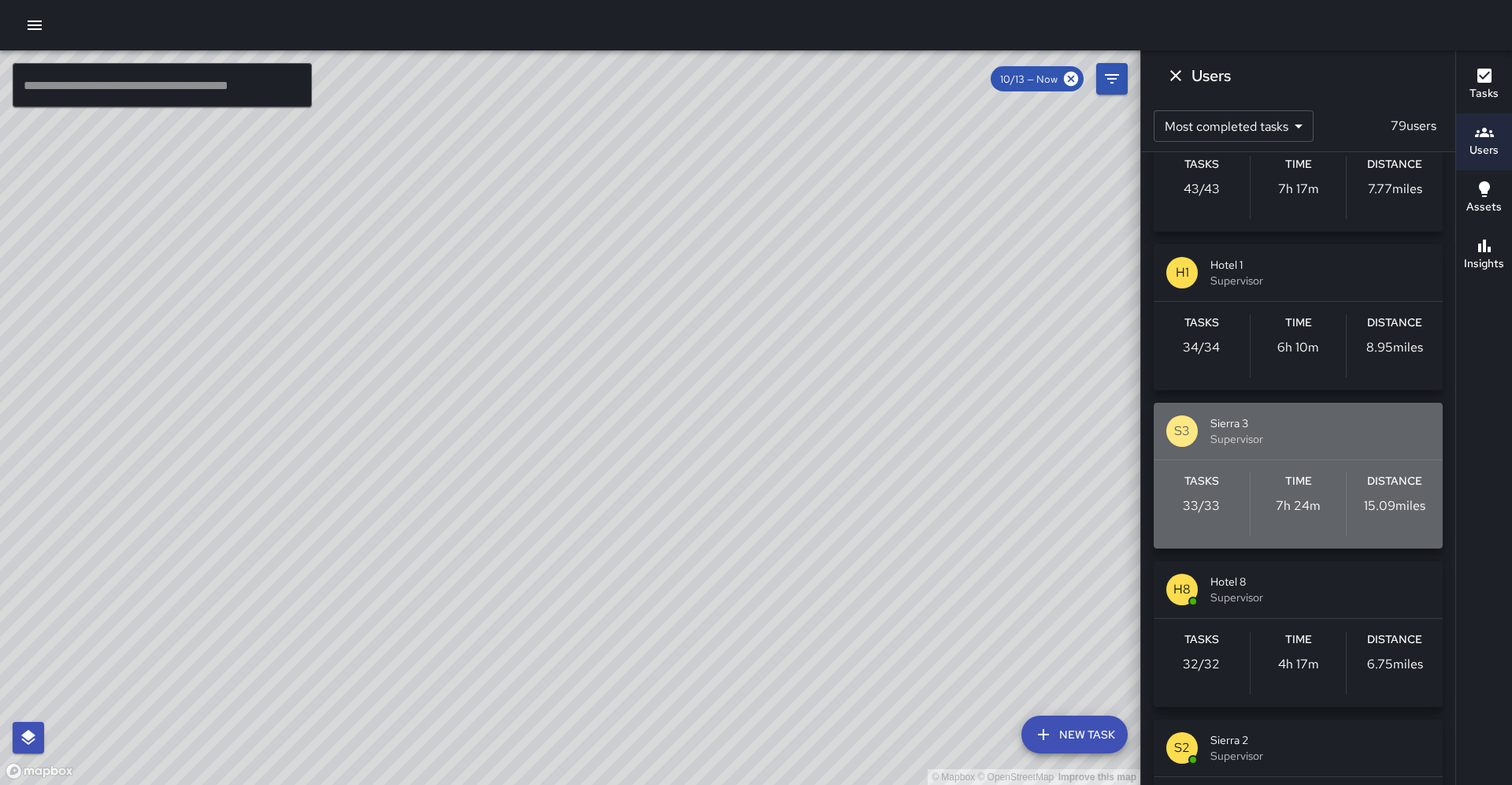
click at [1325, 422] on span "Sierra 3" at bounding box center [1320, 422] width 220 height 16
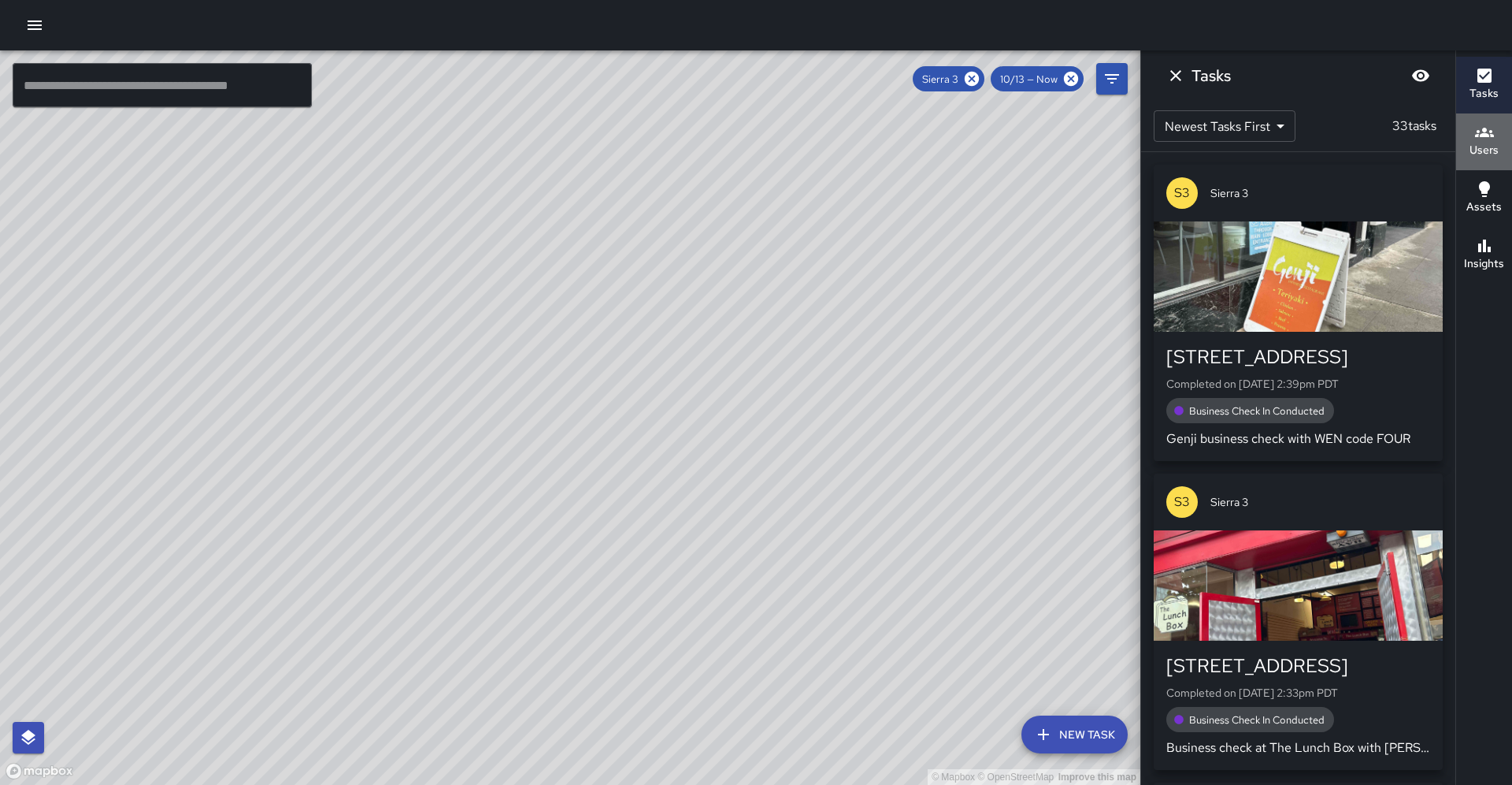
click at [1486, 137] on icon "button" at bounding box center [1485, 133] width 19 height 9
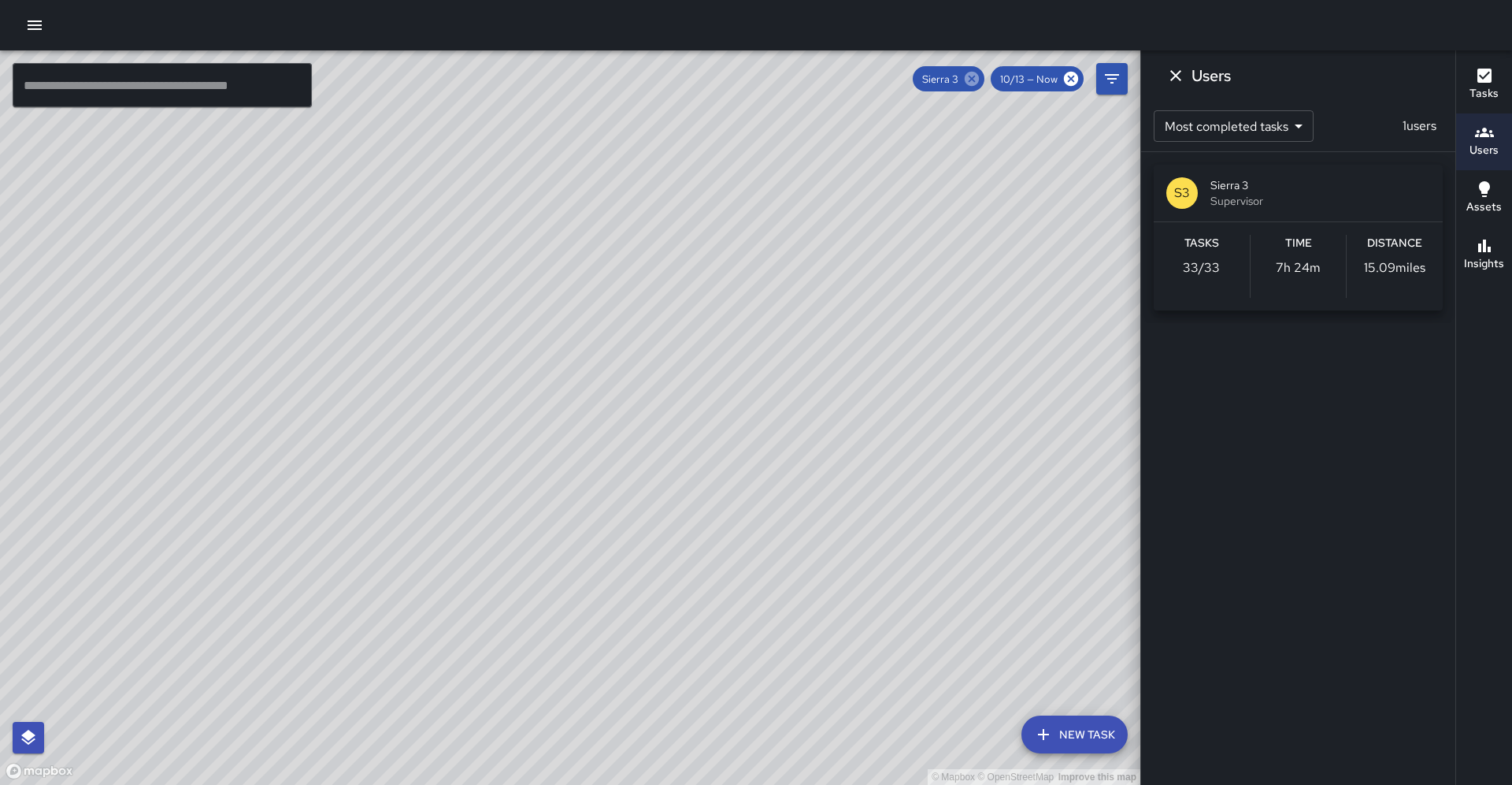
click at [979, 80] on icon at bounding box center [972, 79] width 15 height 15
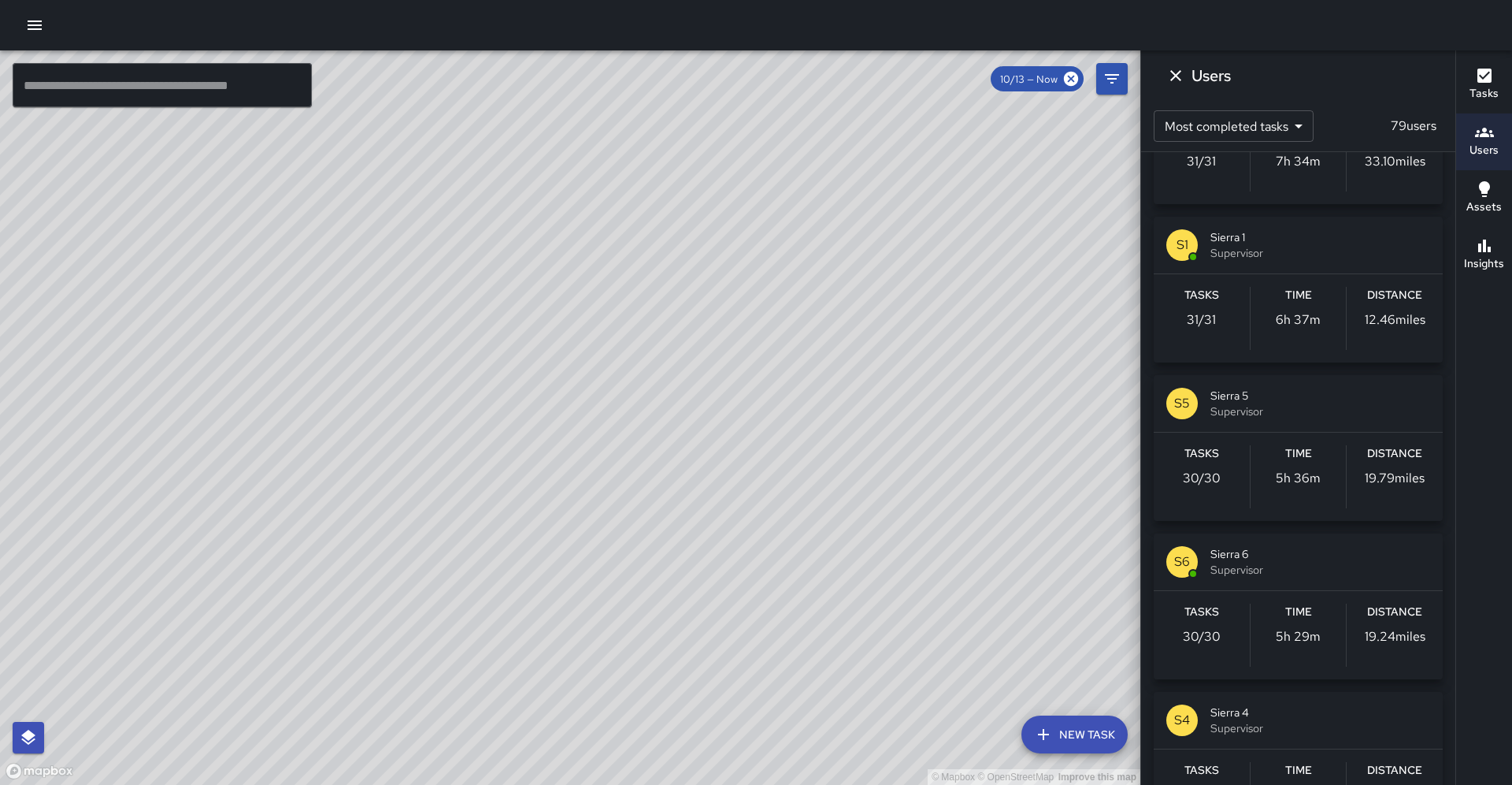
scroll to position [1650, 0]
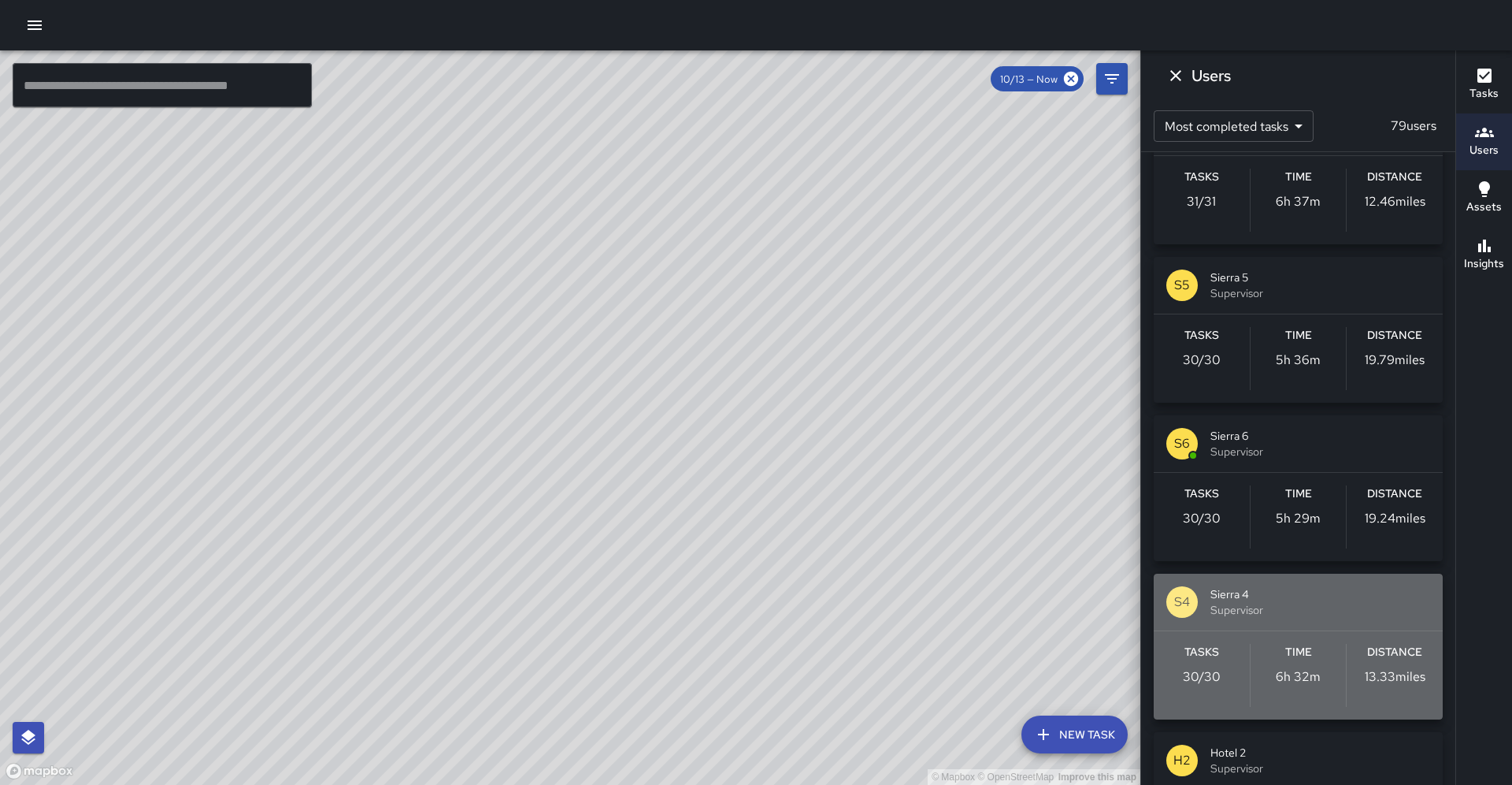
click at [1246, 655] on div "Tasks 30 / 30" at bounding box center [1201, 674] width 96 height 63
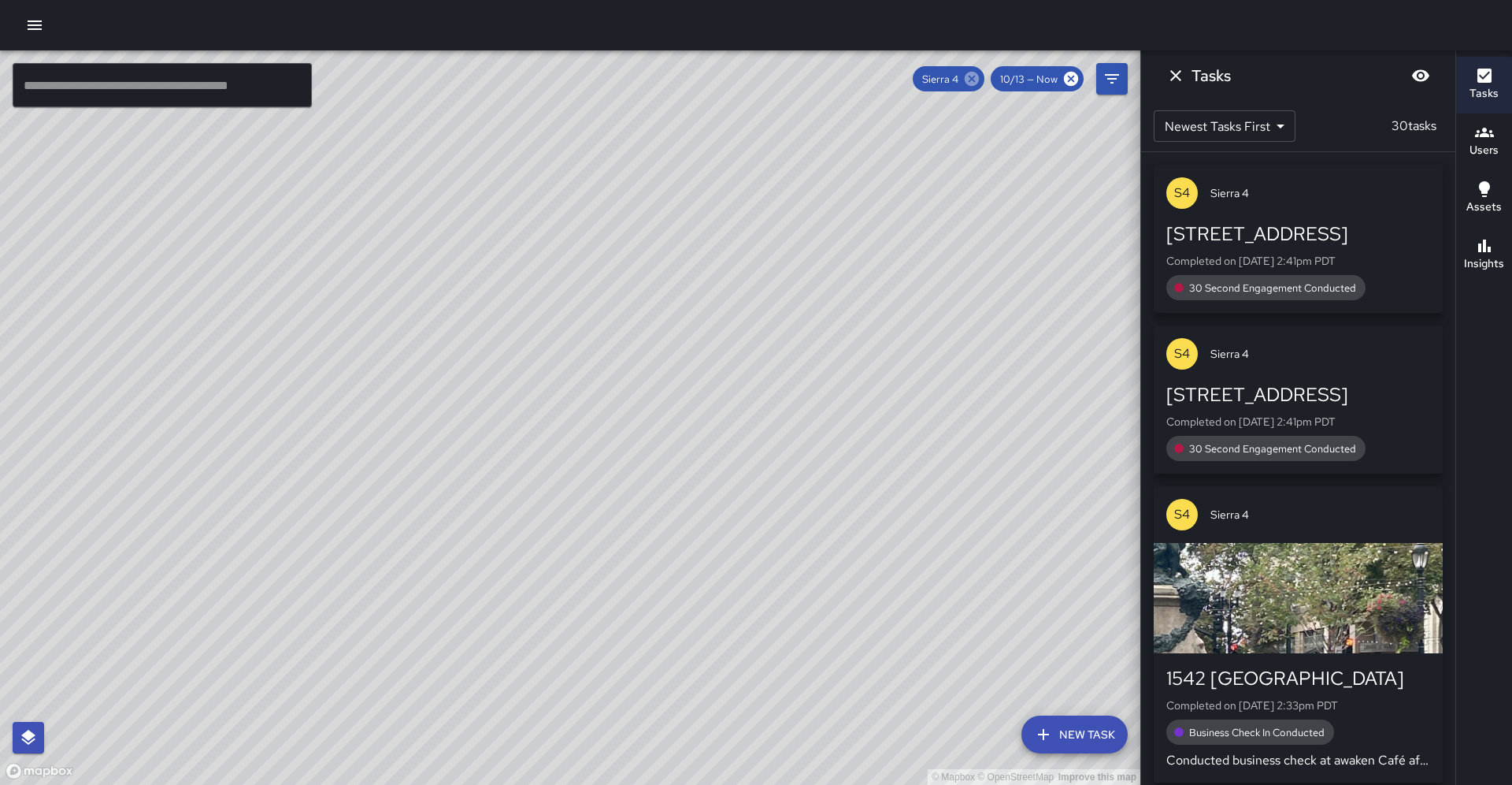
click at [978, 83] on icon at bounding box center [971, 79] width 17 height 17
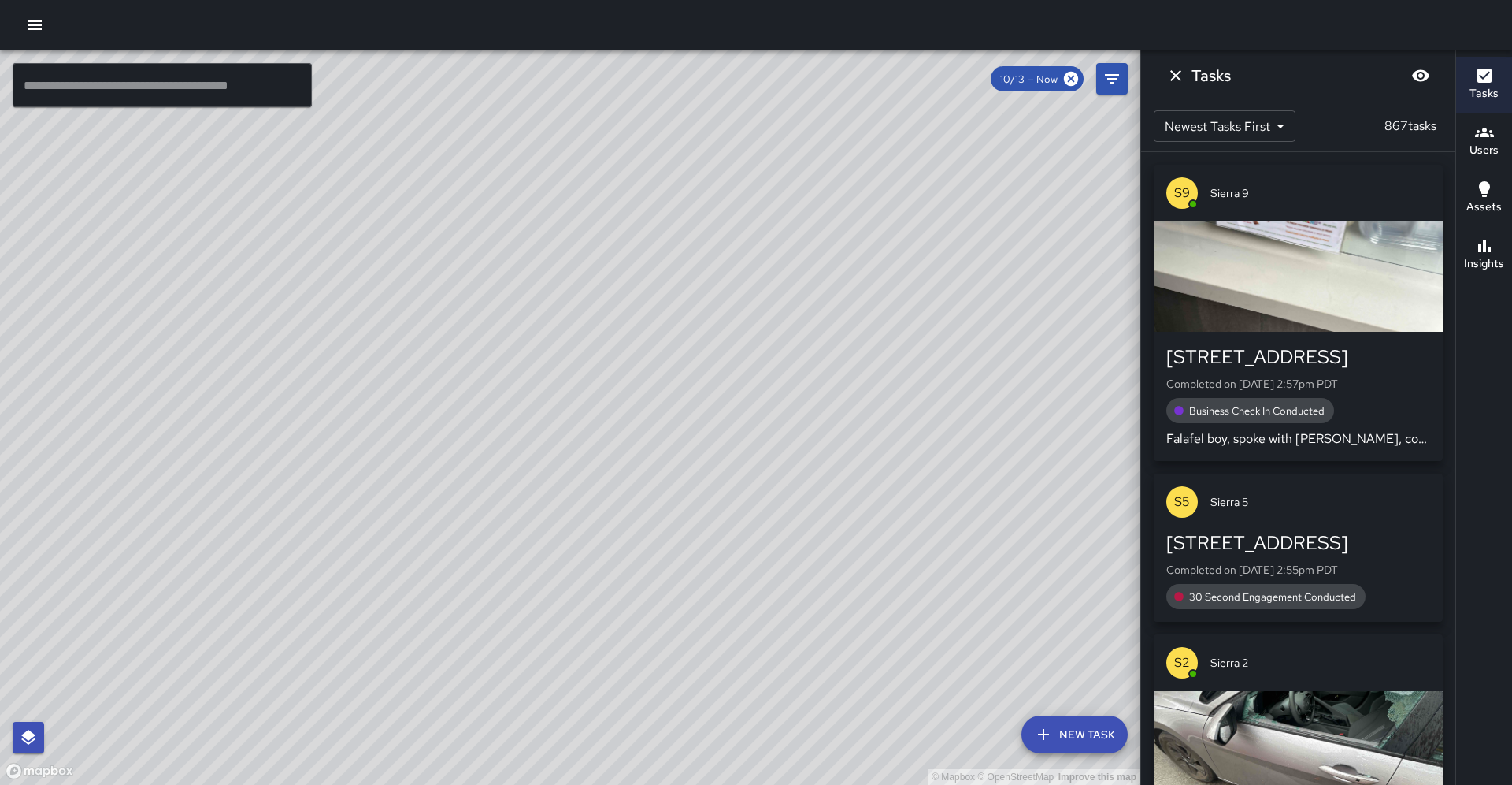
click at [1481, 137] on icon "button" at bounding box center [1485, 133] width 19 height 9
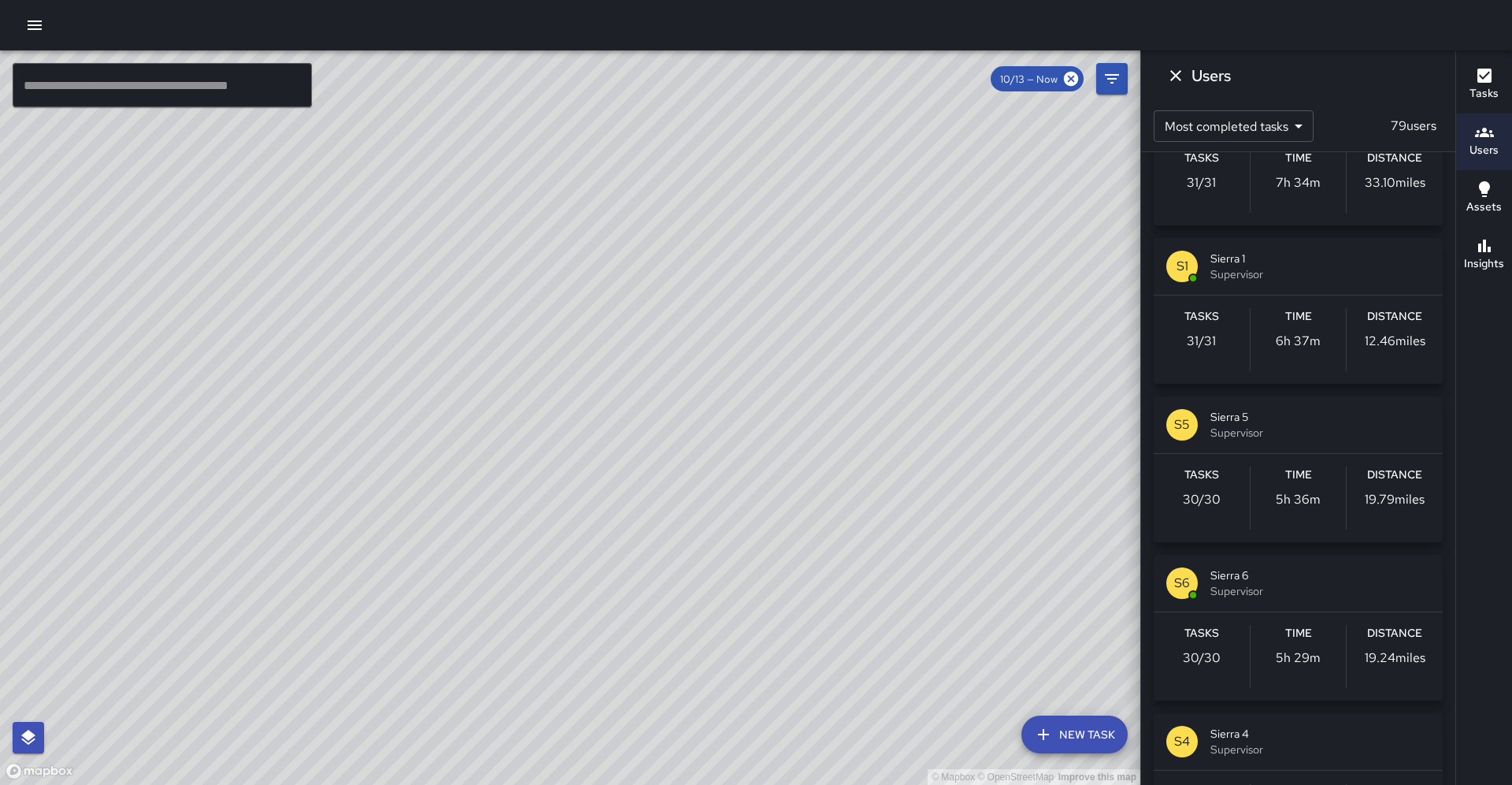
scroll to position [1511, 0]
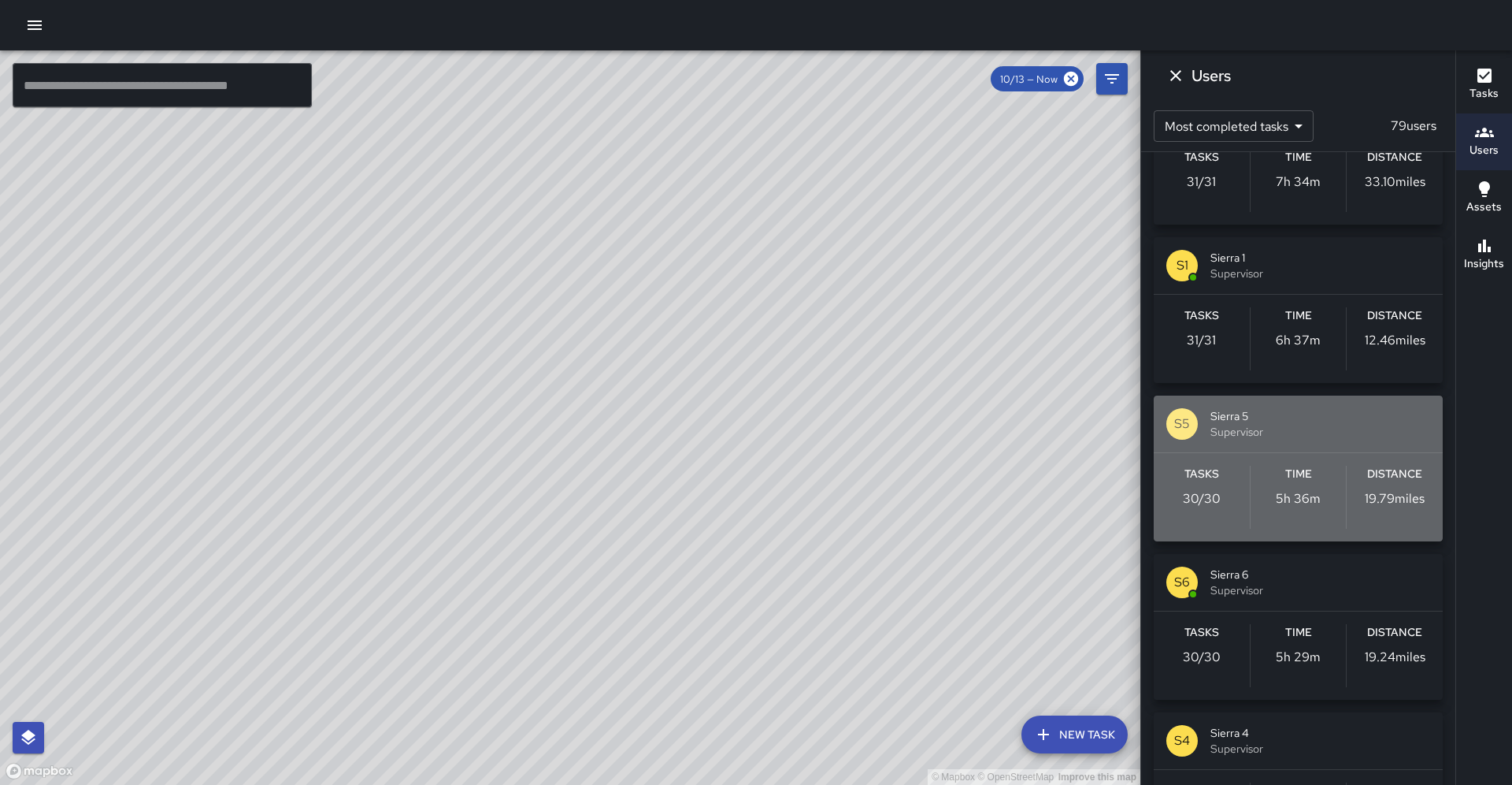
click at [1242, 423] on span "Sierra 5" at bounding box center [1320, 416] width 220 height 16
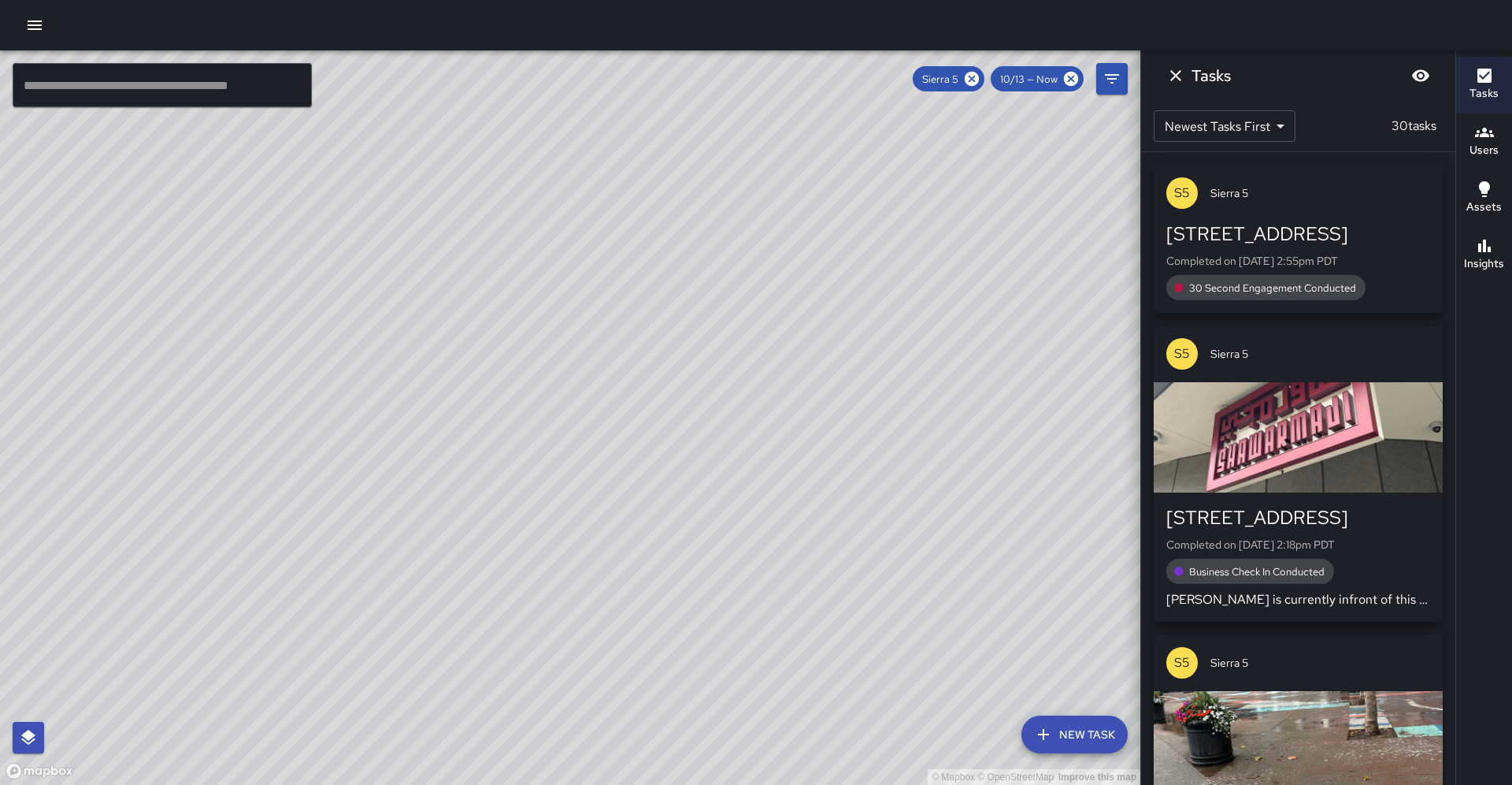
scroll to position [0, 0]
drag, startPoint x: 985, startPoint y: 319, endPoint x: 928, endPoint y: 500, distance: 189.8
click at [928, 500] on div "© Mapbox © OpenStreetMap Improve this map" at bounding box center [570, 417] width 1140 height 734
drag, startPoint x: 828, startPoint y: 294, endPoint x: 624, endPoint y: 280, distance: 204.5
click at [624, 279] on div "© Mapbox © OpenStreetMap Improve this map" at bounding box center [570, 417] width 1140 height 734
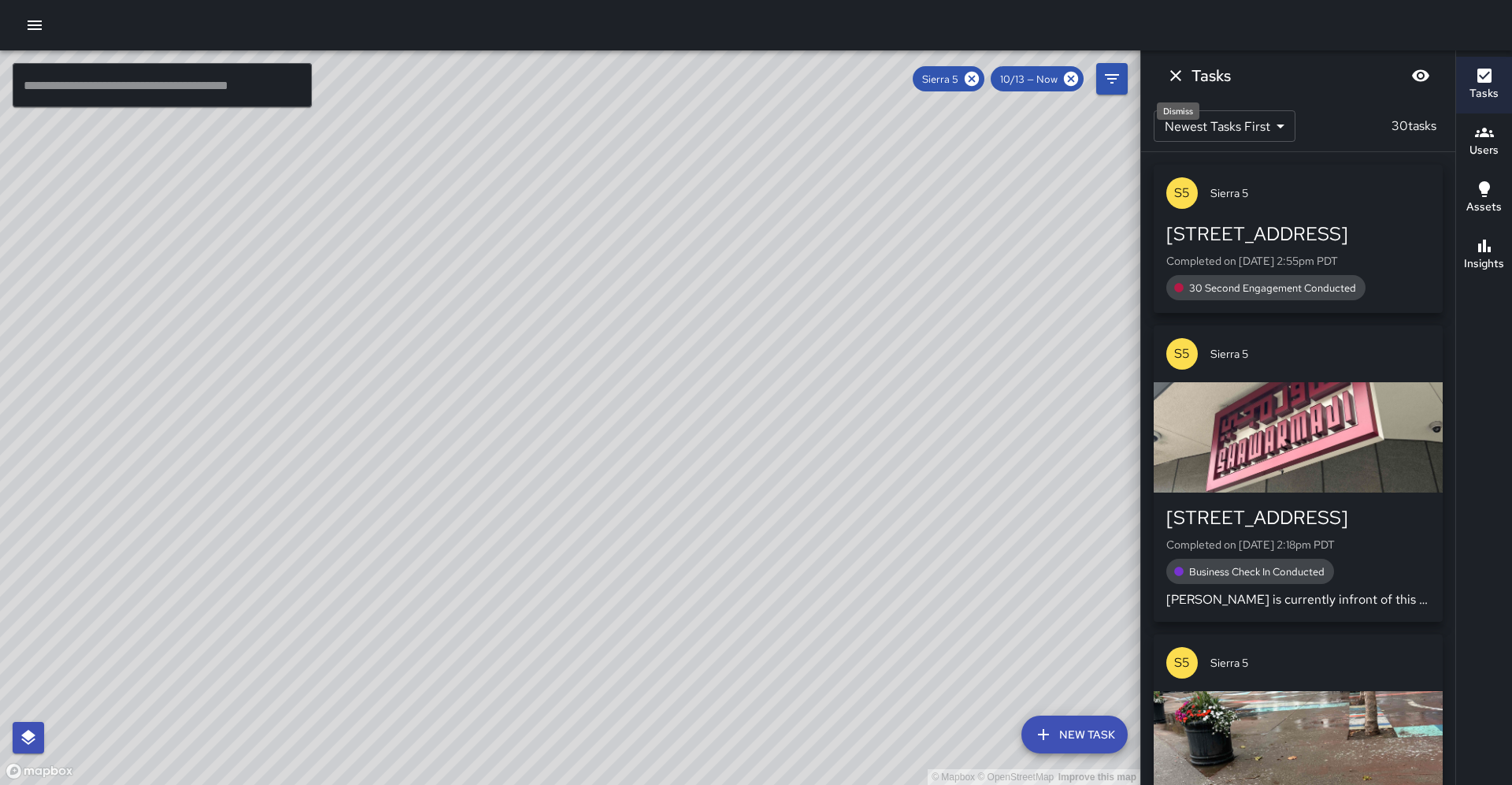
click at [1173, 73] on icon "Dismiss" at bounding box center [1176, 76] width 11 height 11
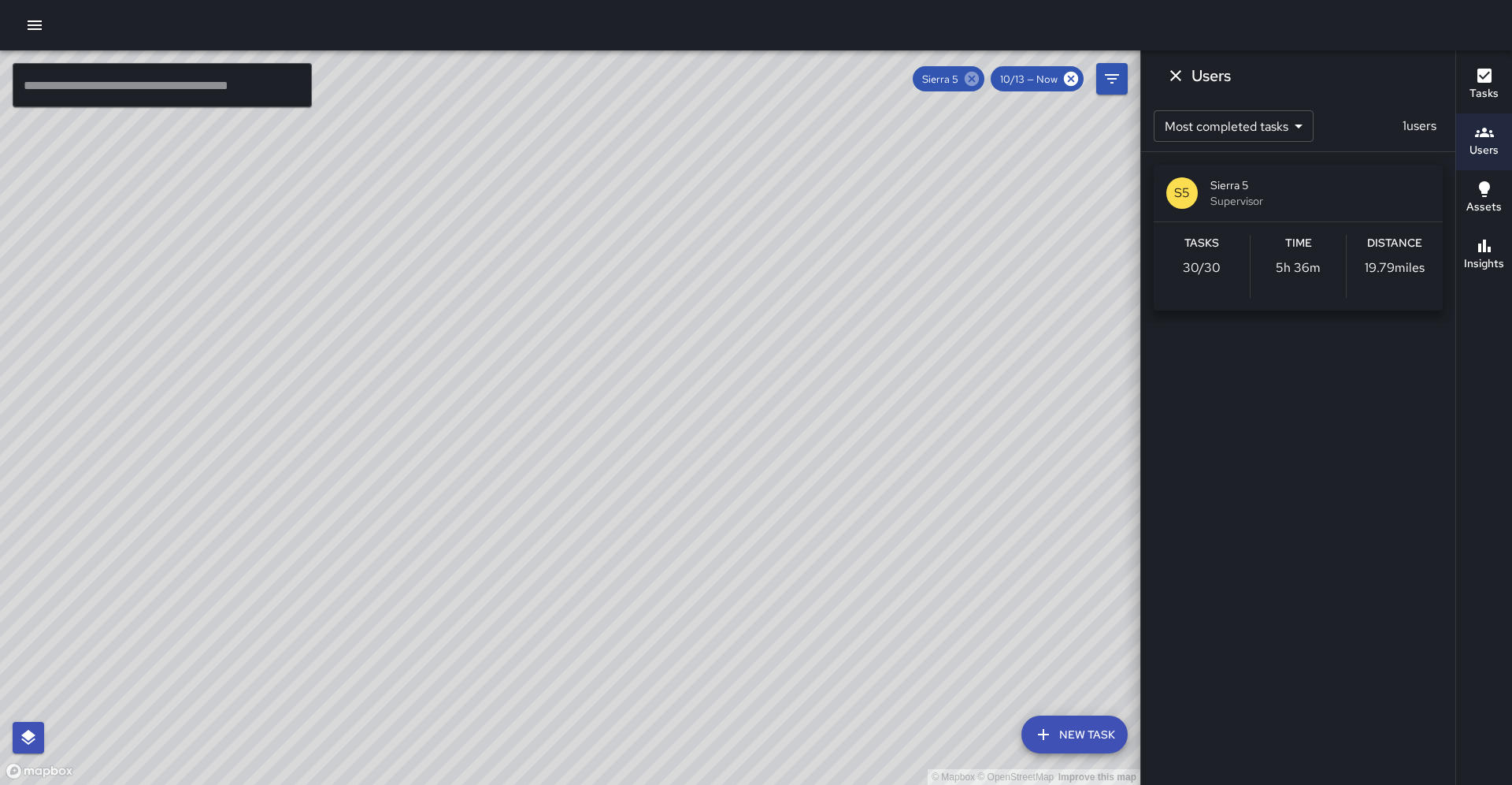
click at [980, 80] on icon at bounding box center [971, 79] width 17 height 17
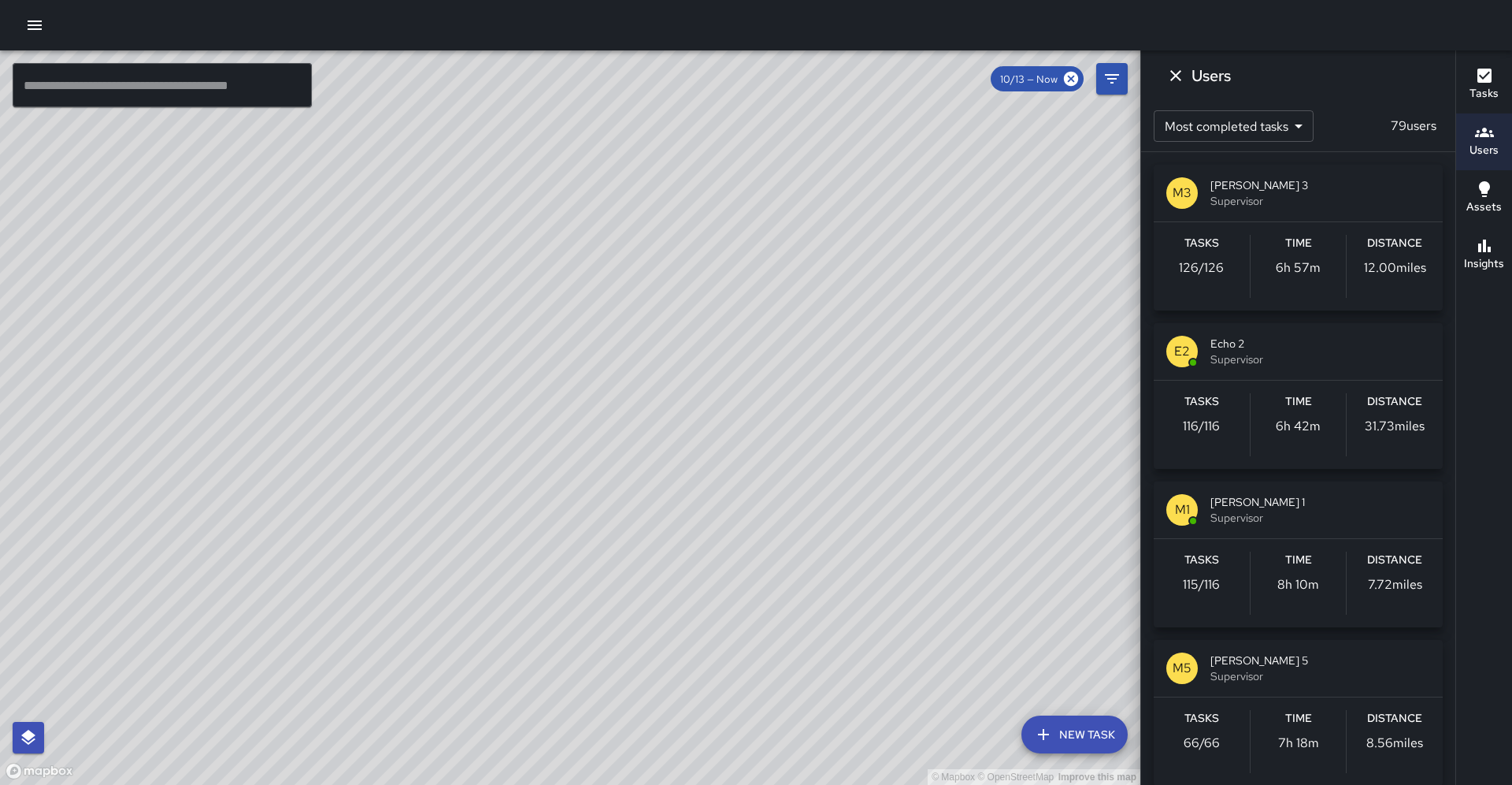
click at [1484, 147] on h6 "Users" at bounding box center [1485, 150] width 29 height 17
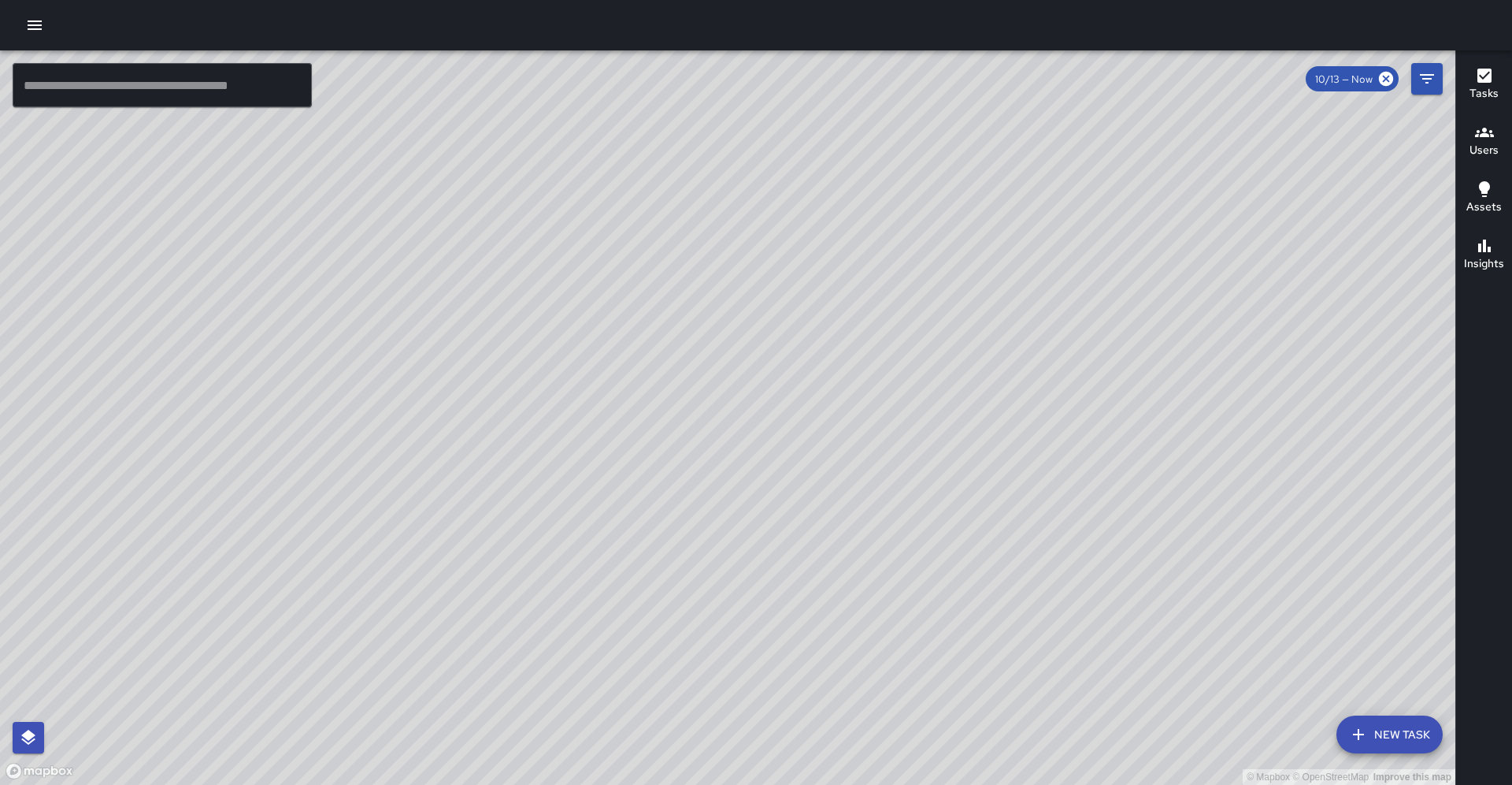
drag, startPoint x: 1498, startPoint y: 129, endPoint x: 1480, endPoint y: 147, distance: 25.5
click at [1498, 130] on button "Users" at bounding box center [1484, 142] width 56 height 57
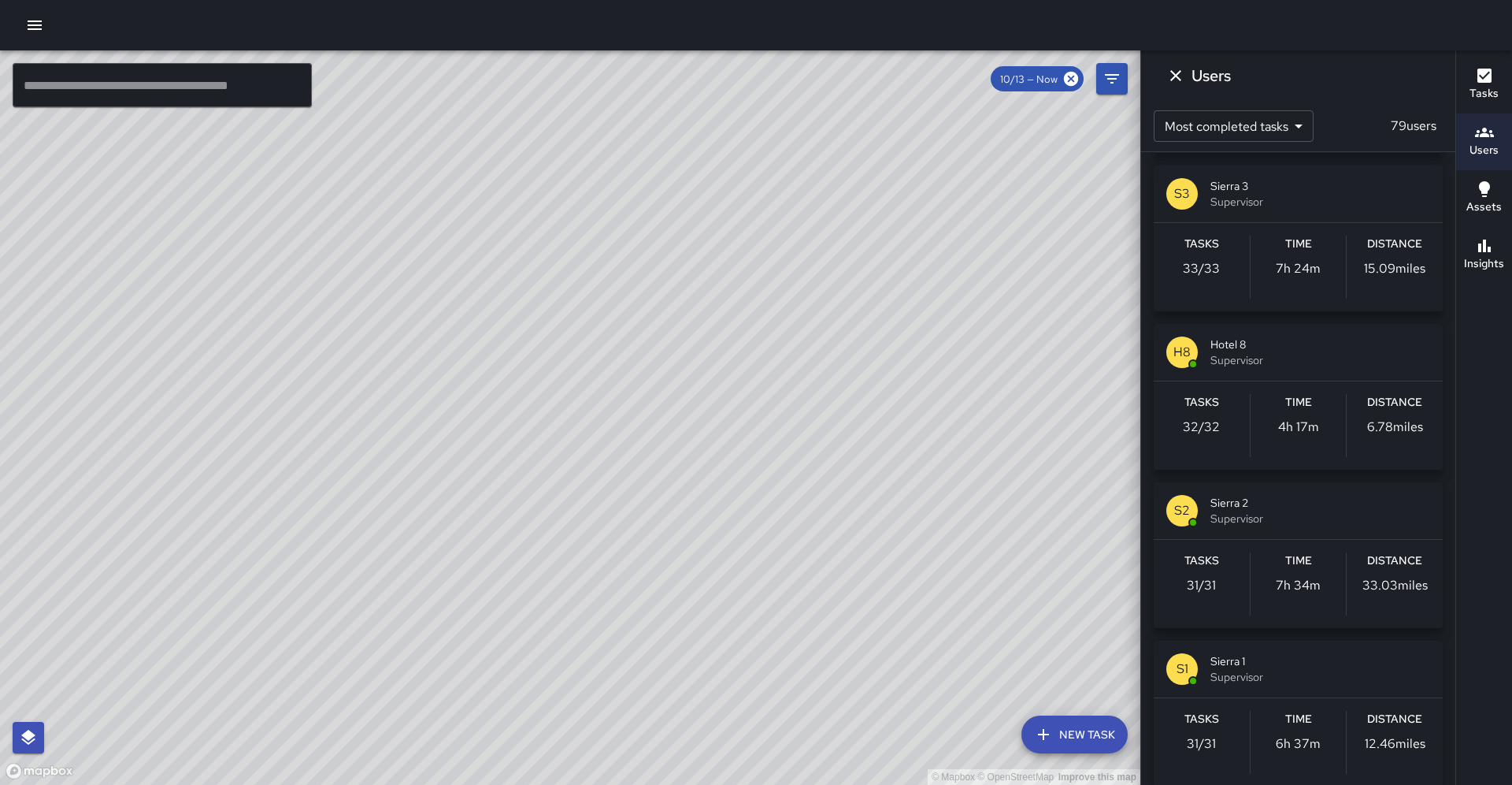
scroll to position [1371, 0]
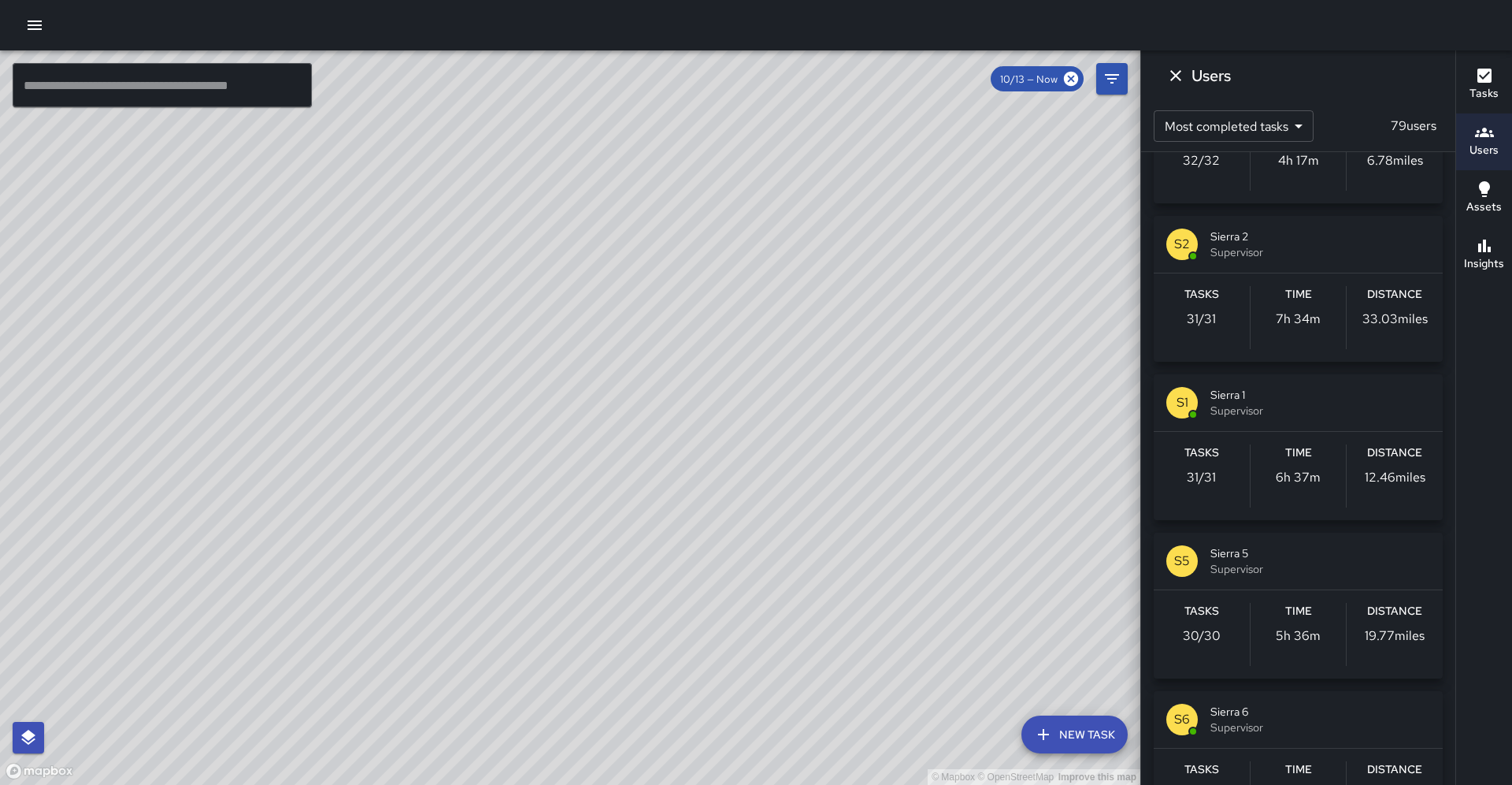
drag, startPoint x: 1295, startPoint y: 469, endPoint x: 1254, endPoint y: 328, distance: 146.8
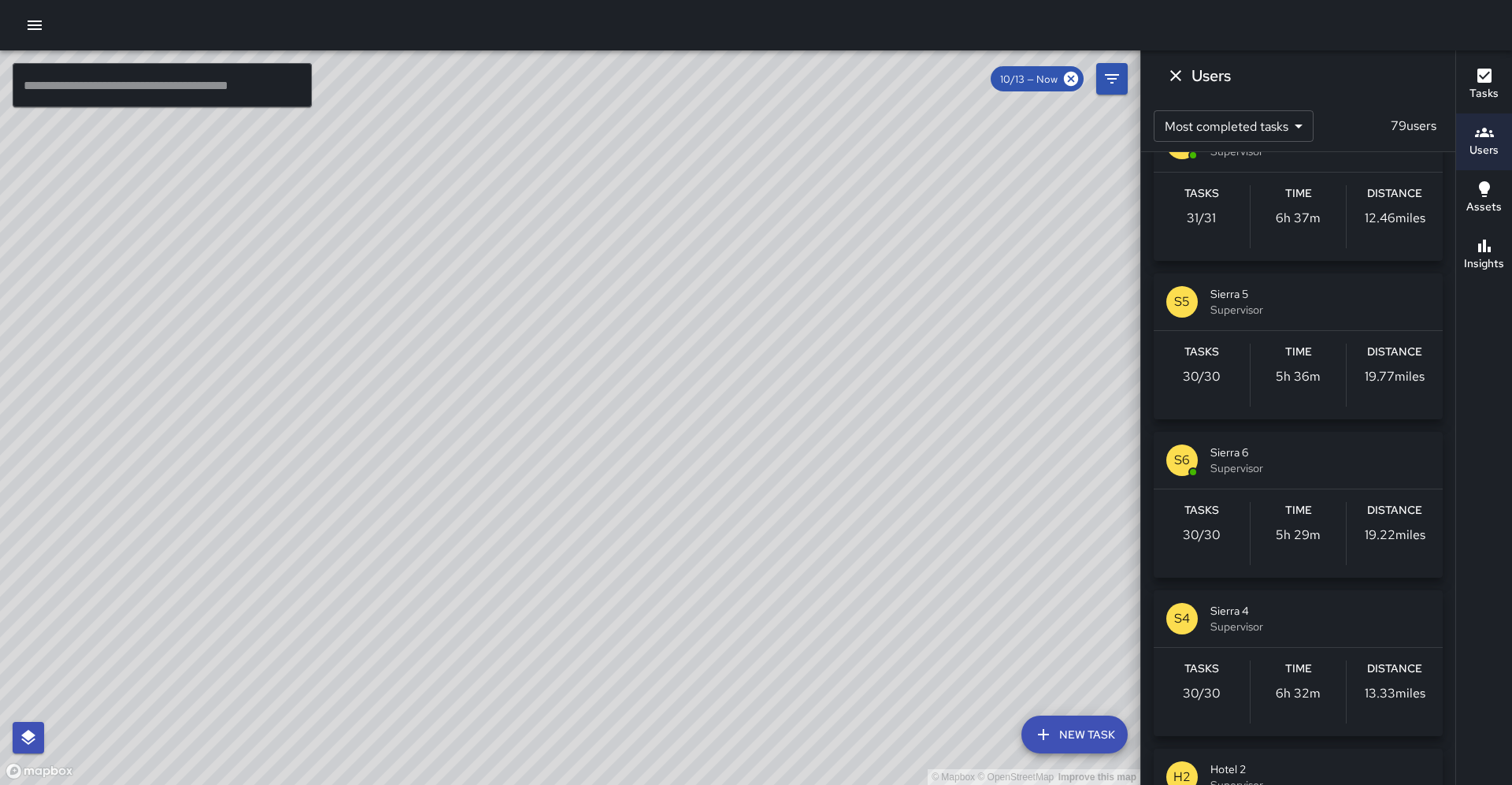
scroll to position [1636, 0]
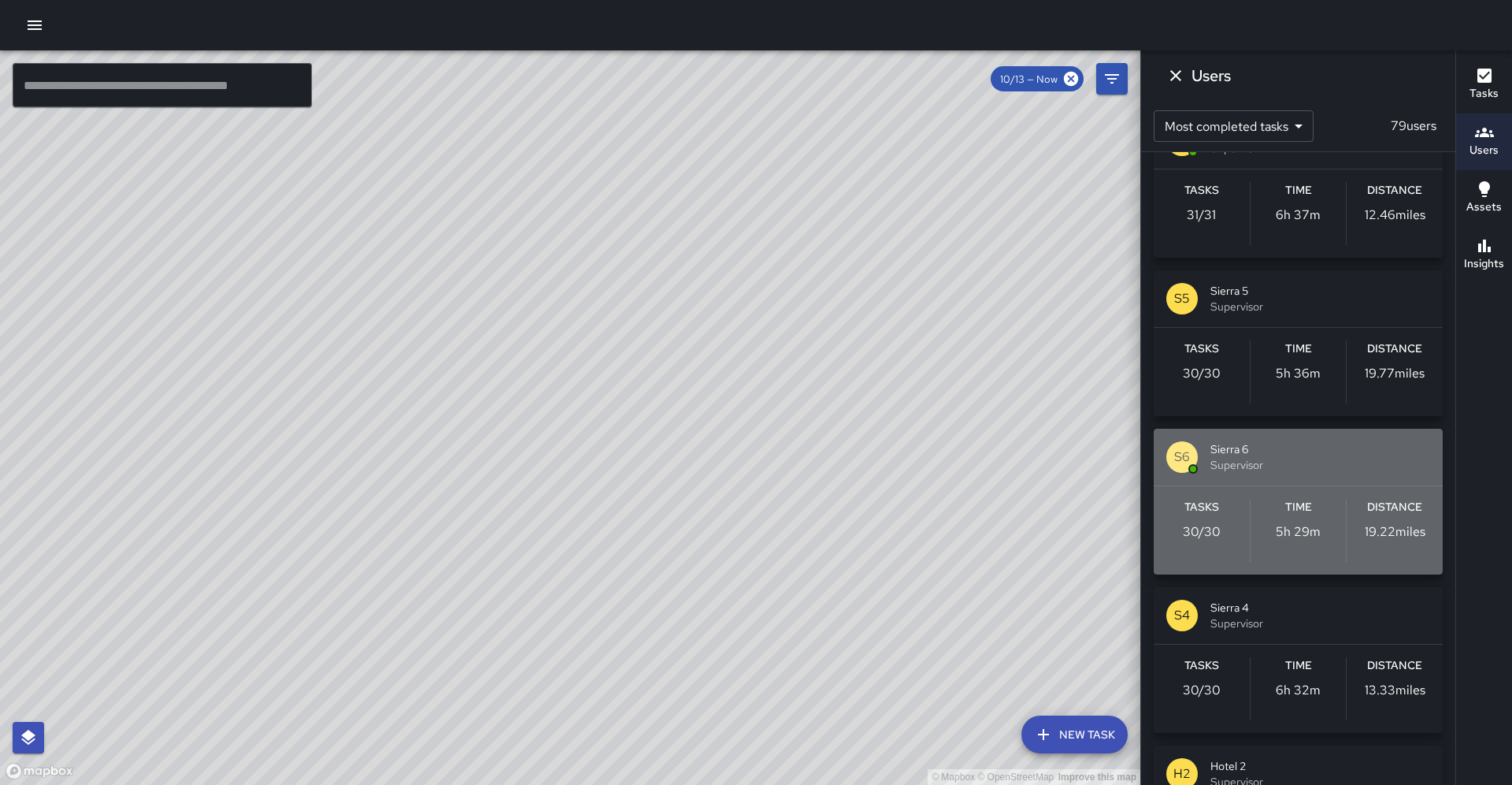
click at [1289, 442] on div "S6 Sierra 6 Supervisor" at bounding box center [1298, 457] width 289 height 57
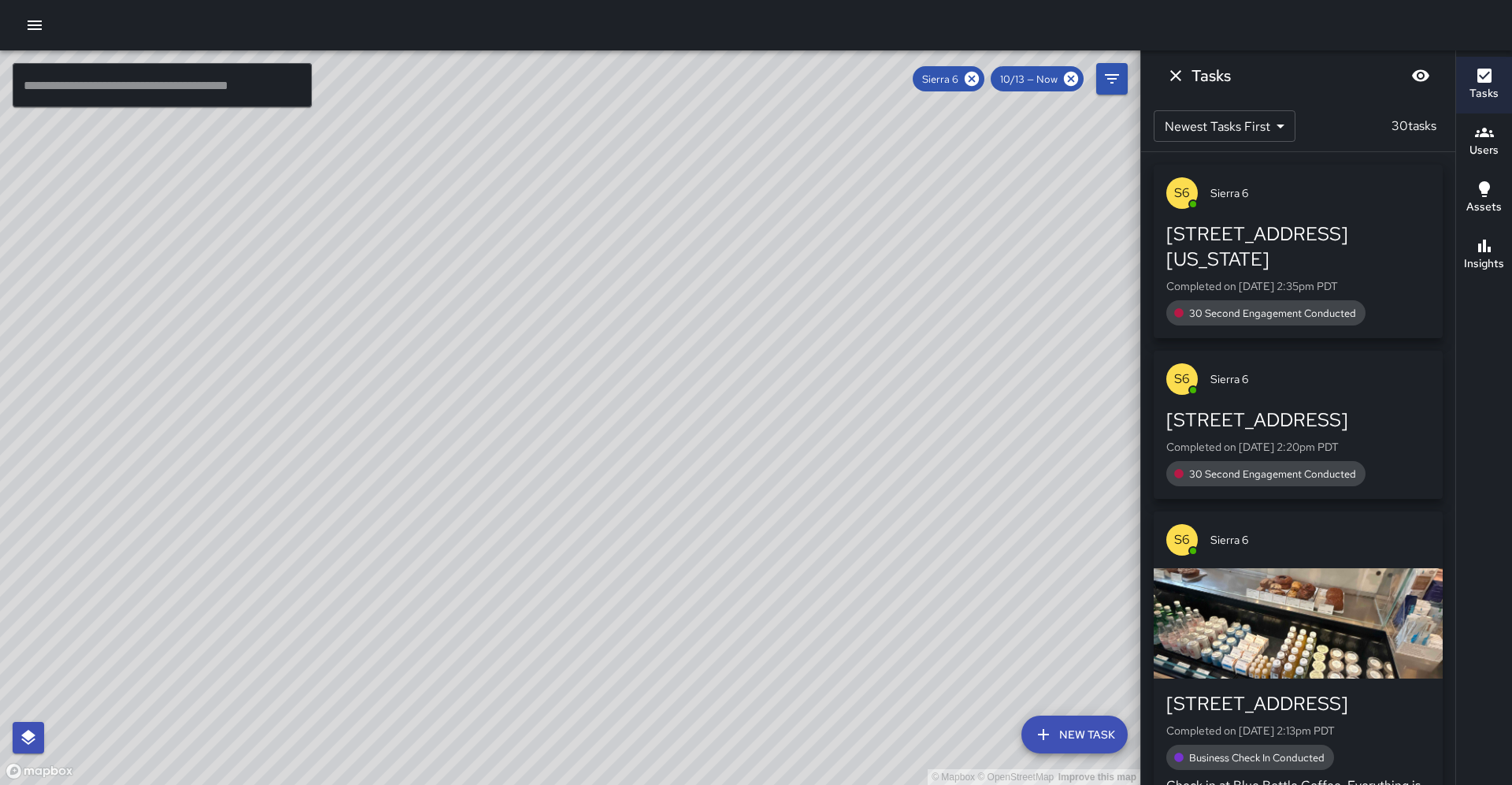
drag, startPoint x: 641, startPoint y: 443, endPoint x: 842, endPoint y: 214, distance: 304.7
click at [842, 214] on div "© Mapbox © OpenStreetMap Improve this map" at bounding box center [570, 417] width 1140 height 734
drag, startPoint x: 597, startPoint y: 480, endPoint x: 674, endPoint y: 357, distance: 145.1
click at [674, 357] on div "© Mapbox © OpenStreetMap Improve this map" at bounding box center [570, 417] width 1140 height 734
click at [979, 81] on icon at bounding box center [972, 79] width 15 height 15
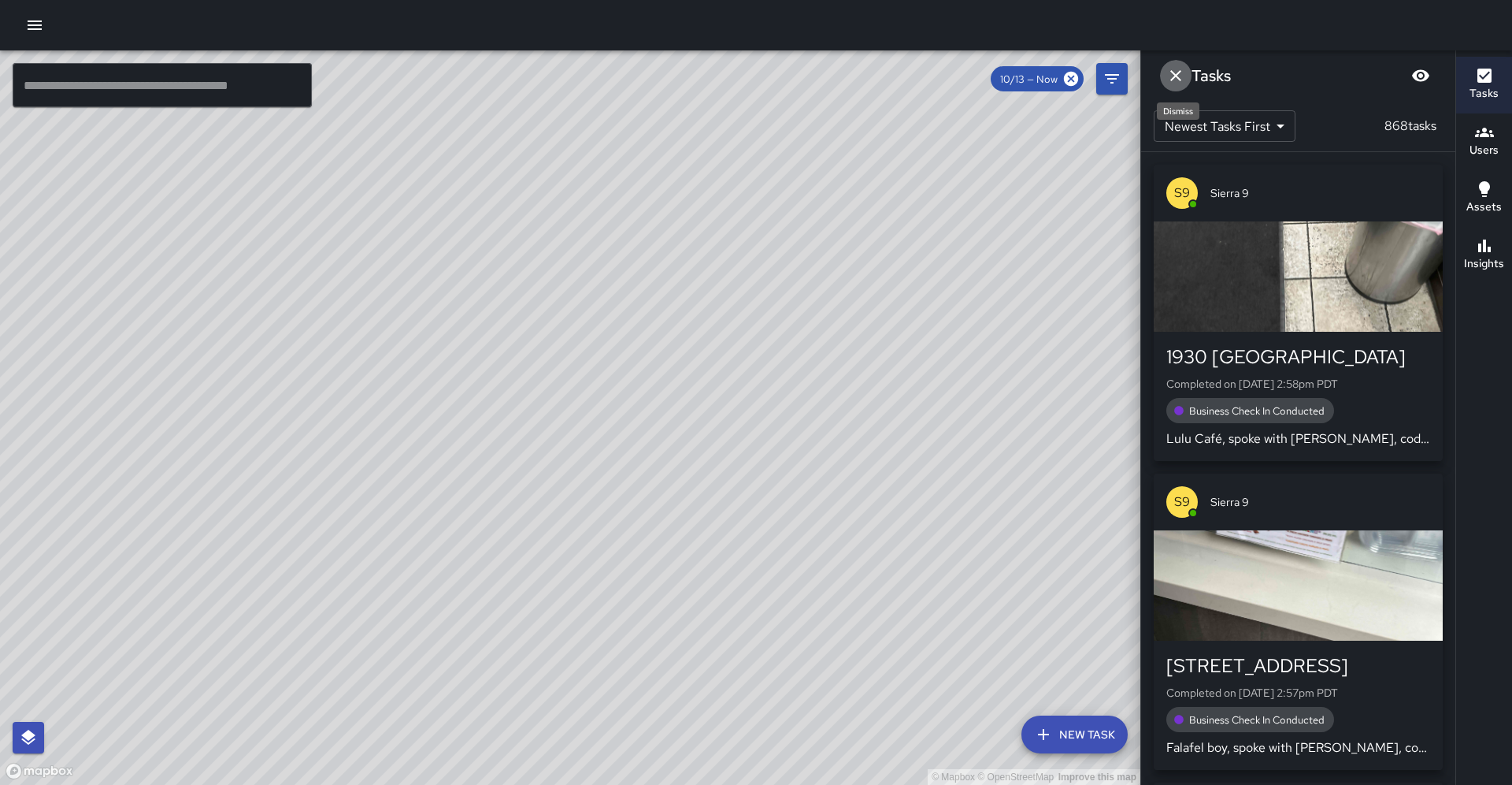
click at [1179, 80] on icon "Dismiss" at bounding box center [1176, 76] width 11 height 11
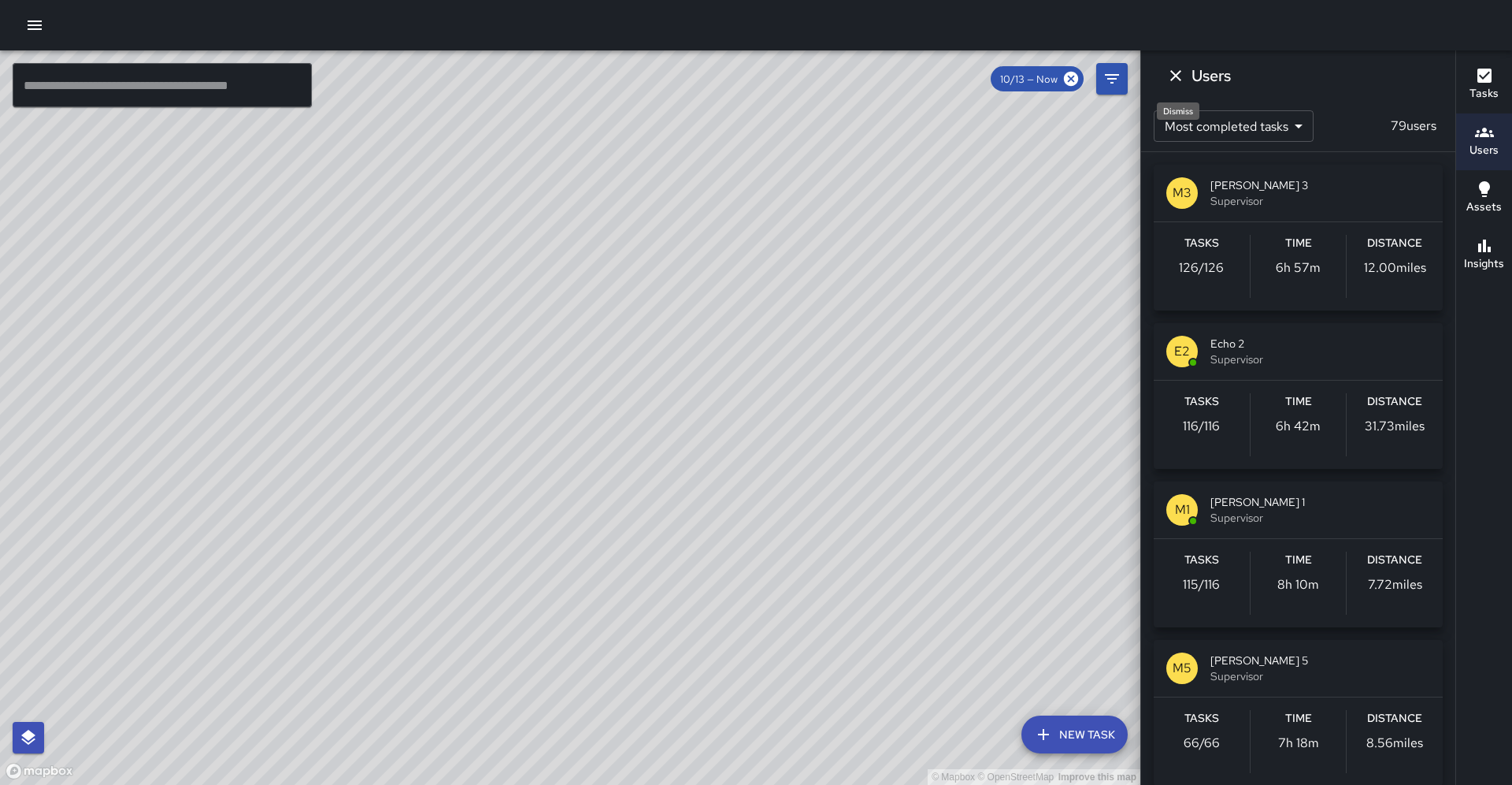
click at [1179, 80] on icon "Dismiss" at bounding box center [1176, 75] width 19 height 19
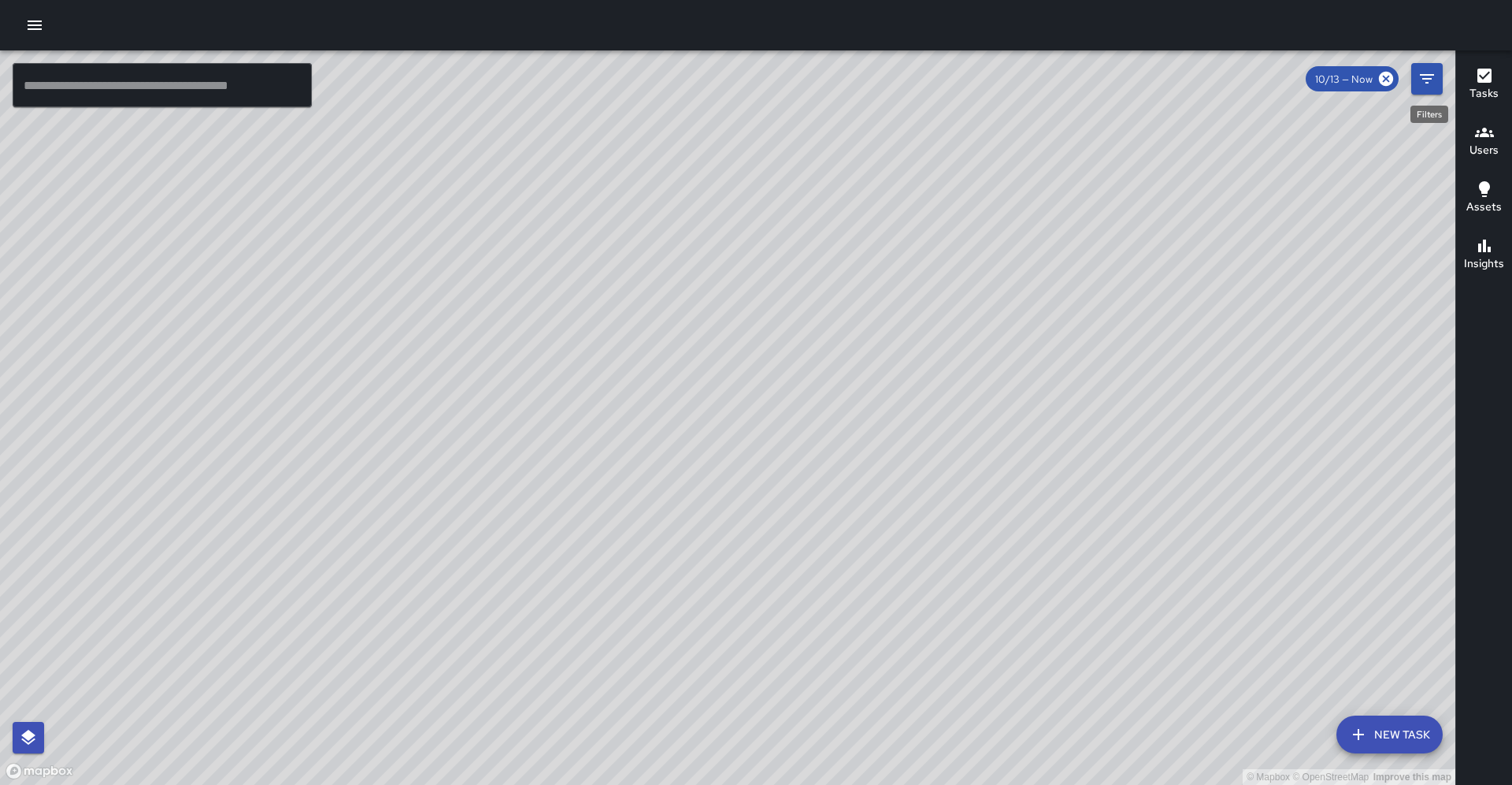
click at [1419, 85] on icon "Filters" at bounding box center [1427, 79] width 19 height 19
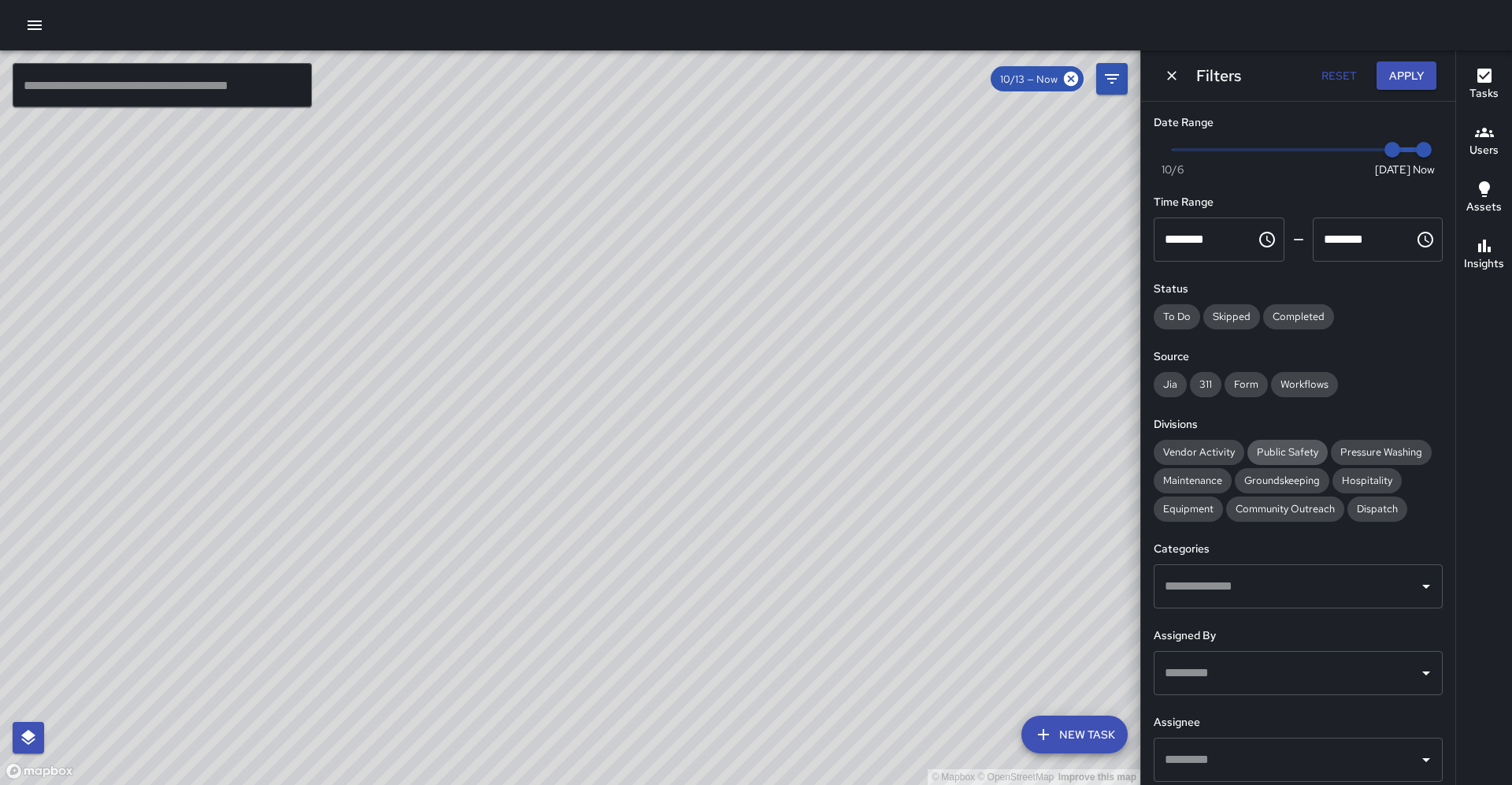
click at [1253, 445] on span "Public Safety" at bounding box center [1287, 451] width 80 height 14
click at [1226, 502] on span "Community Outreach" at bounding box center [1285, 508] width 118 height 14
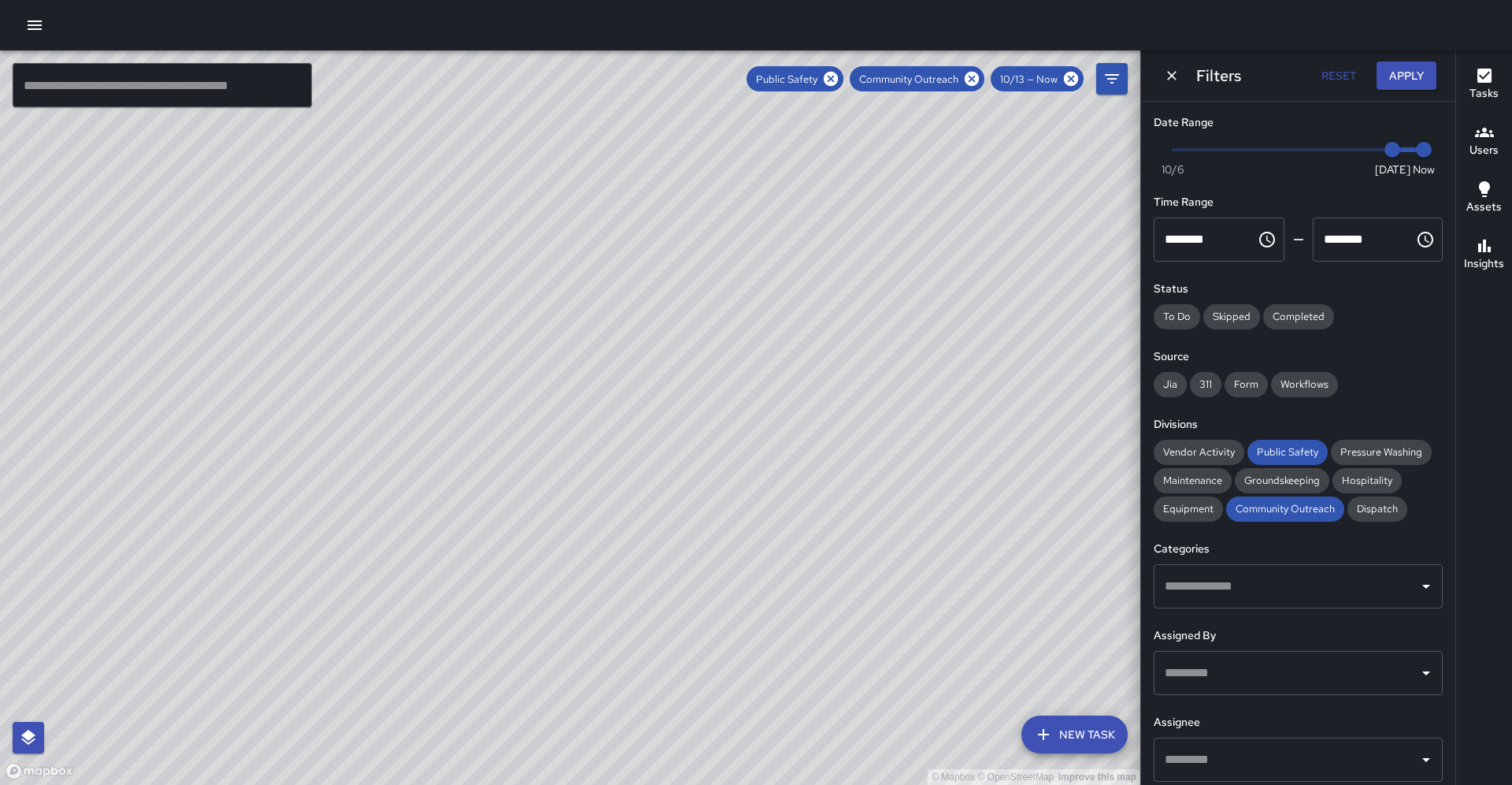
drag, startPoint x: 735, startPoint y: 406, endPoint x: 669, endPoint y: 499, distance: 114.0
click at [669, 499] on div "© Mapbox © OpenStreetMap Improve this map" at bounding box center [570, 417] width 1140 height 734
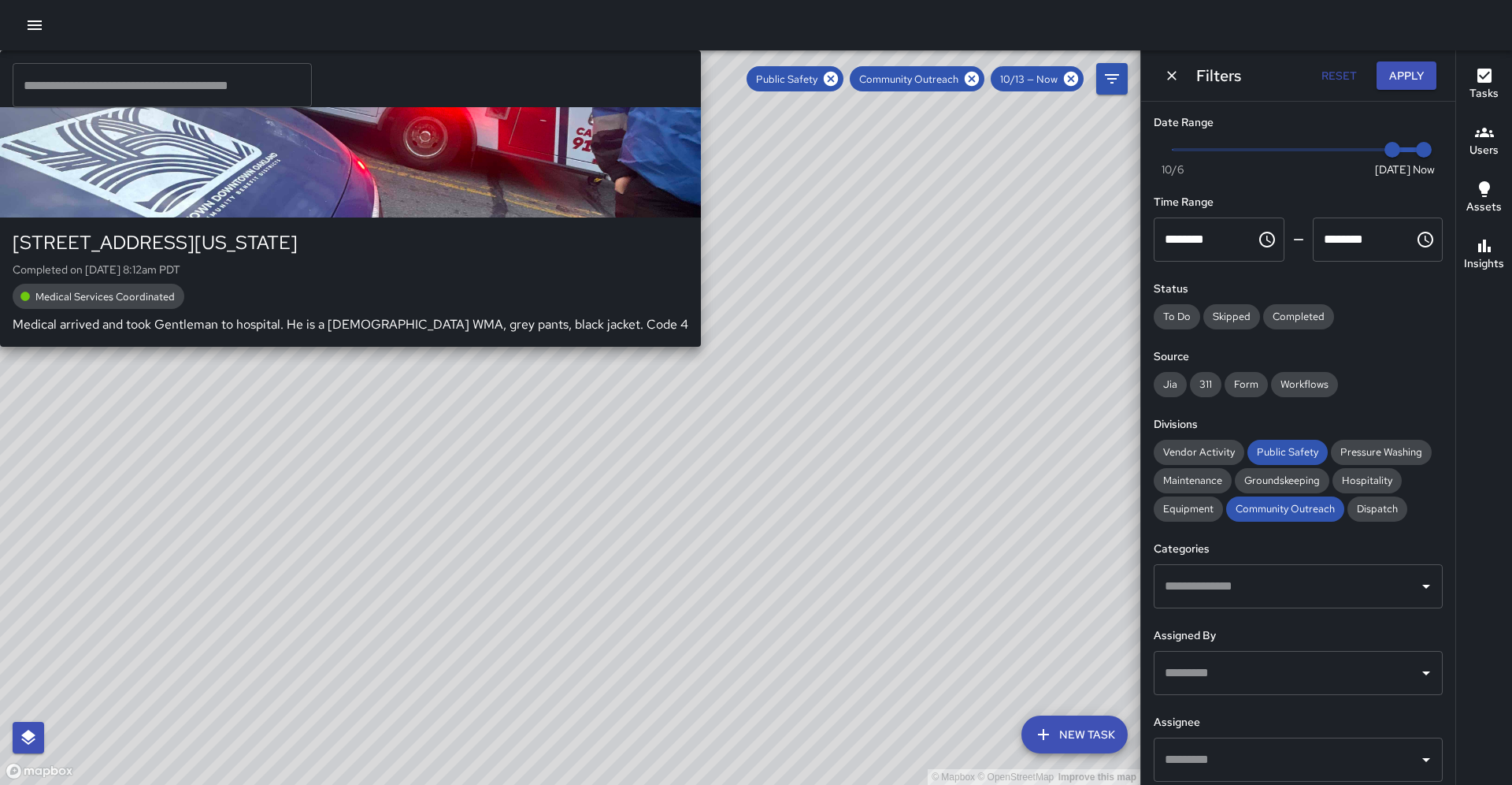
click at [481, 626] on div "© Mapbox © OpenStreetMap Improve this map S6 [GEOGRAPHIC_DATA][STREET_ADDRESS][…" at bounding box center [570, 417] width 1140 height 734
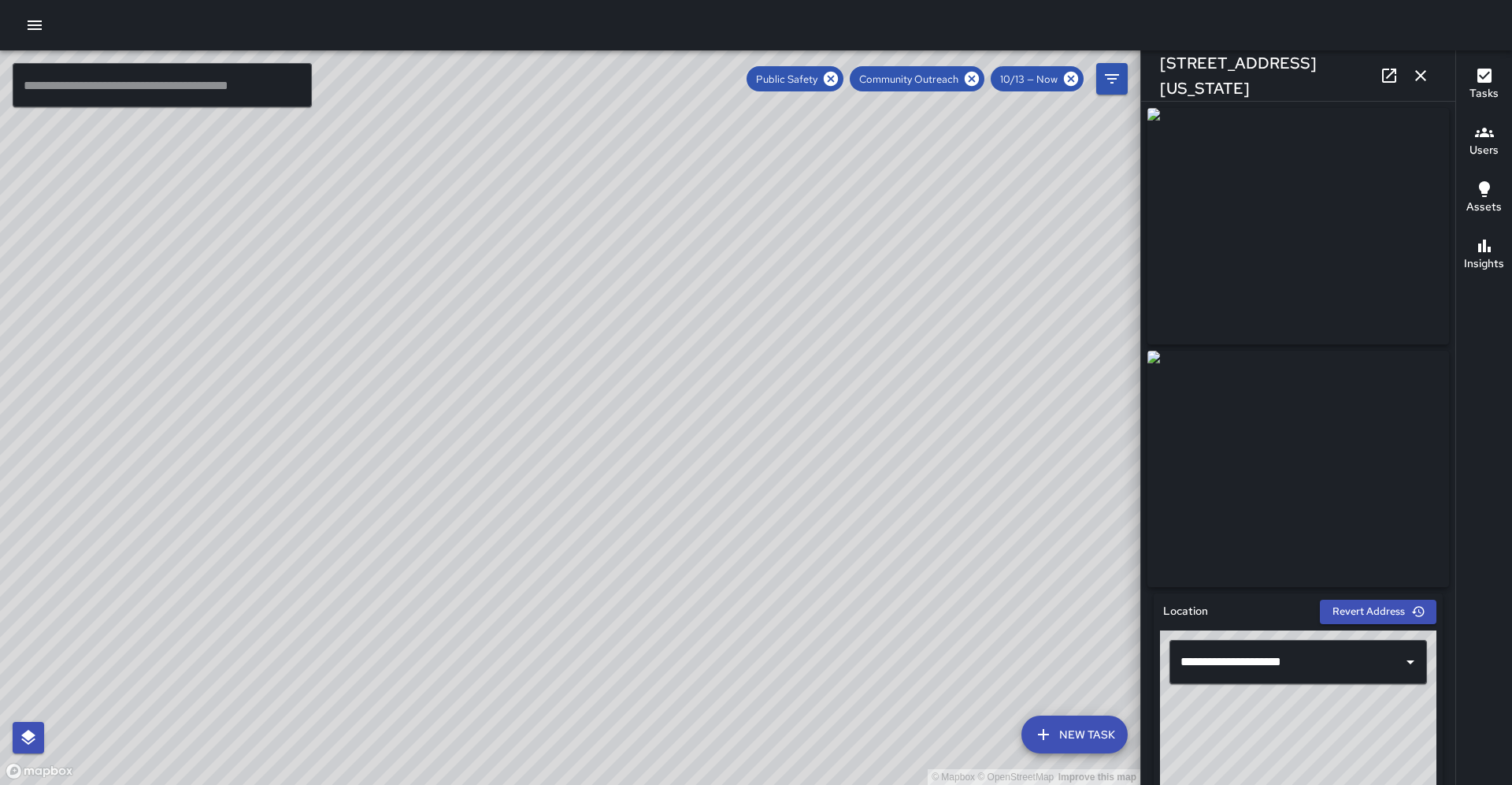
click at [555, 409] on div "© Mapbox © OpenStreetMap Improve this map S6 [GEOGRAPHIC_DATA][STREET_ADDRESS][…" at bounding box center [570, 417] width 1140 height 734
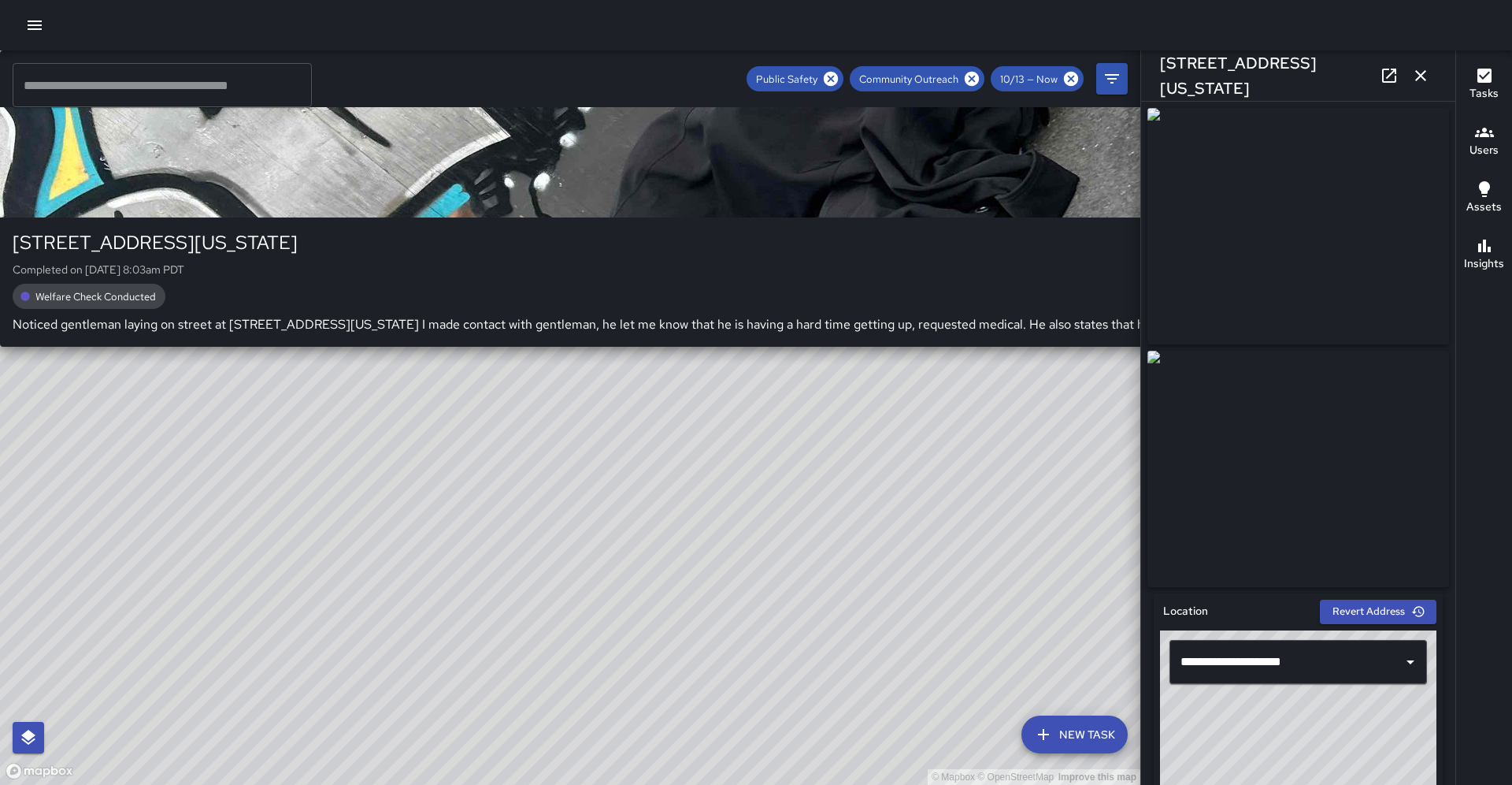
type input "**********"
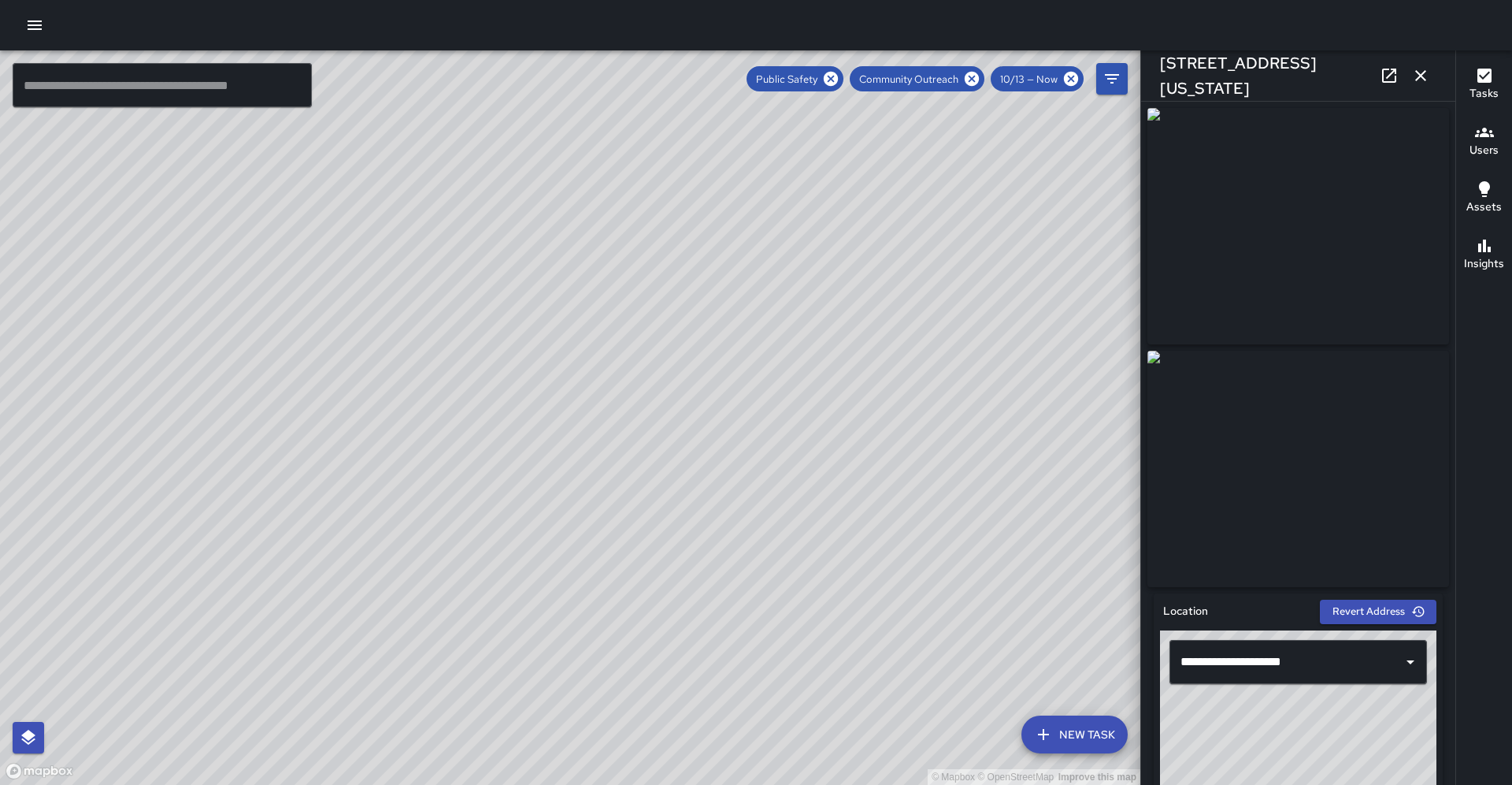
click at [1396, 76] on icon at bounding box center [1390, 76] width 15 height 15
drag, startPoint x: 1012, startPoint y: 250, endPoint x: 641, endPoint y: 451, distance: 422.0
click at [641, 451] on div "© Mapbox © OpenStreetMap Improve this map" at bounding box center [570, 417] width 1140 height 734
drag, startPoint x: 728, startPoint y: 313, endPoint x: 686, endPoint y: 536, distance: 226.9
click at [686, 536] on div "© Mapbox © OpenStreetMap Improve this map" at bounding box center [570, 417] width 1140 height 734
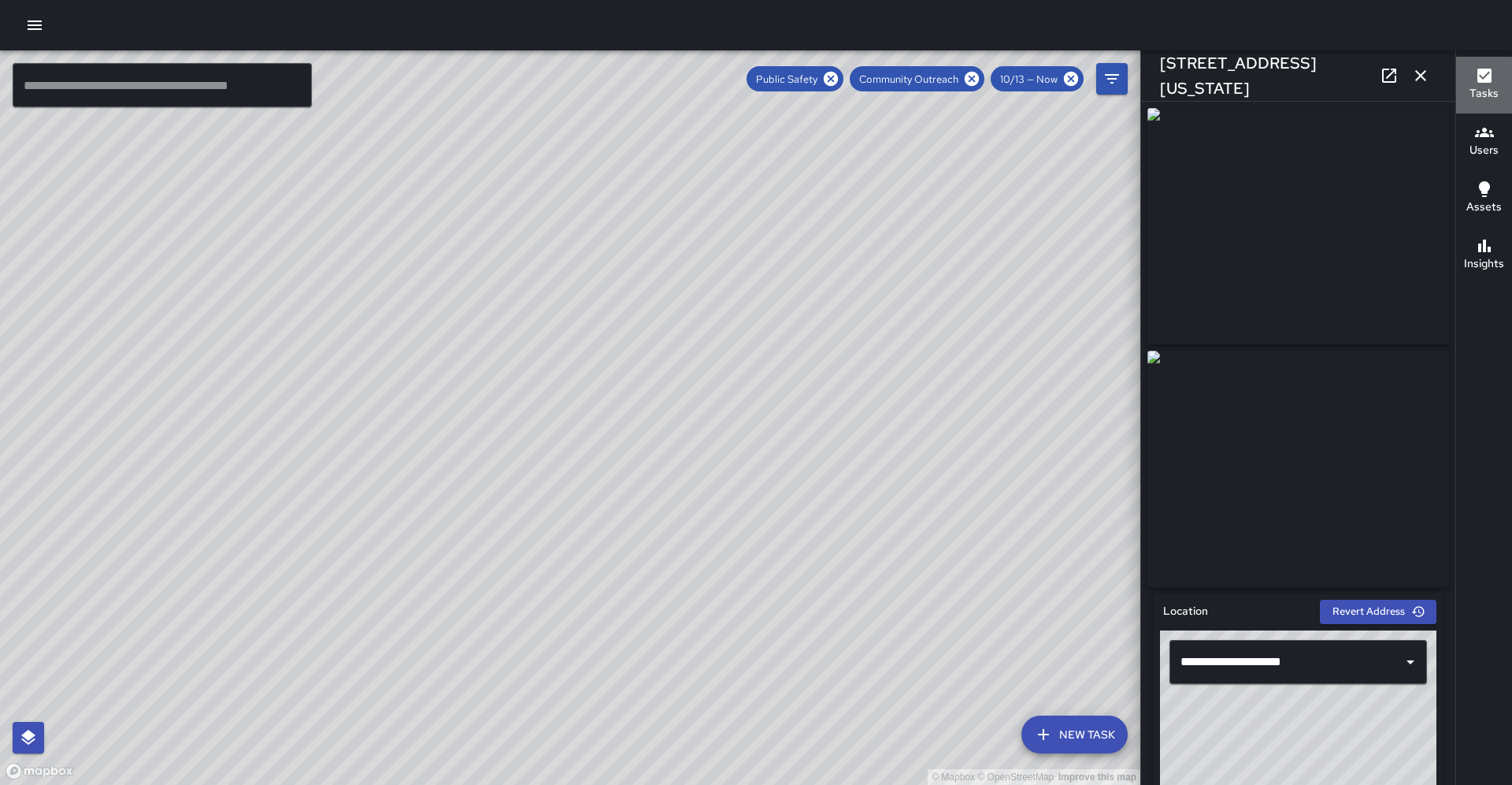
click at [1496, 91] on button "Tasks" at bounding box center [1484, 85] width 56 height 57
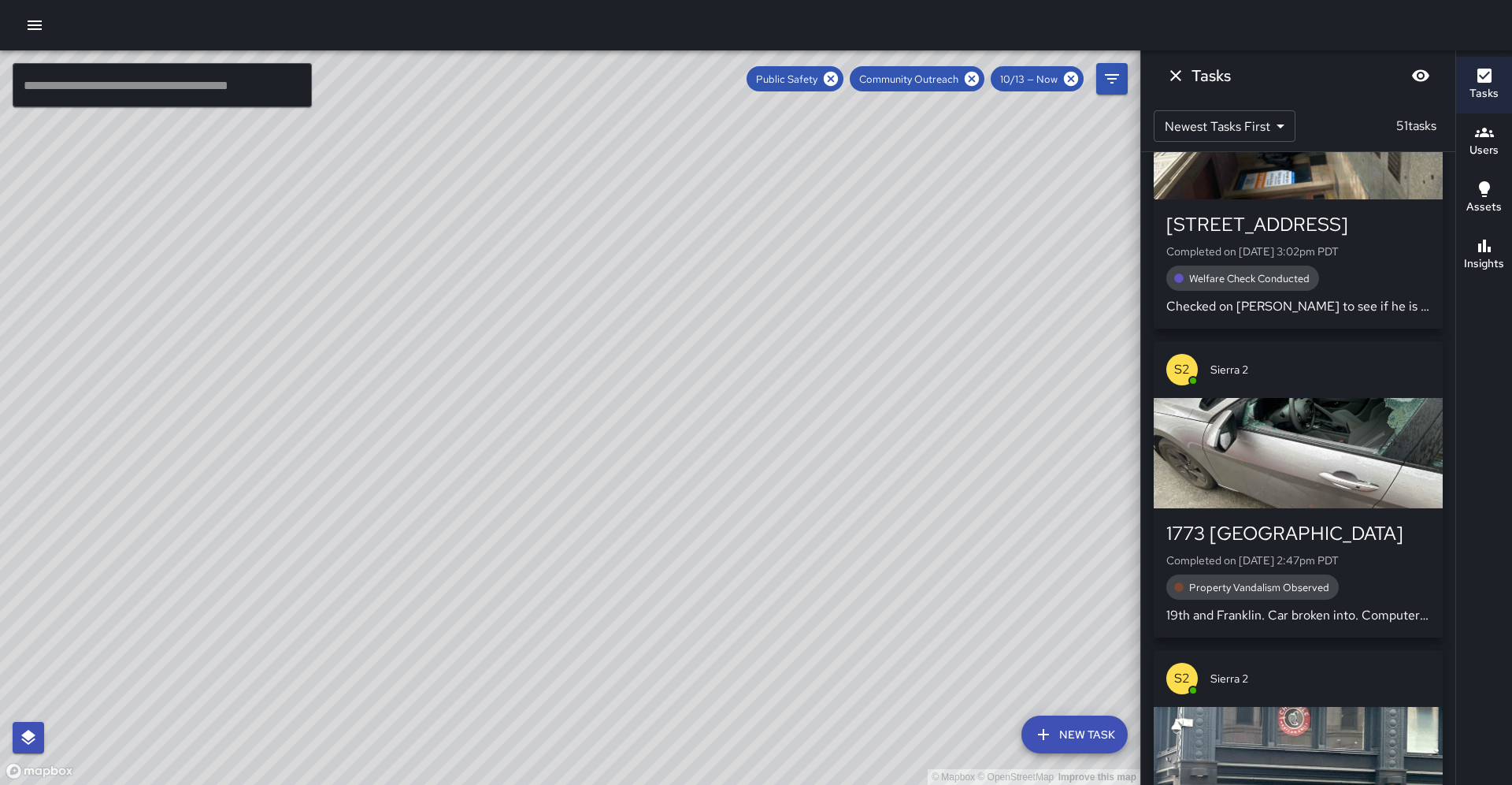
scroll to position [442, 0]
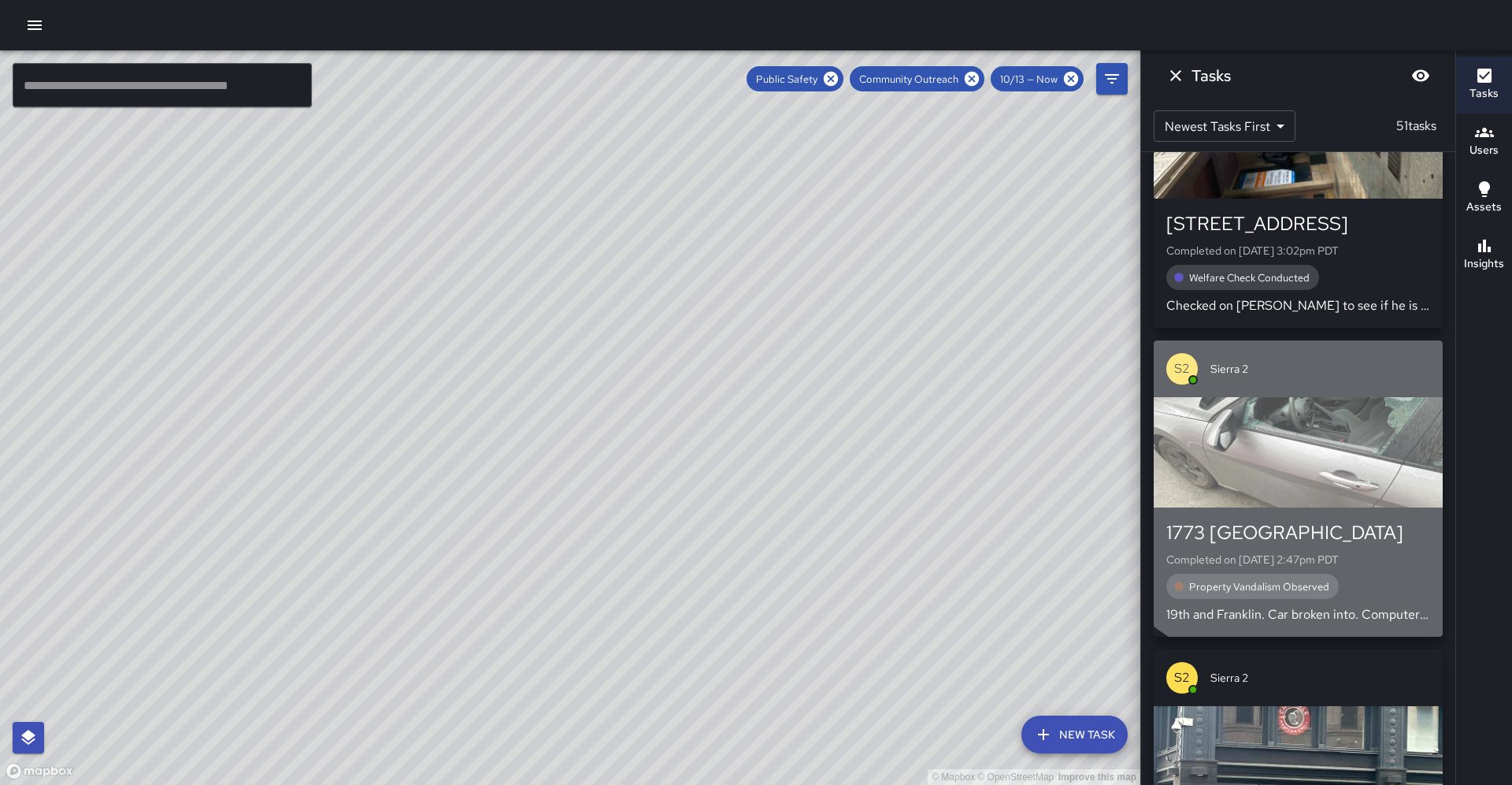
click at [1316, 397] on div "button" at bounding box center [1298, 451] width 289 height 111
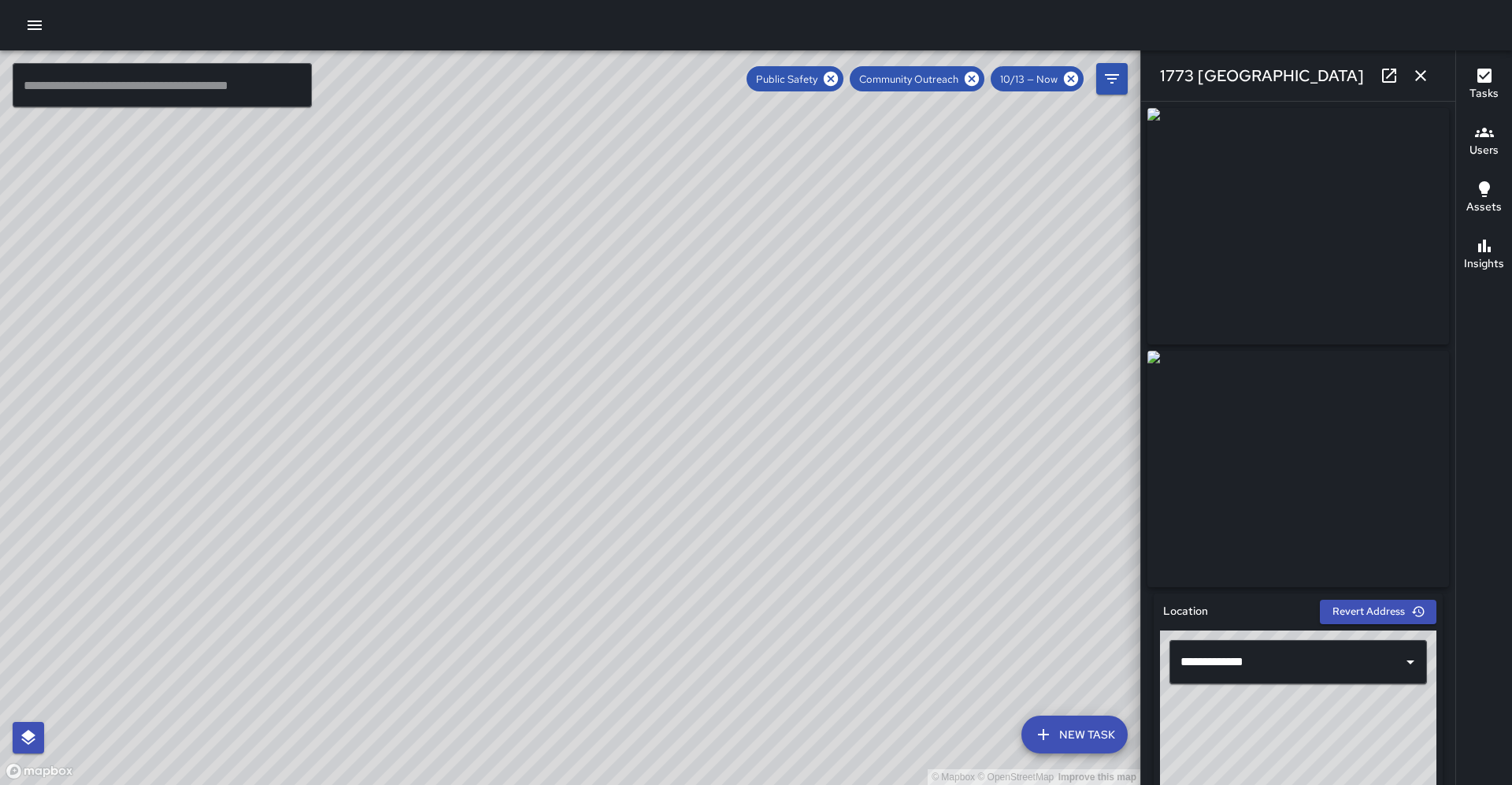
click at [1430, 78] on icon "button" at bounding box center [1421, 75] width 19 height 19
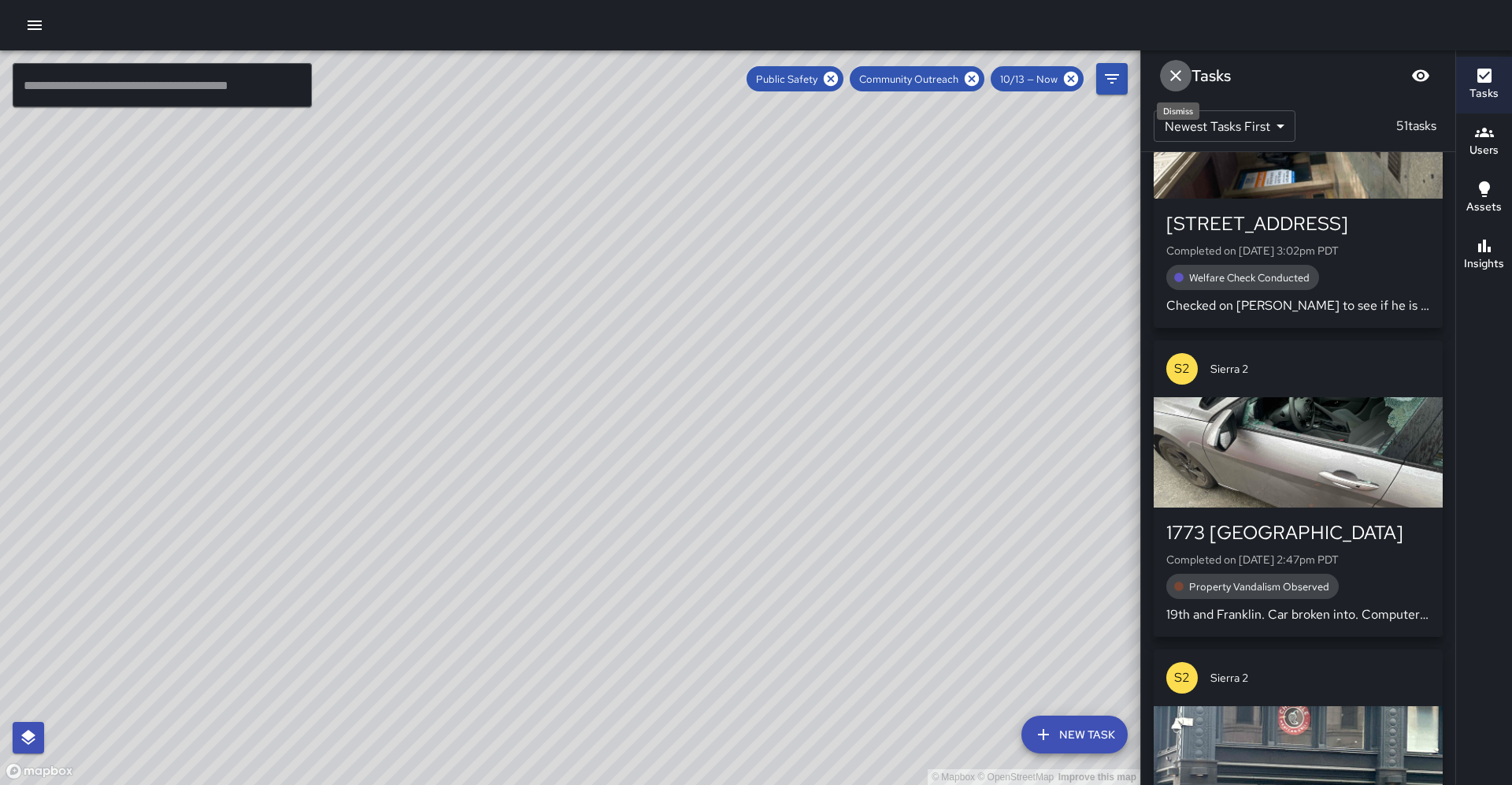
click at [1167, 77] on icon "Dismiss" at bounding box center [1176, 75] width 19 height 19
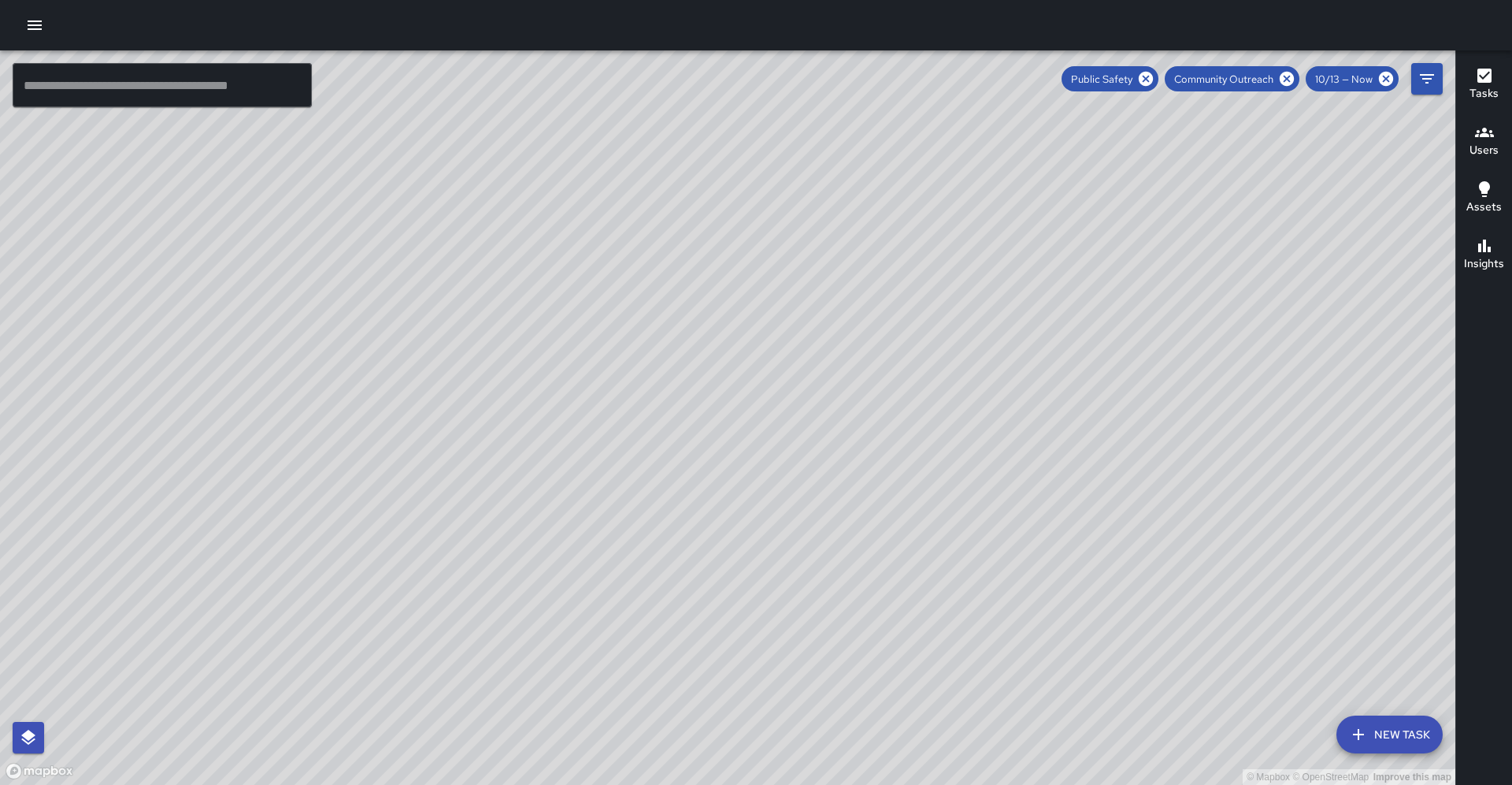
drag, startPoint x: 745, startPoint y: 304, endPoint x: 743, endPoint y: 69, distance: 235.0
click at [743, 69] on div "© Mapbox © OpenStreetMap Improve this map" at bounding box center [727, 417] width 1455 height 734
drag, startPoint x: 656, startPoint y: 481, endPoint x: 729, endPoint y: 260, distance: 232.7
click at [734, 249] on div "© Mapbox © OpenStreetMap Improve this map" at bounding box center [727, 417] width 1455 height 734
drag, startPoint x: 640, startPoint y: 465, endPoint x: 774, endPoint y: 266, distance: 239.9
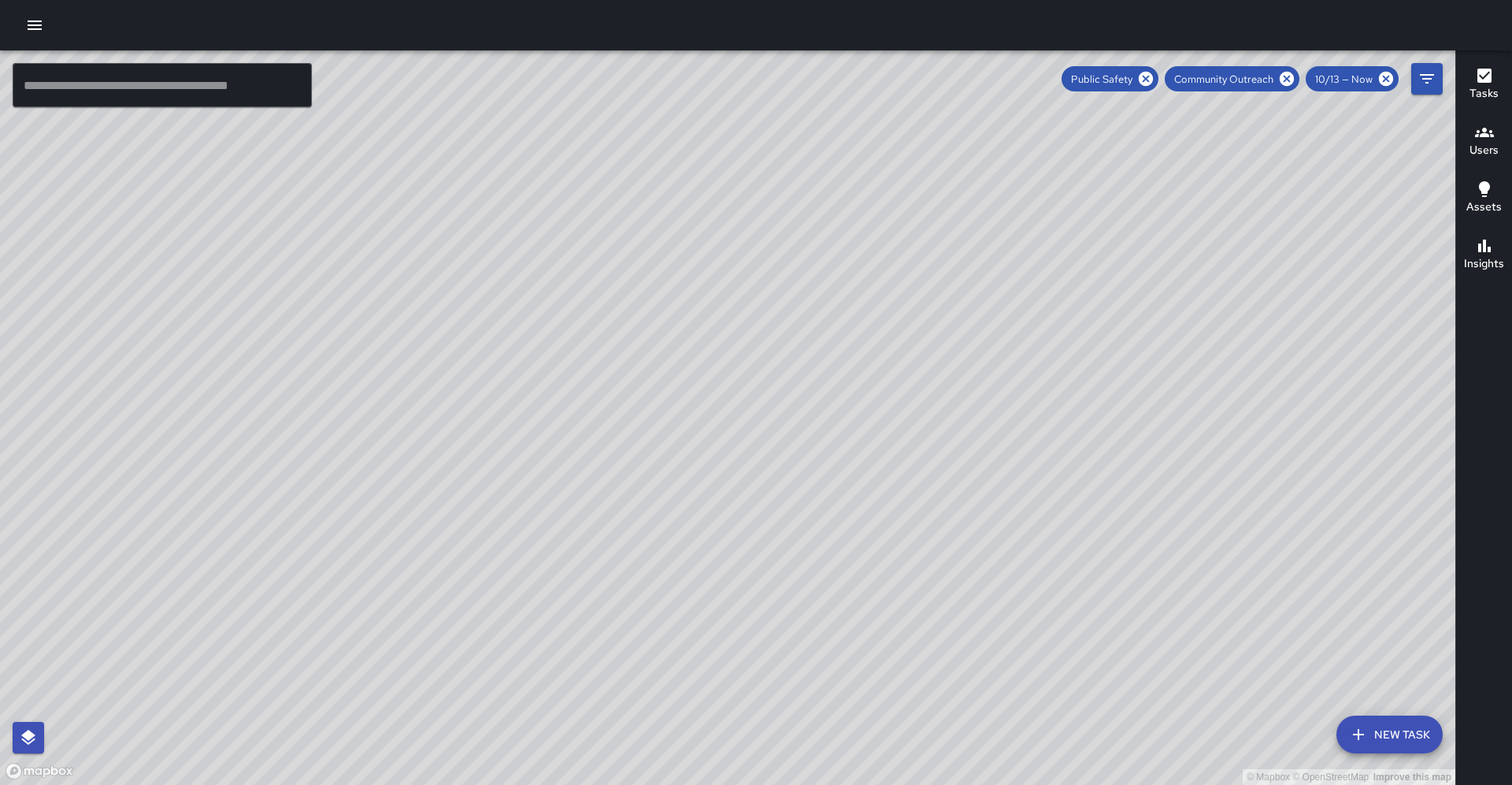
click at [774, 266] on div "© Mapbox © OpenStreetMap Improve this map" at bounding box center [727, 417] width 1455 height 734
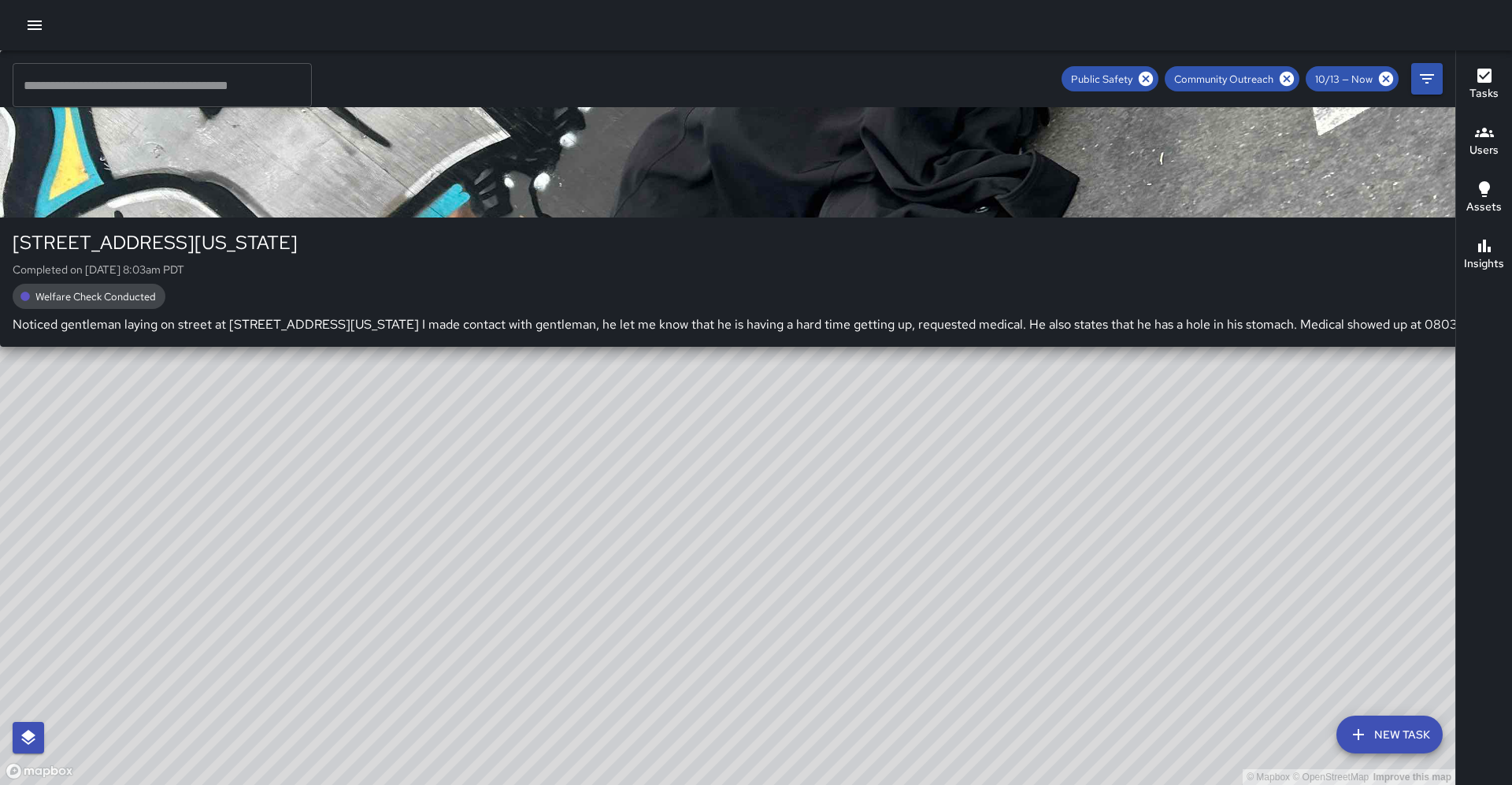
click at [419, 334] on p "Noticed gentleman laying on street at [STREET_ADDRESS][US_STATE] I made contact…" at bounding box center [754, 324] width 1483 height 19
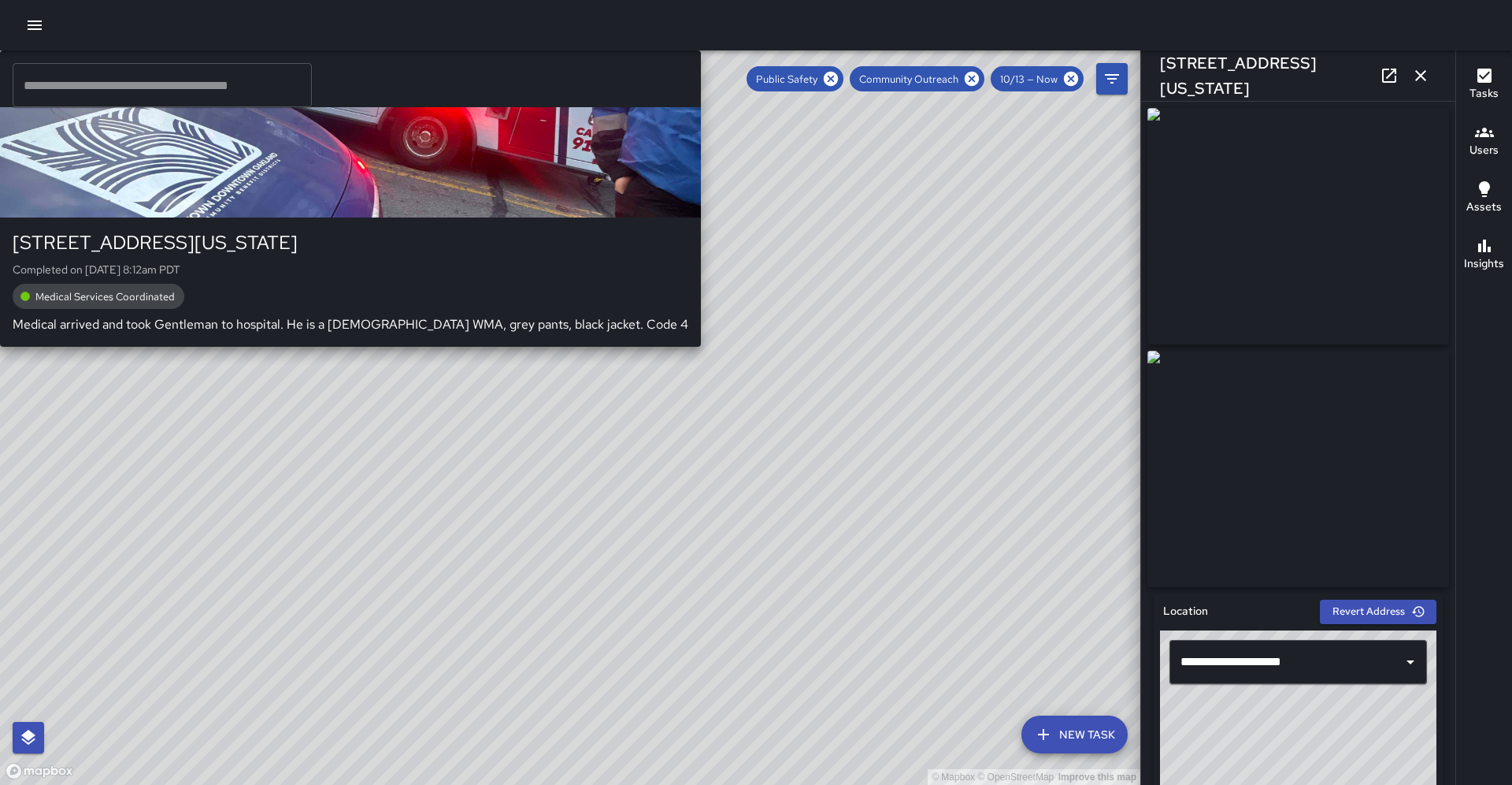
click at [584, 429] on div "© Mapbox © OpenStreetMap Improve this map S6 [GEOGRAPHIC_DATA][STREET_ADDRESS][…" at bounding box center [570, 417] width 1140 height 734
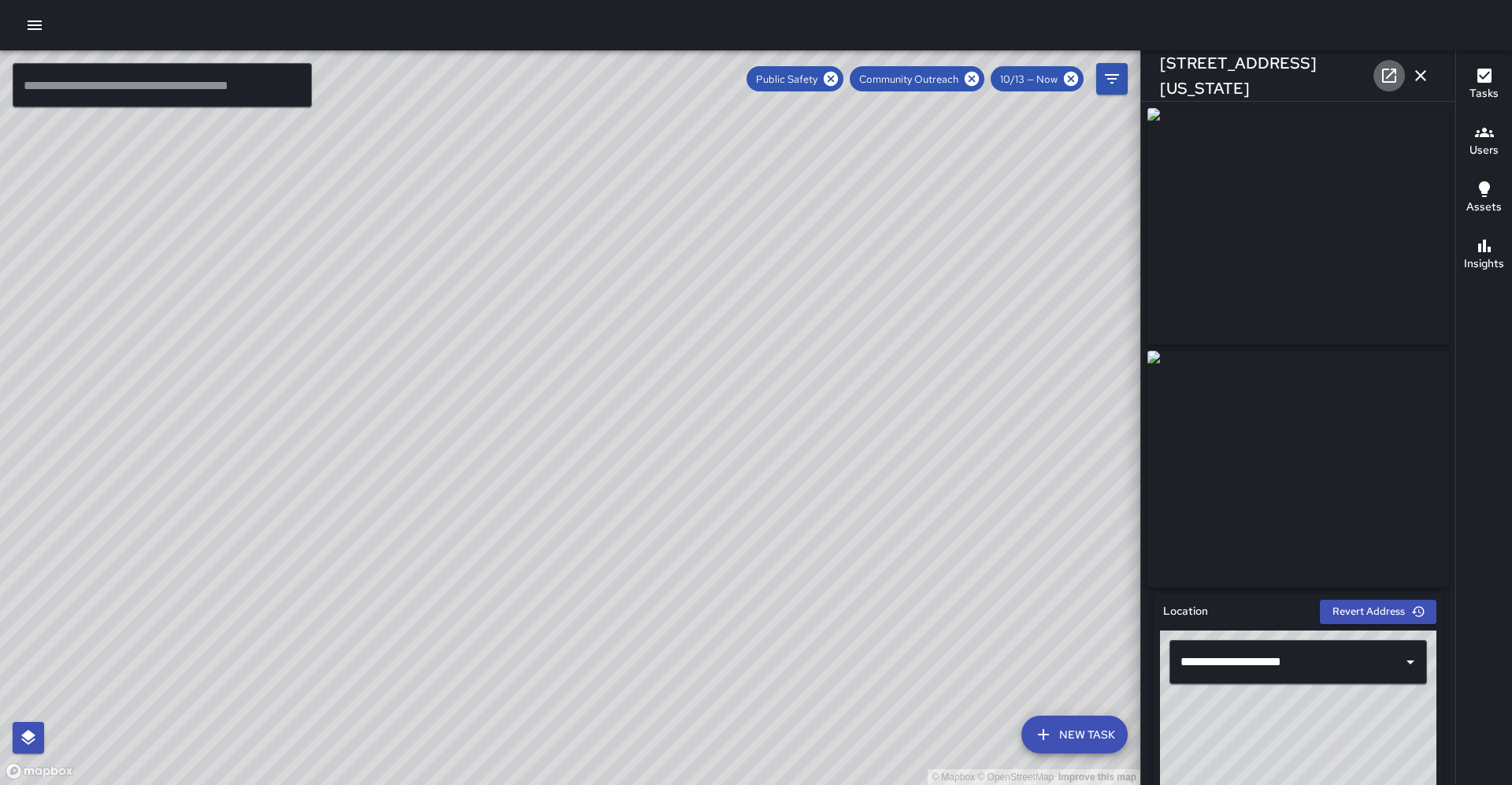
click at [1381, 73] on icon at bounding box center [1389, 75] width 19 height 19
click at [553, 412] on div "© Mapbox © OpenStreetMap Improve this map S6 [GEOGRAPHIC_DATA][STREET_ADDRESS][…" at bounding box center [570, 417] width 1140 height 734
type input "**********"
click at [1376, 79] on link at bounding box center [1389, 76] width 31 height 31
click at [745, 387] on div "© Mapbox © OpenStreetMap Improve this map" at bounding box center [570, 417] width 1140 height 734
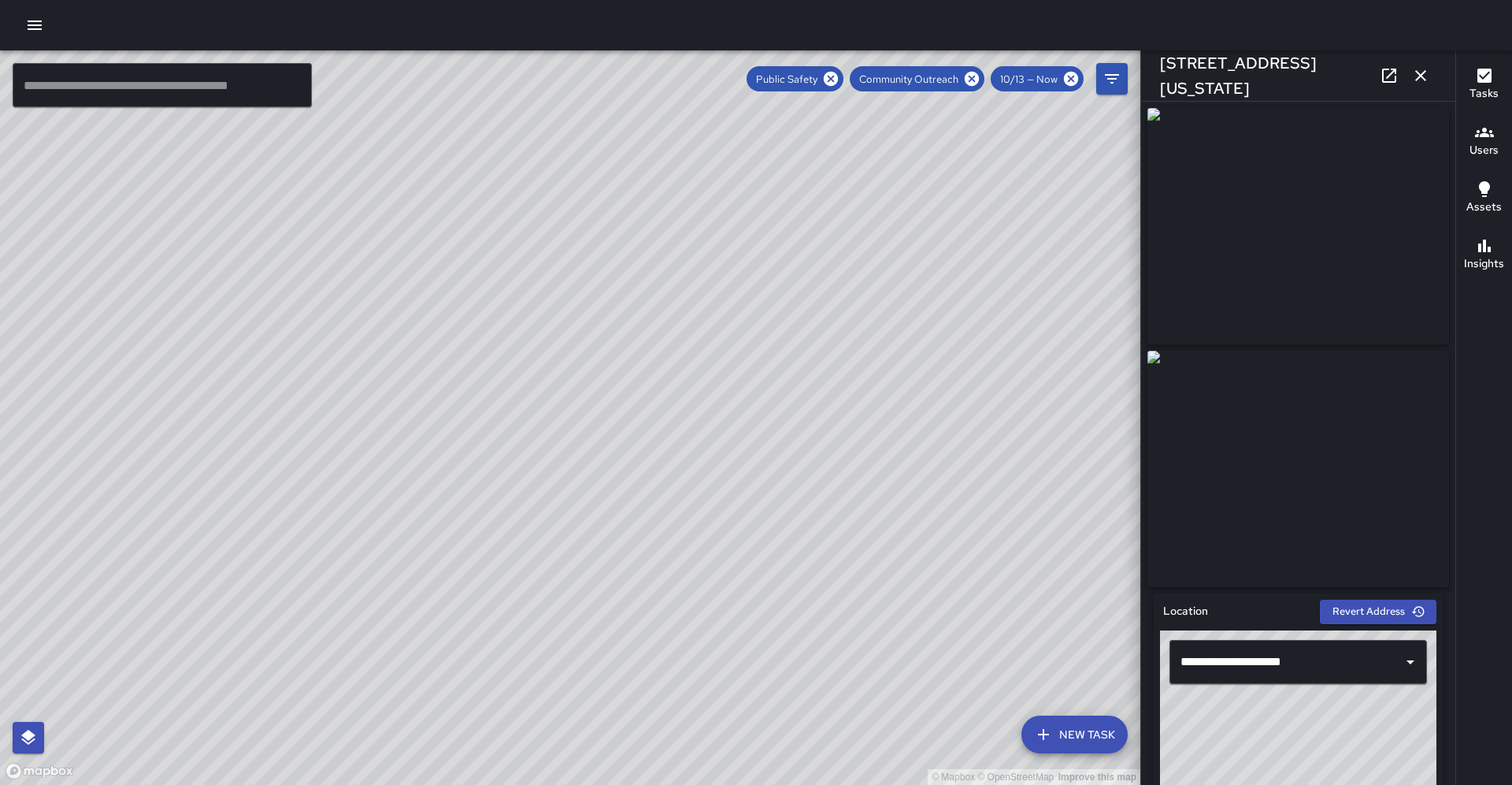
drag, startPoint x: 819, startPoint y: 312, endPoint x: 452, endPoint y: 601, distance: 467.1
click at [381, 693] on div "© Mapbox © OpenStreetMap Improve this map" at bounding box center [570, 417] width 1140 height 734
drag, startPoint x: 462, startPoint y: 579, endPoint x: 463, endPoint y: 689, distance: 110.0
click at [463, 689] on div "© Mapbox © OpenStreetMap Improve this map" at bounding box center [570, 417] width 1140 height 734
drag, startPoint x: 520, startPoint y: 594, endPoint x: 476, endPoint y: 677, distance: 93.9
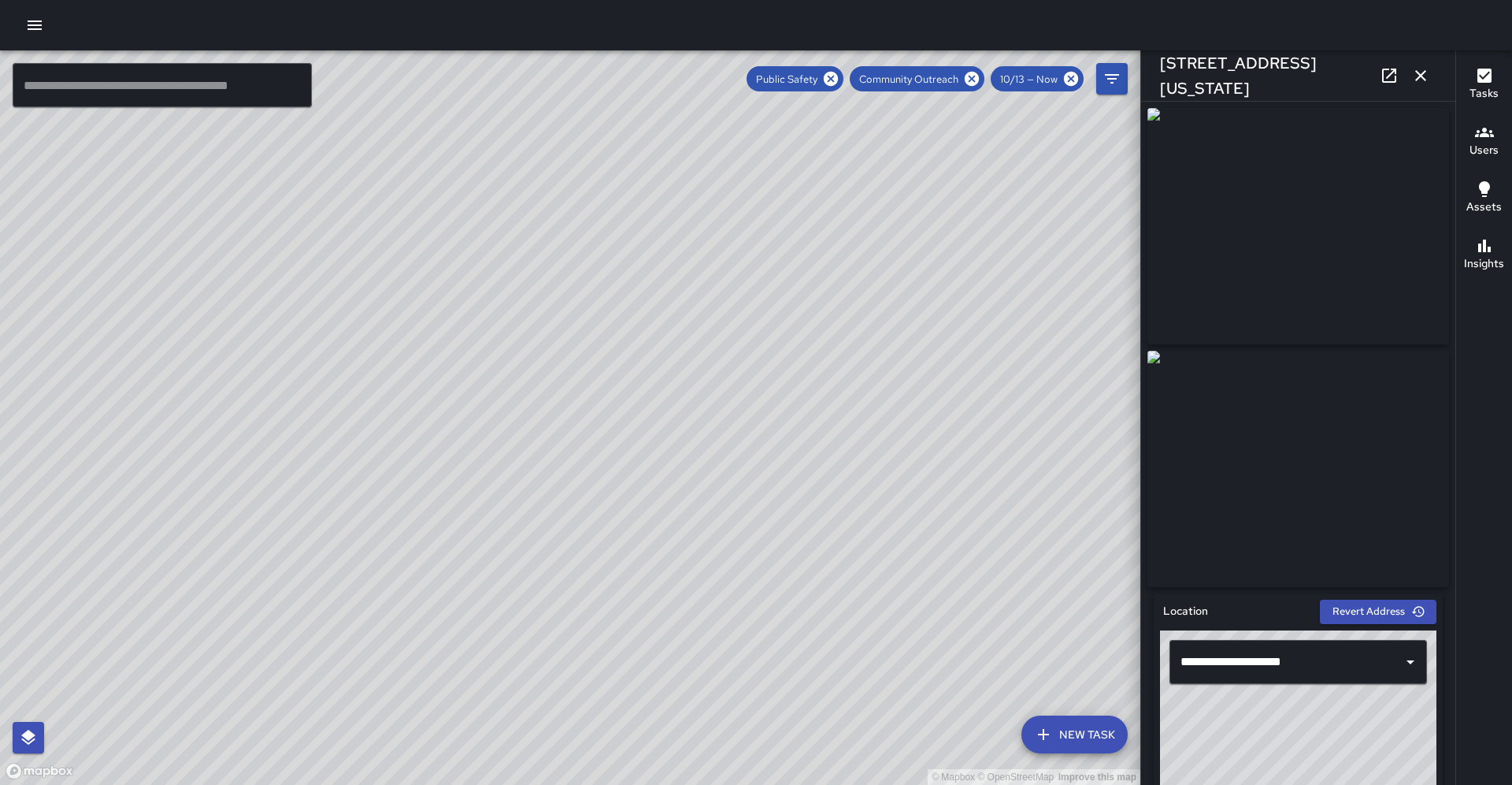
click at [476, 677] on div "© Mapbox © OpenStreetMap Improve this map" at bounding box center [570, 417] width 1140 height 734
drag, startPoint x: 580, startPoint y: 495, endPoint x: 534, endPoint y: 563, distance: 82.1
click at [534, 563] on div "© Mapbox © OpenStreetMap Improve this map" at bounding box center [570, 417] width 1140 height 734
click at [838, 82] on icon at bounding box center [831, 79] width 15 height 15
click at [980, 82] on icon at bounding box center [971, 79] width 17 height 17
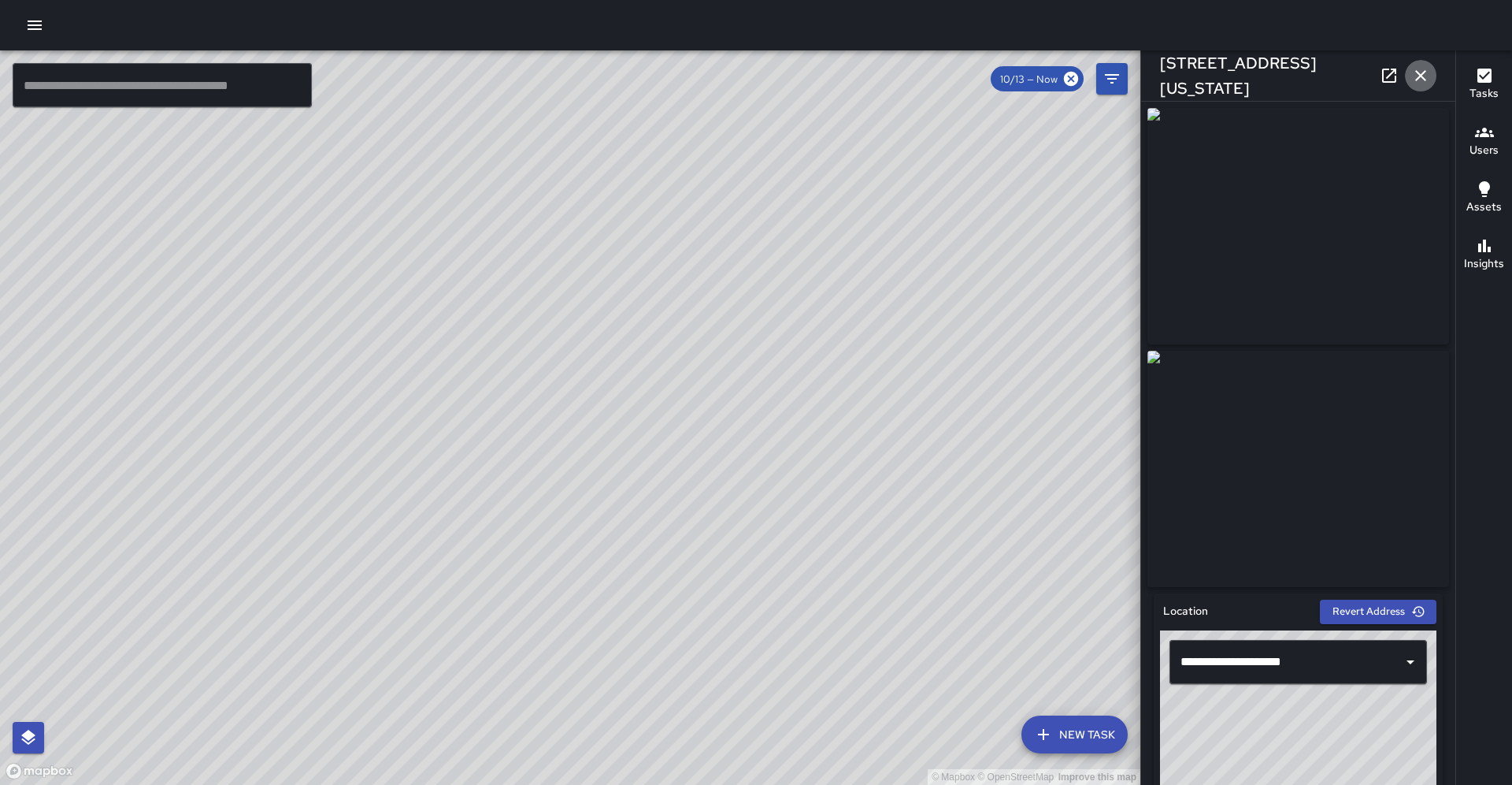
click at [1420, 80] on icon "button" at bounding box center [1421, 75] width 19 height 19
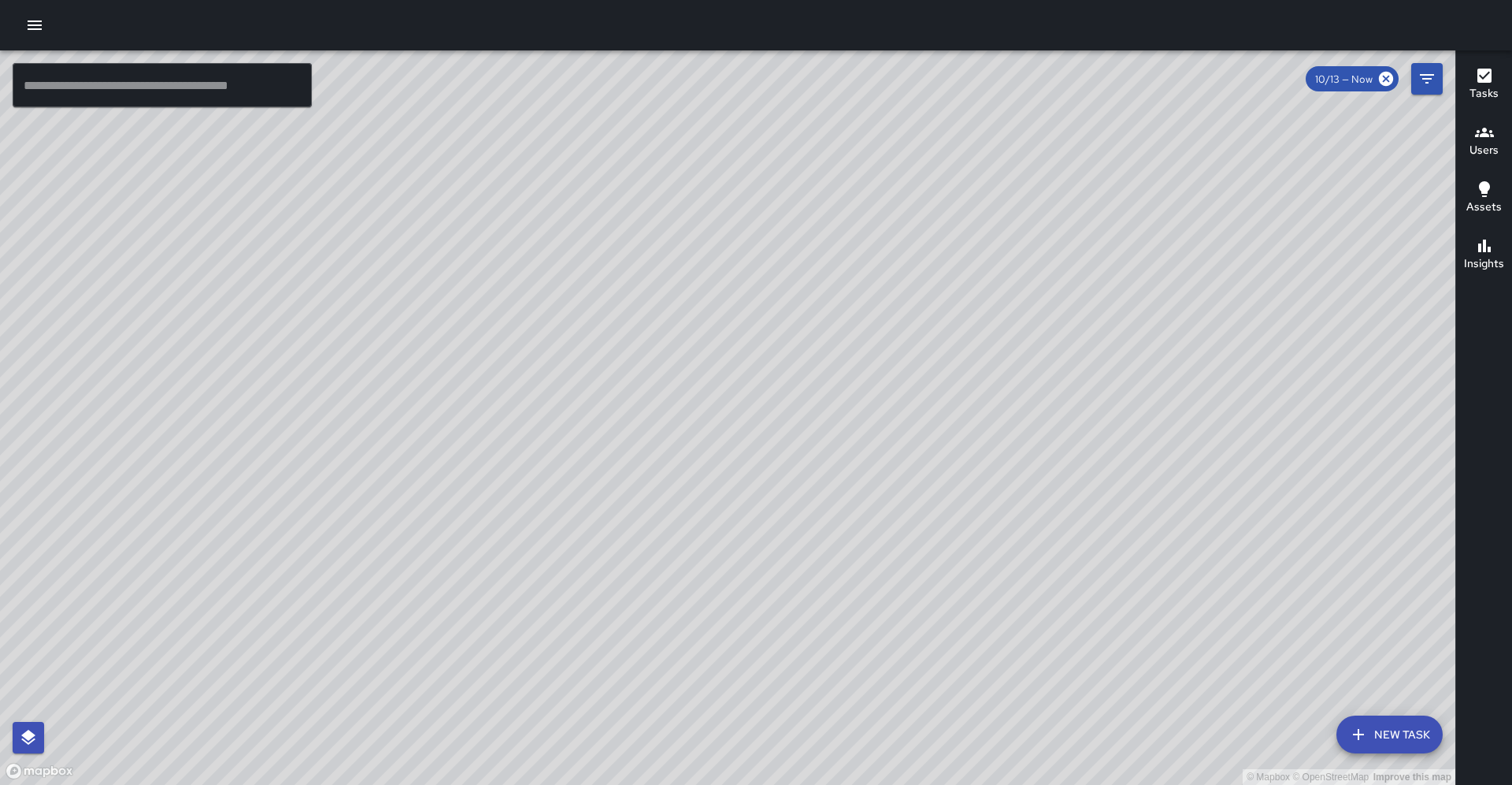
drag, startPoint x: 1091, startPoint y: 323, endPoint x: 1097, endPoint y: 185, distance: 138.1
click at [1097, 185] on div "© Mapbox © OpenStreetMap Improve this map" at bounding box center [727, 417] width 1455 height 734
